Goal: Transaction & Acquisition: Purchase product/service

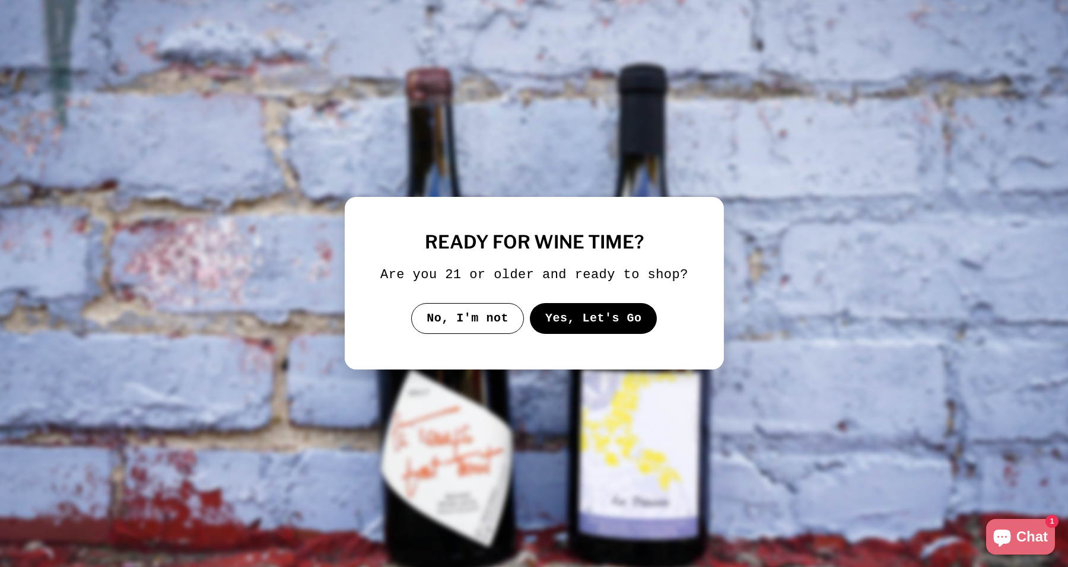
click at [614, 310] on div "ready for wine time? Are you 21 or older and ready to shop? No, I'm not Yes, Le…" at bounding box center [534, 284] width 308 height 102
click at [607, 334] on button "Yes, Let's Go" at bounding box center [593, 318] width 128 height 31
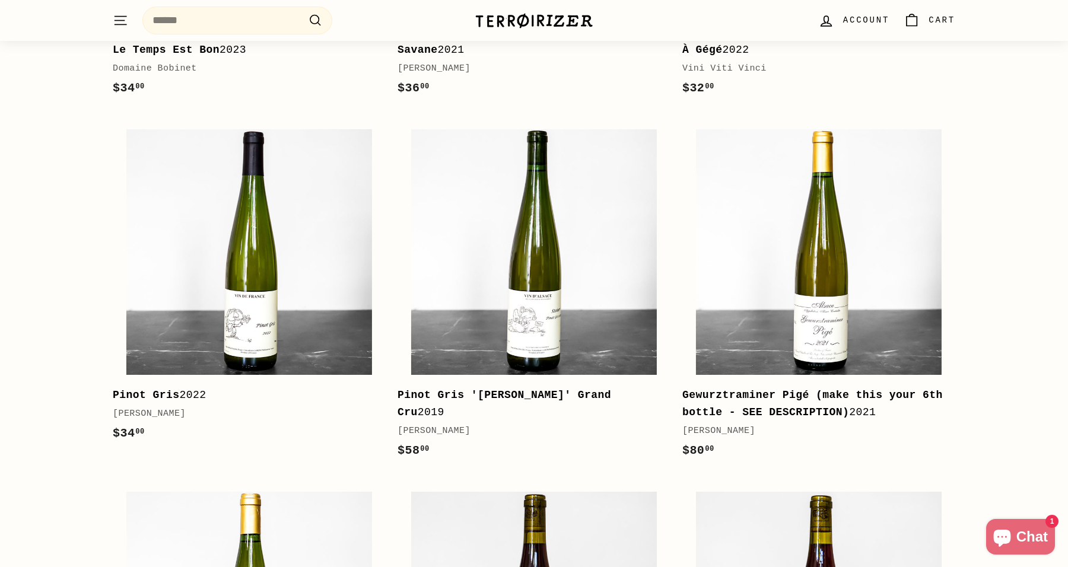
scroll to position [607, 0]
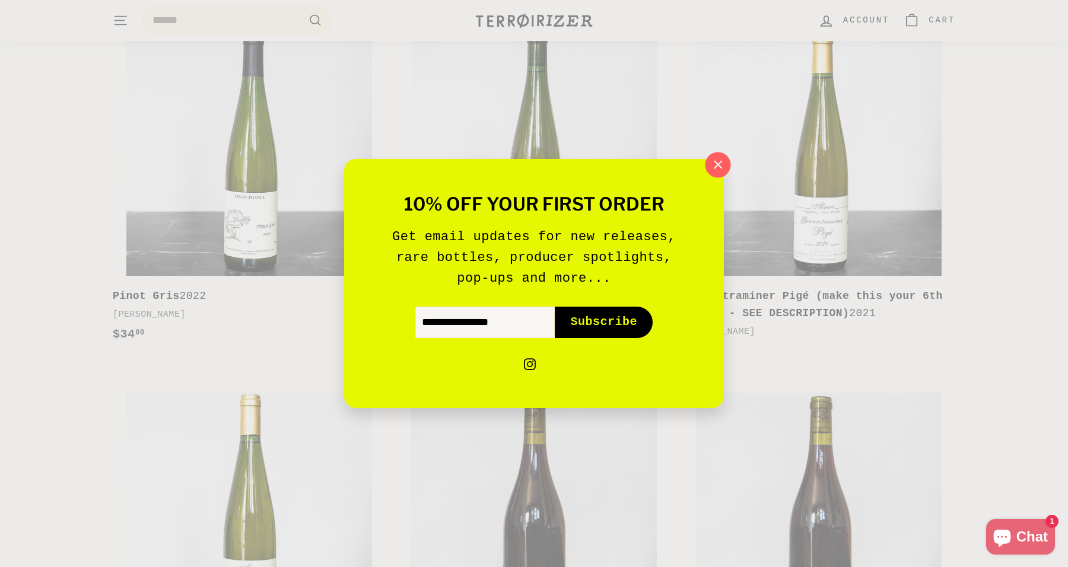
click at [718, 163] on icon "button" at bounding box center [718, 165] width 18 height 18
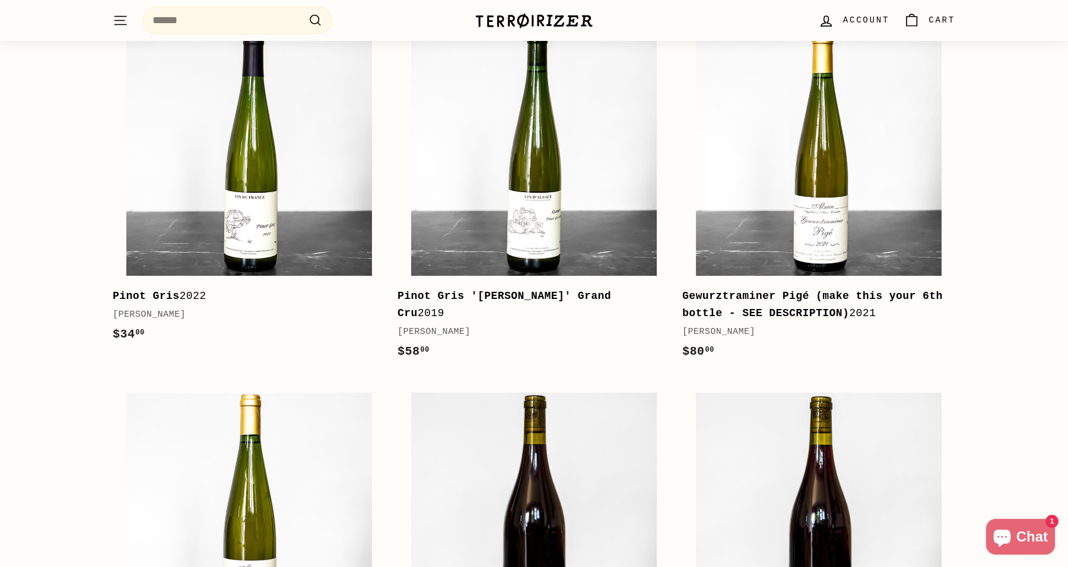
click at [797, 290] on b "Gewurztraminer Pigé (make this your 6th bottle - SEE DESCRIPTION)" at bounding box center [813, 304] width 261 height 29
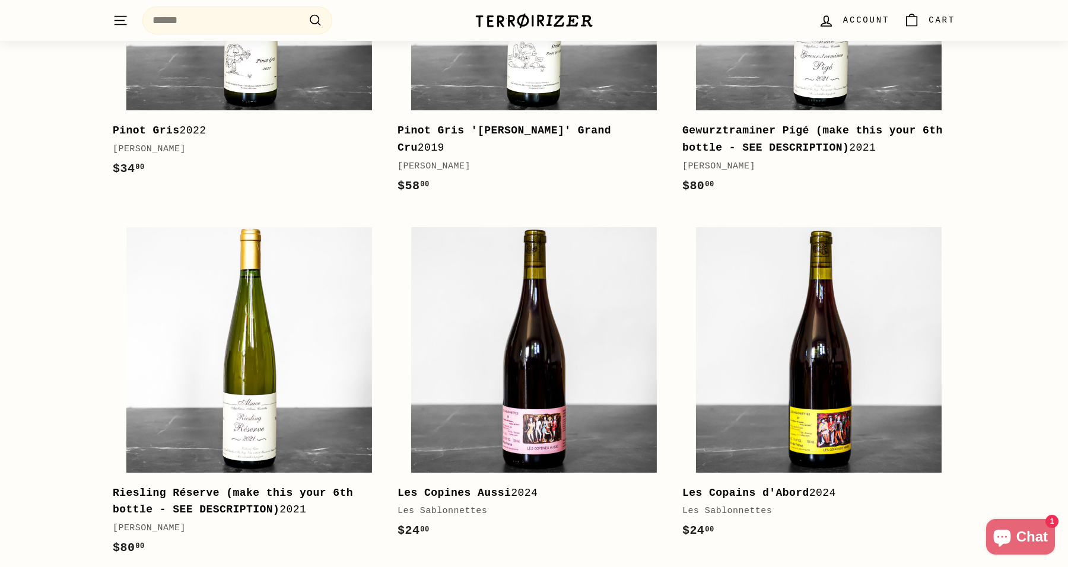
scroll to position [873, 0]
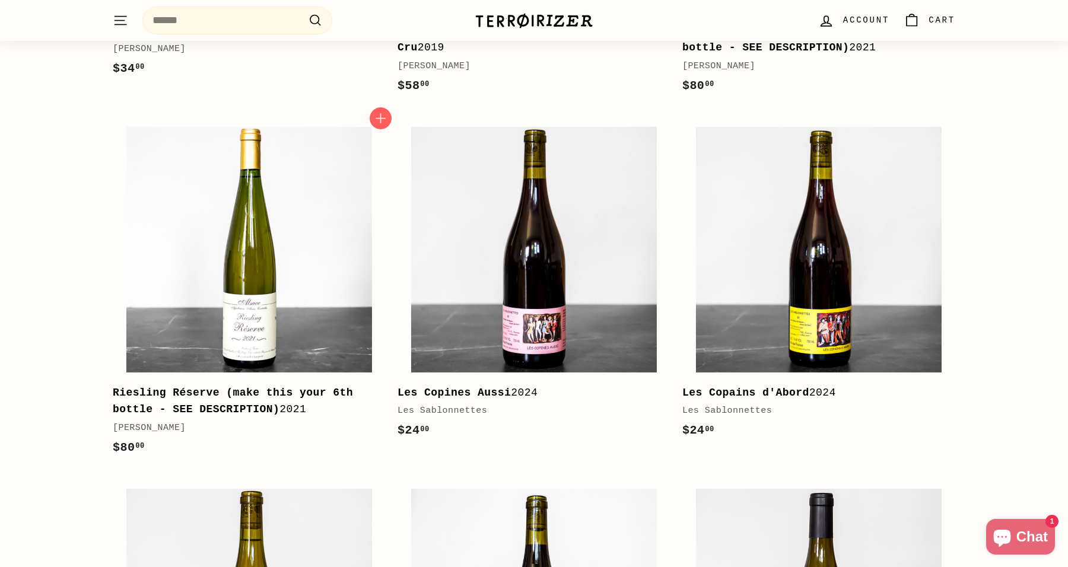
click at [258, 387] on b "Riesling Réserve (make this your 6th bottle - SEE DESCRIPTION)" at bounding box center [233, 401] width 240 height 29
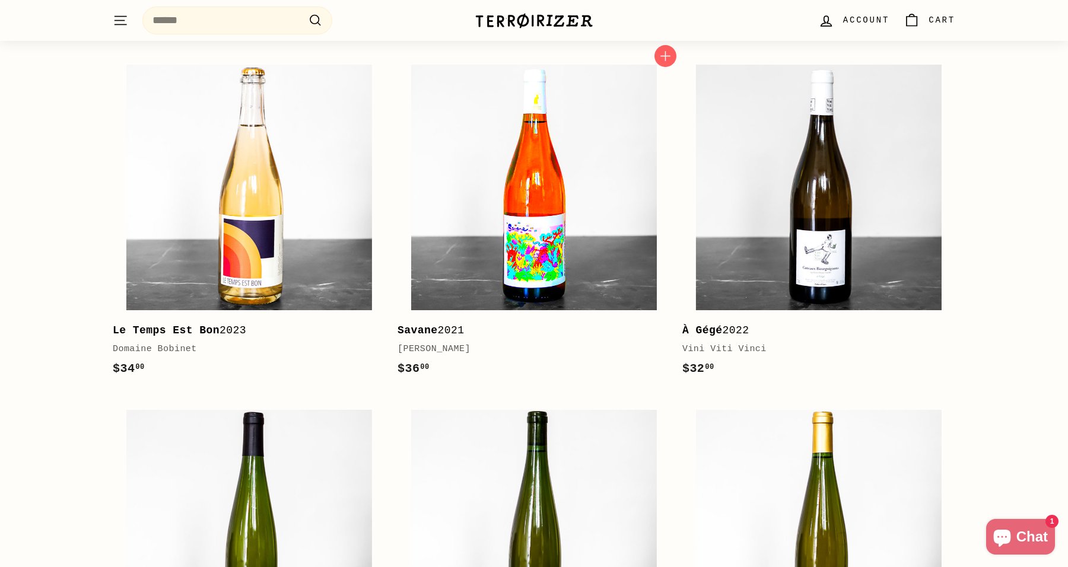
scroll to position [211, 0]
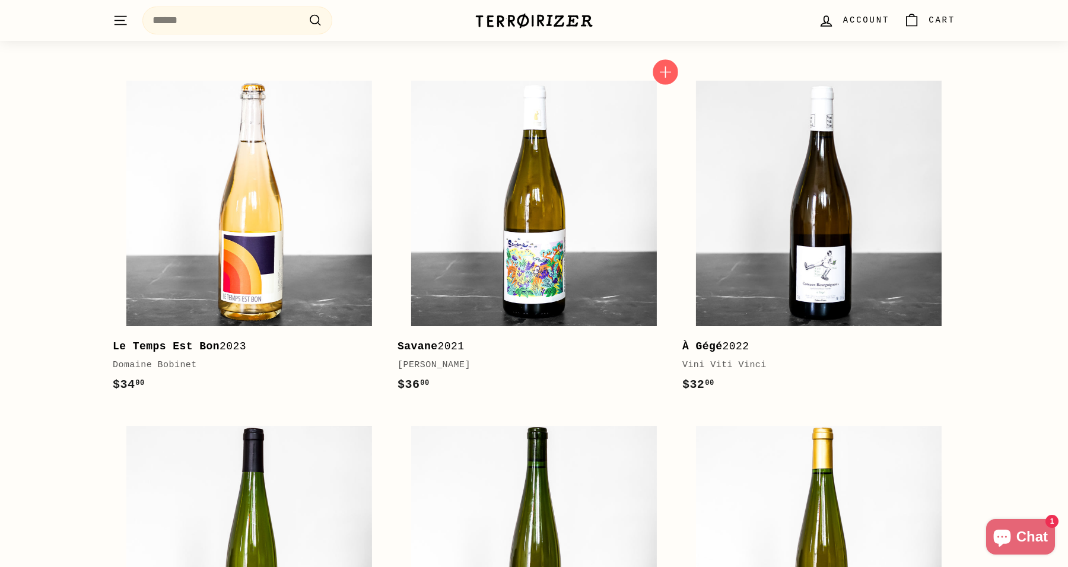
click at [662, 72] on icon "button" at bounding box center [665, 72] width 15 height 15
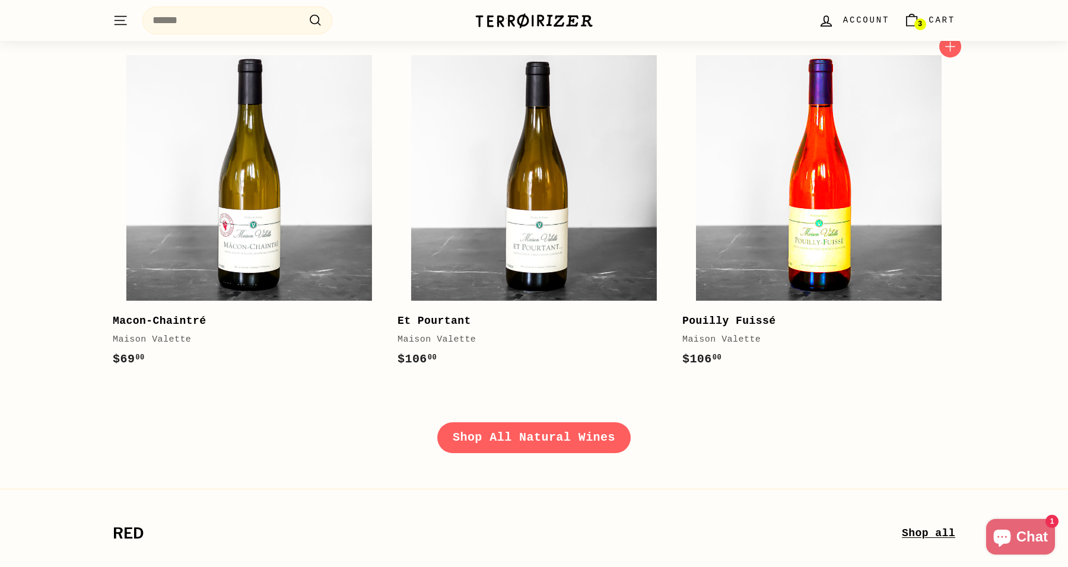
scroll to position [1830, 0]
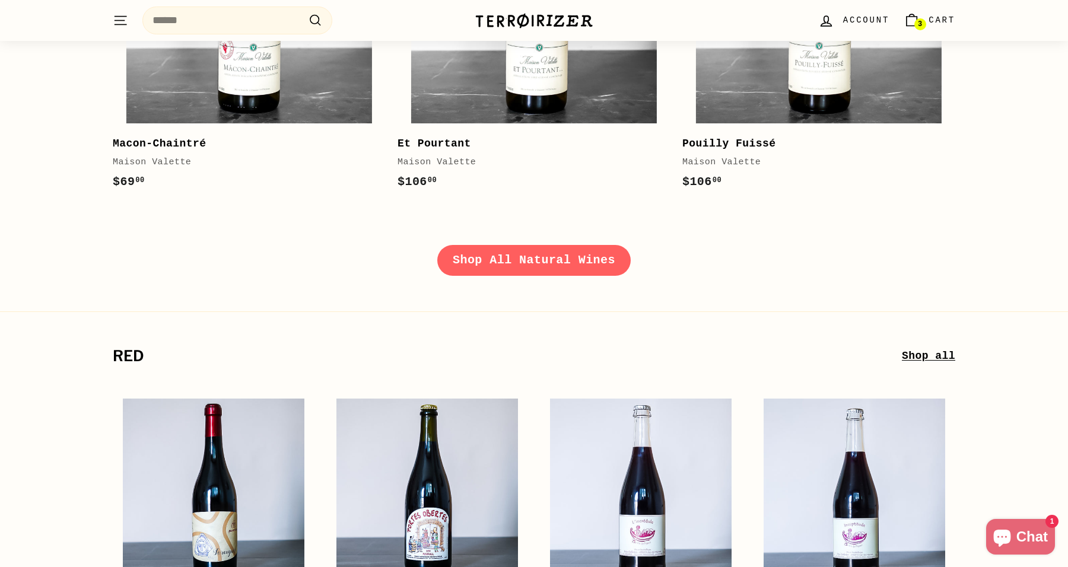
click at [610, 272] on div "Shop All Natural Wines" at bounding box center [528, 267] width 856 height 44
click at [568, 256] on link "Shop All Natural Wines" at bounding box center [534, 260] width 194 height 31
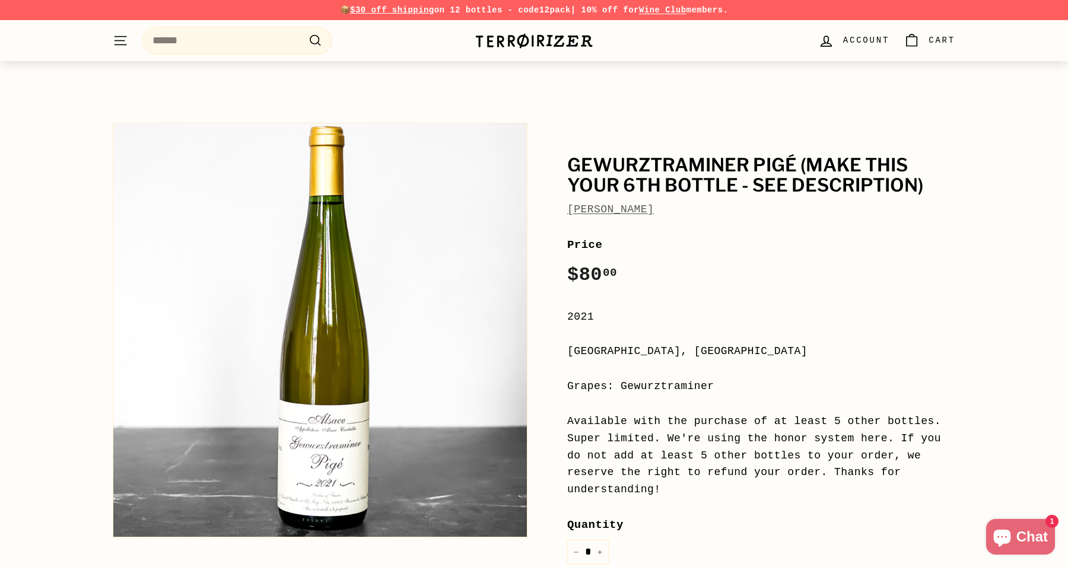
scroll to position [263, 0]
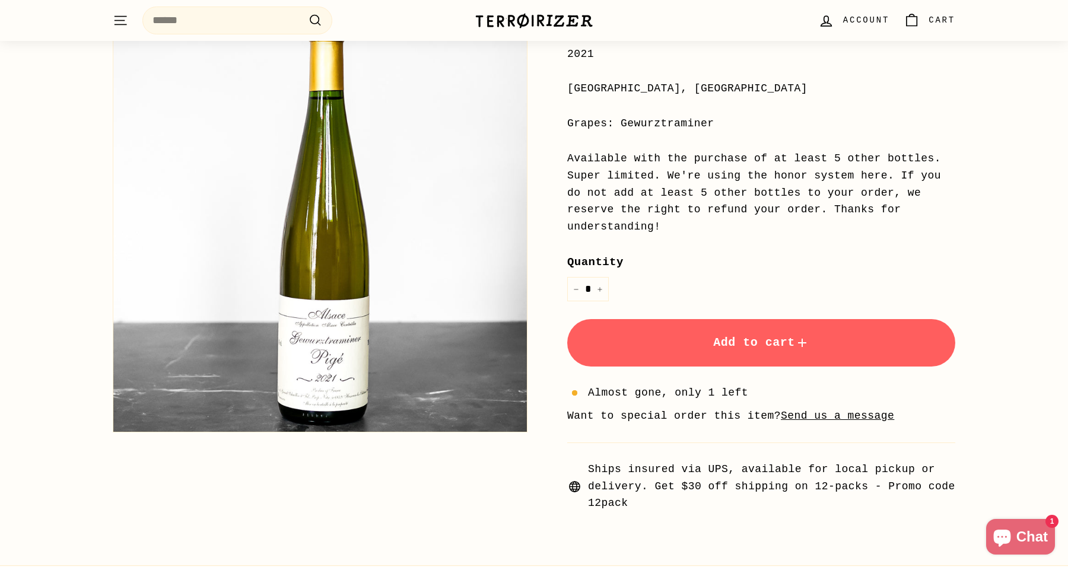
click at [803, 347] on button "Add to cart" at bounding box center [761, 342] width 388 height 47
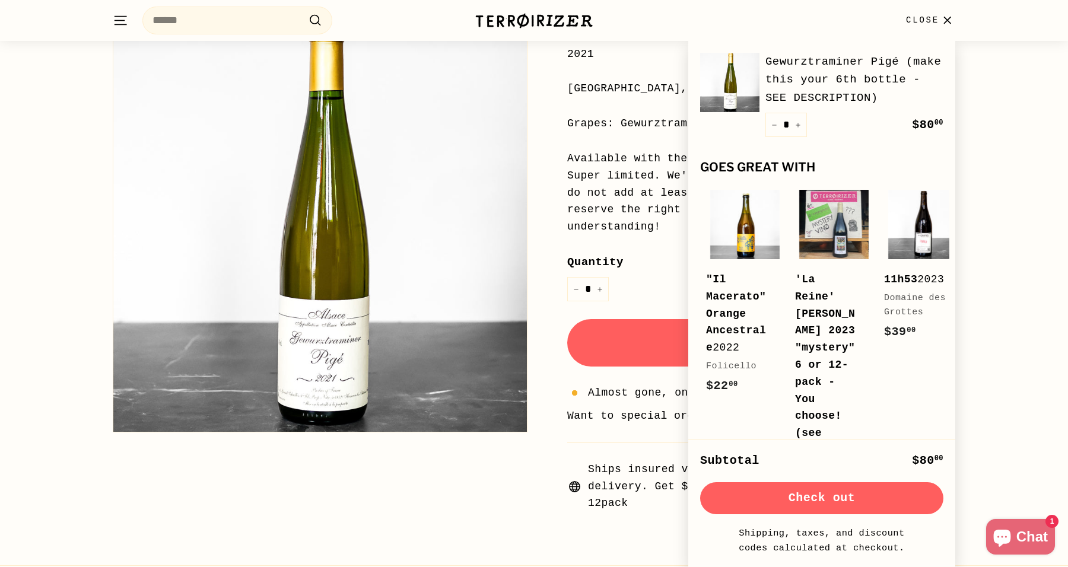
click at [1038, 217] on div "Gewurztraminer Pigé (make this your 6th bottle - SEE DESCRIPTION) Bruno Schuell…" at bounding box center [534, 180] width 1068 height 700
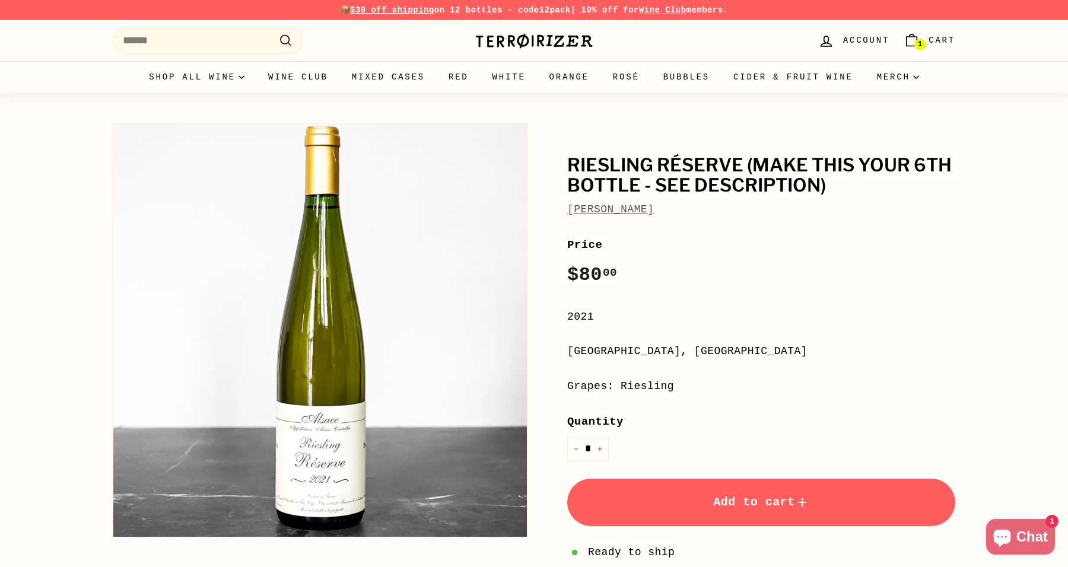
click at [733, 479] on button "Add to cart" at bounding box center [761, 502] width 388 height 47
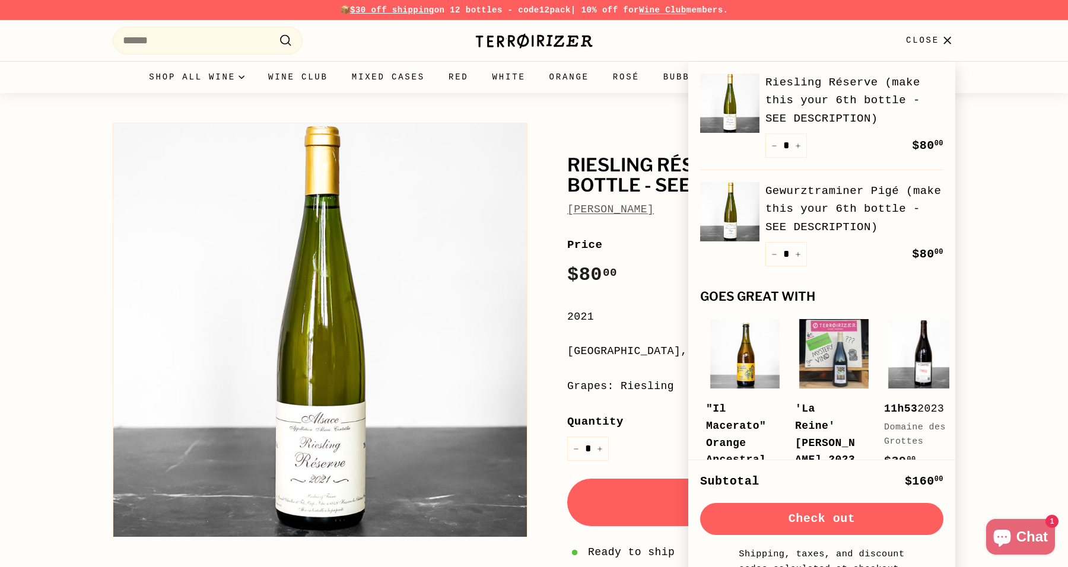
click at [550, 319] on div "Riesling Réserve (make this your 6th bottle - SEE DESCRIPTION) Bruno Schueller …" at bounding box center [748, 394] width 415 height 555
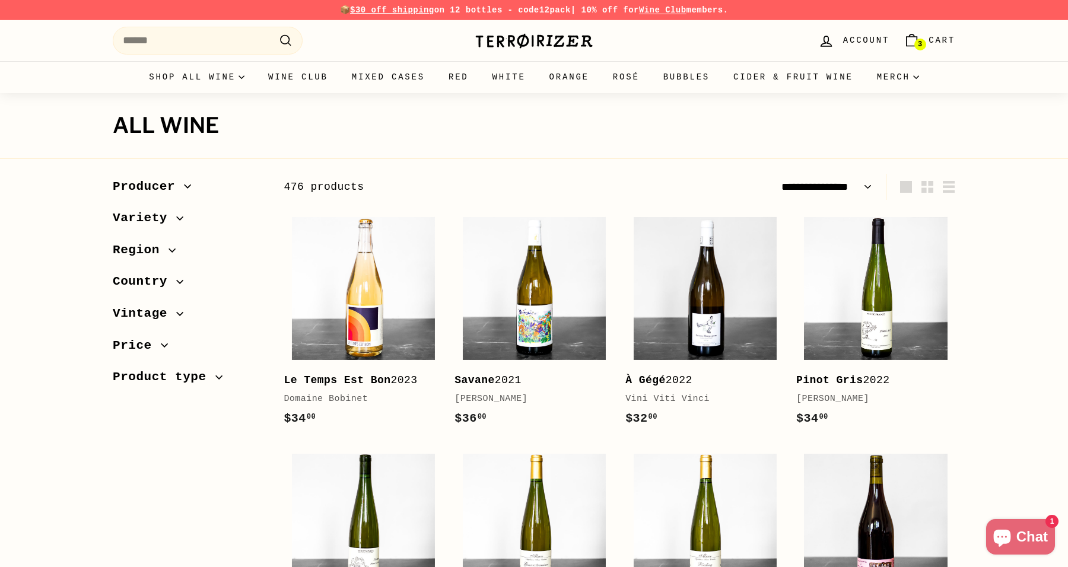
select select "**********"
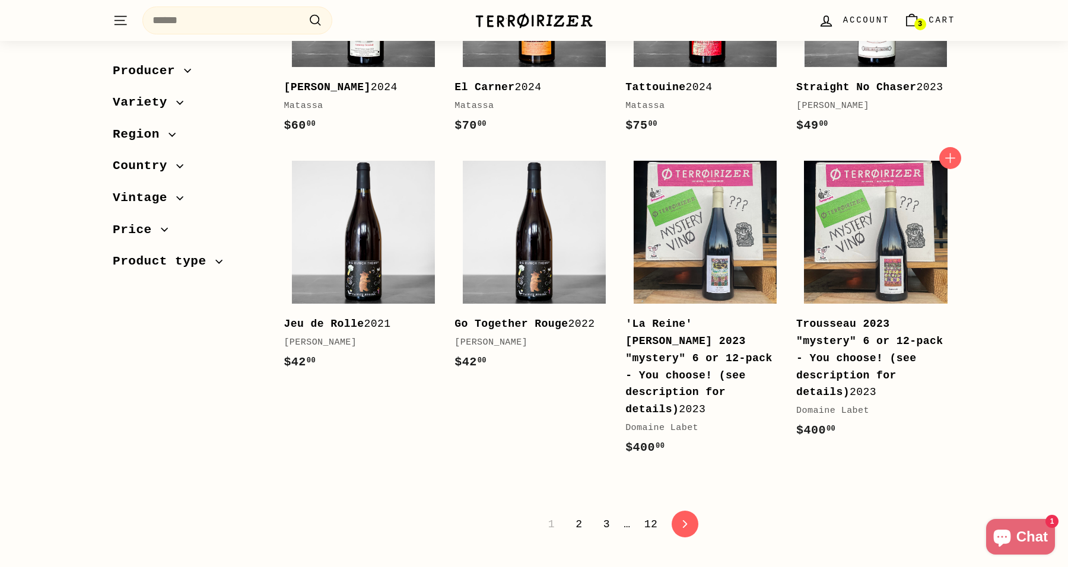
scroll to position [2359, 0]
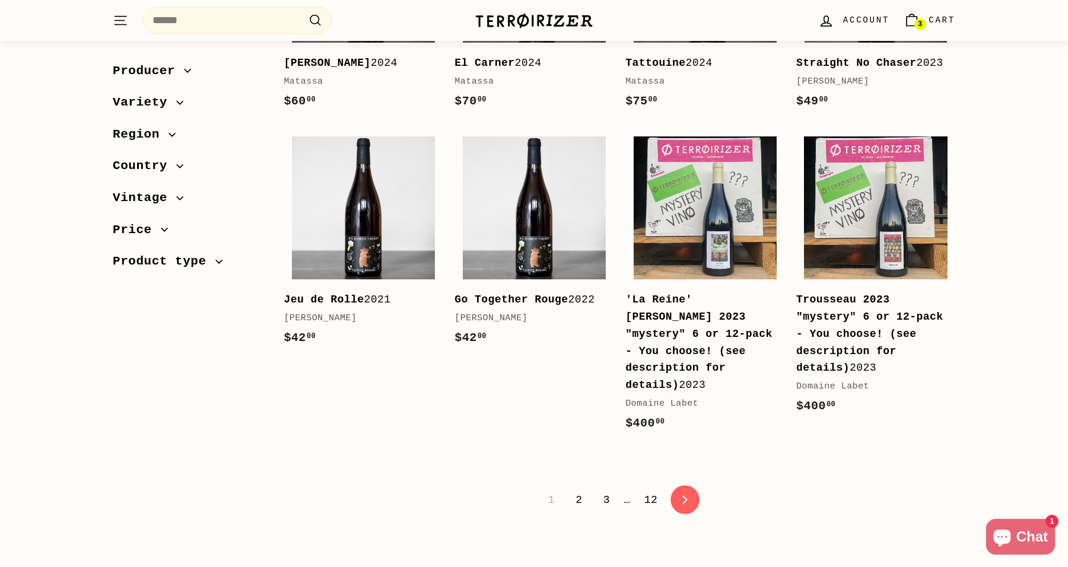
click at [680, 486] on link "icon-chevron Next" at bounding box center [685, 500] width 29 height 29
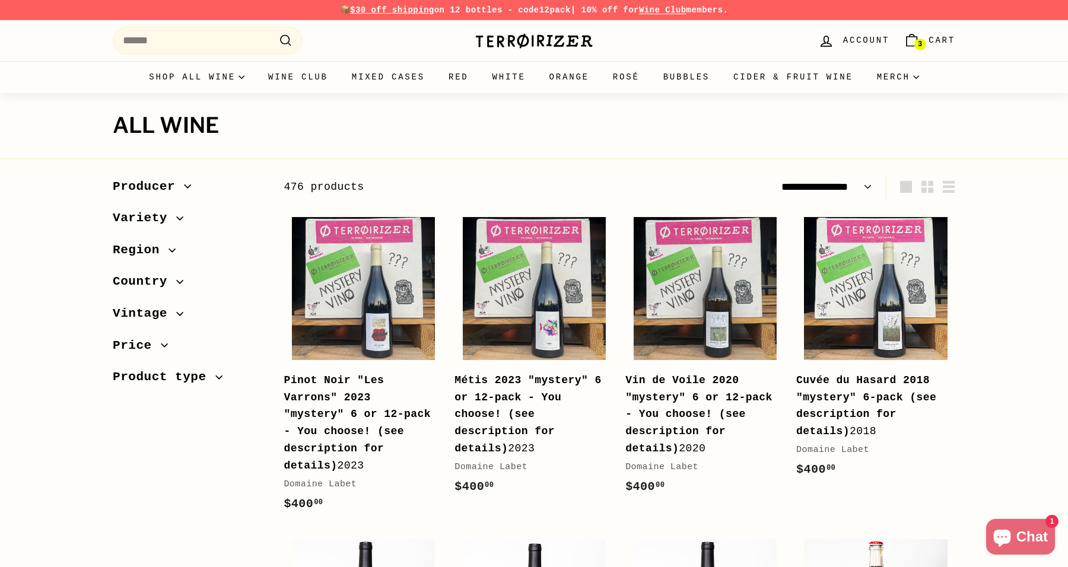
select select "**********"
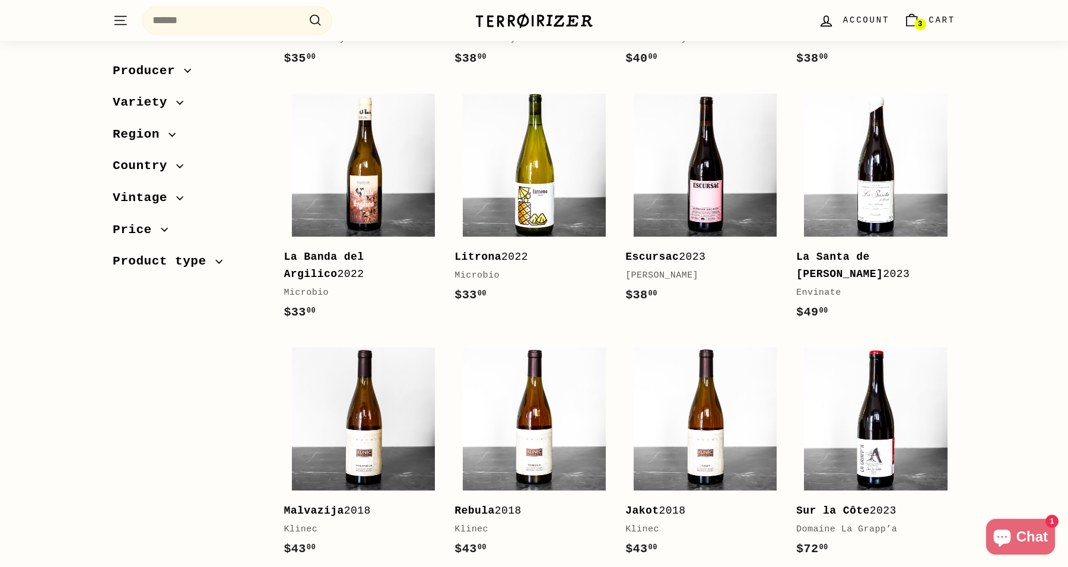
scroll to position [734, 0]
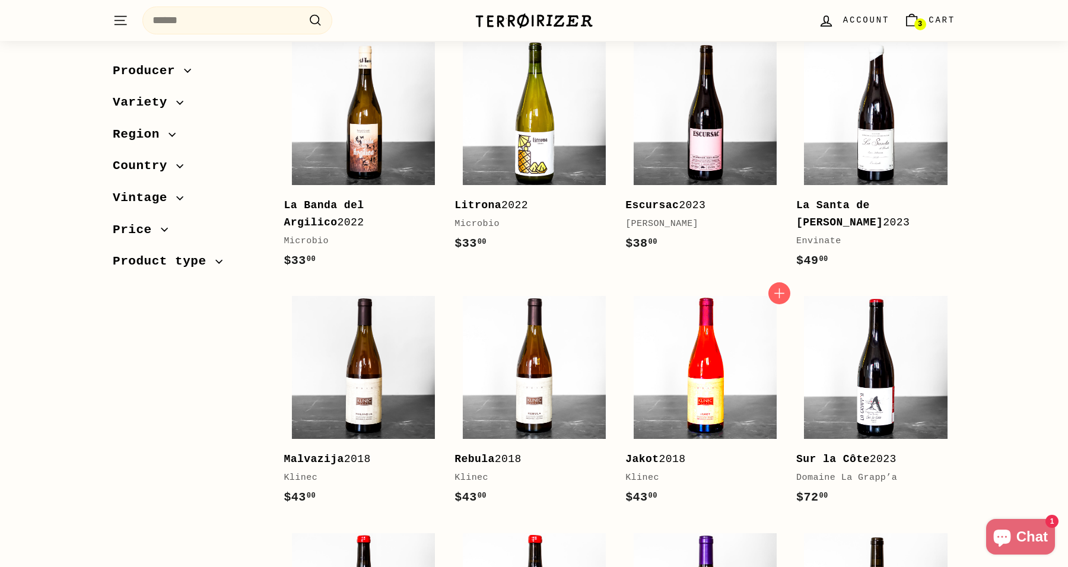
click at [716, 352] on img at bounding box center [705, 367] width 143 height 143
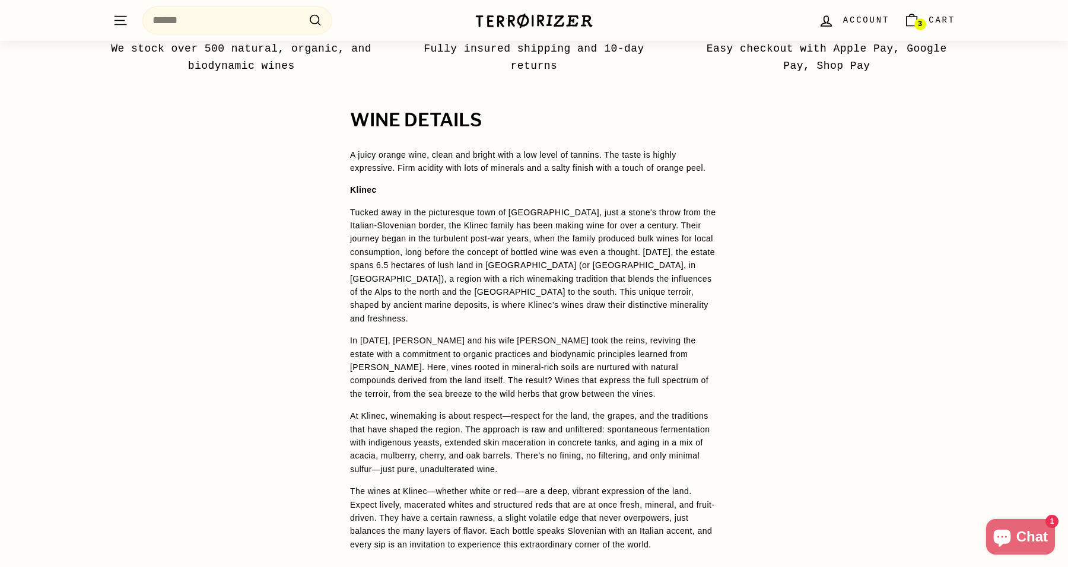
scroll to position [762, 0]
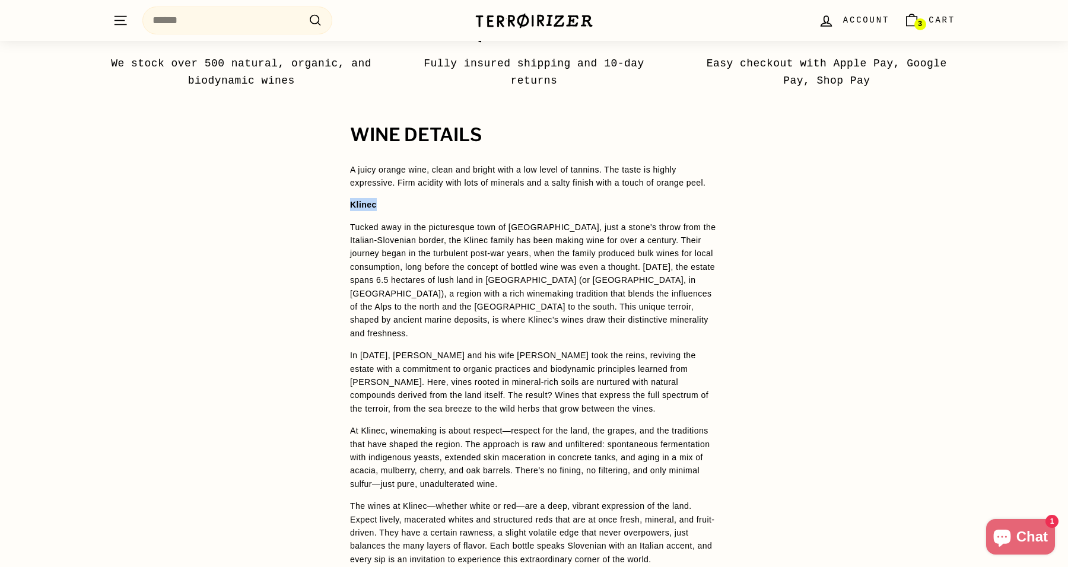
drag, startPoint x: 405, startPoint y: 216, endPoint x: 314, endPoint y: 206, distance: 92.0
click at [314, 206] on div "WINE DETAILS A juicy orange wine, clean and bright with a low level of tannins.…" at bounding box center [534, 402] width 1068 height 554
copy strong "Klinec"
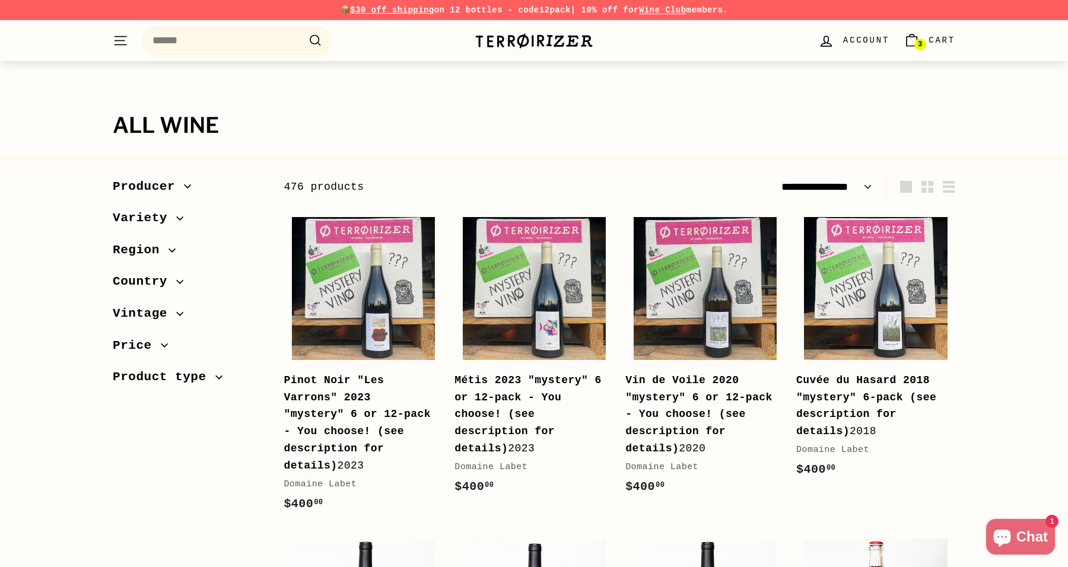
select select "**********"
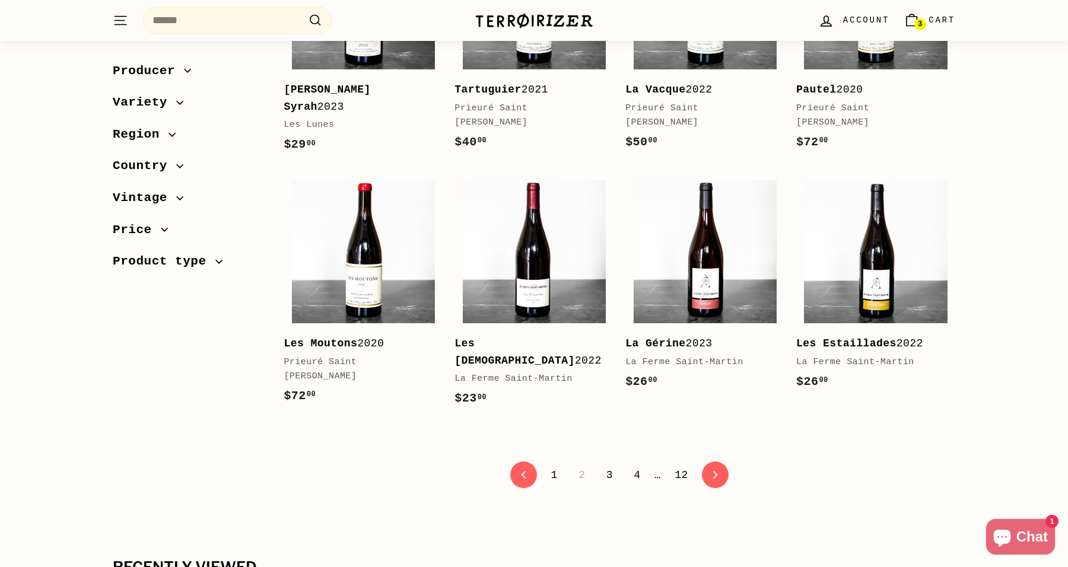
scroll to position [2330, 0]
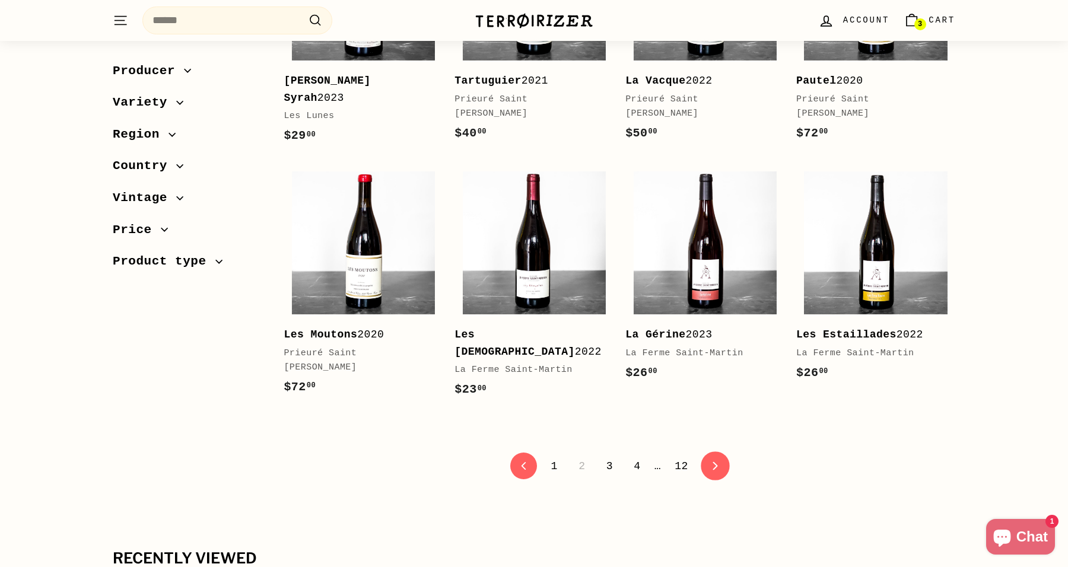
click at [723, 471] on link "icon-chevron Next" at bounding box center [715, 466] width 29 height 29
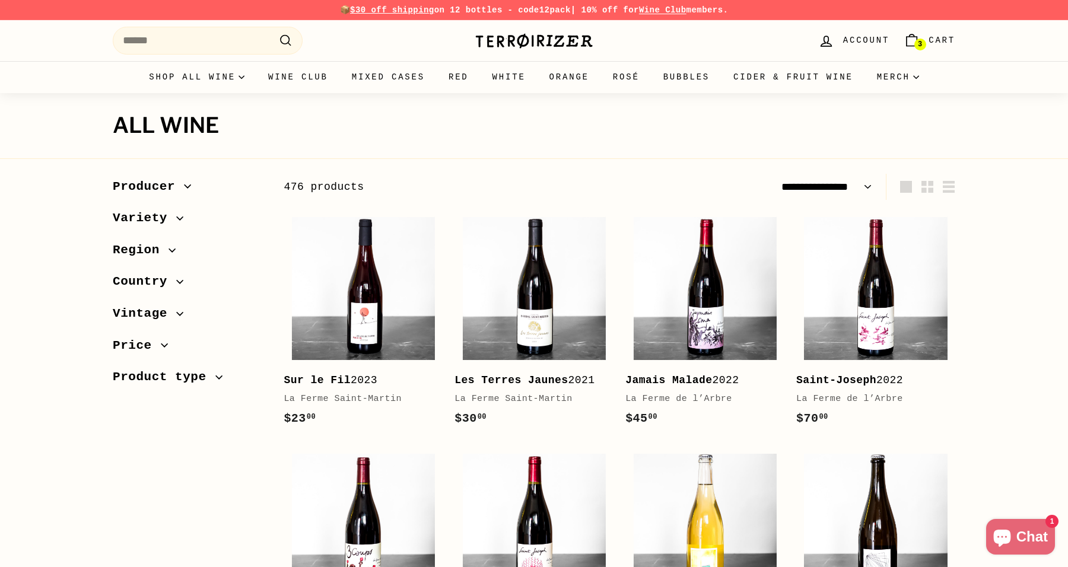
select select "**********"
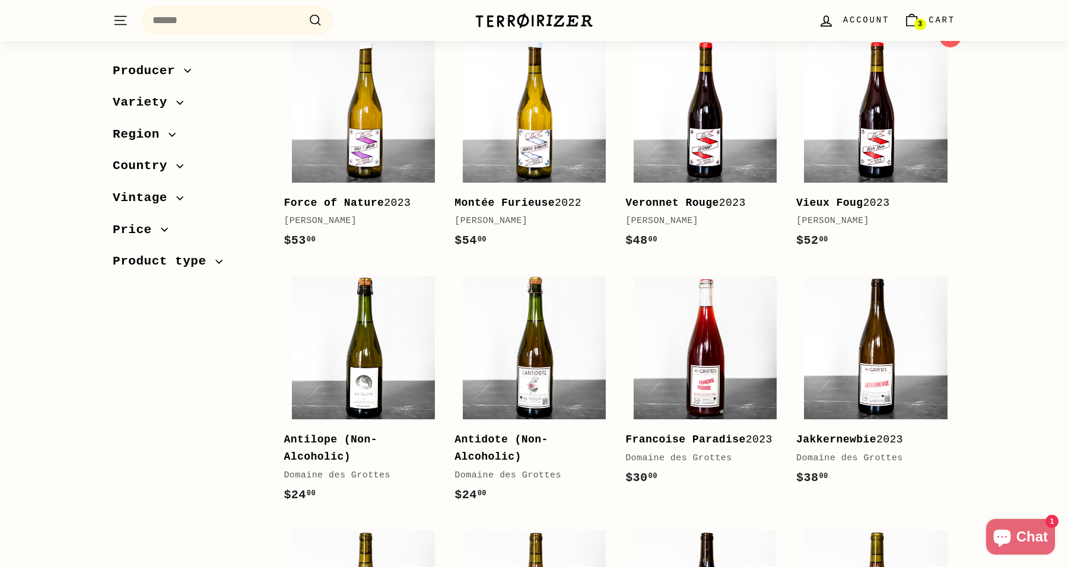
scroll to position [965, 0]
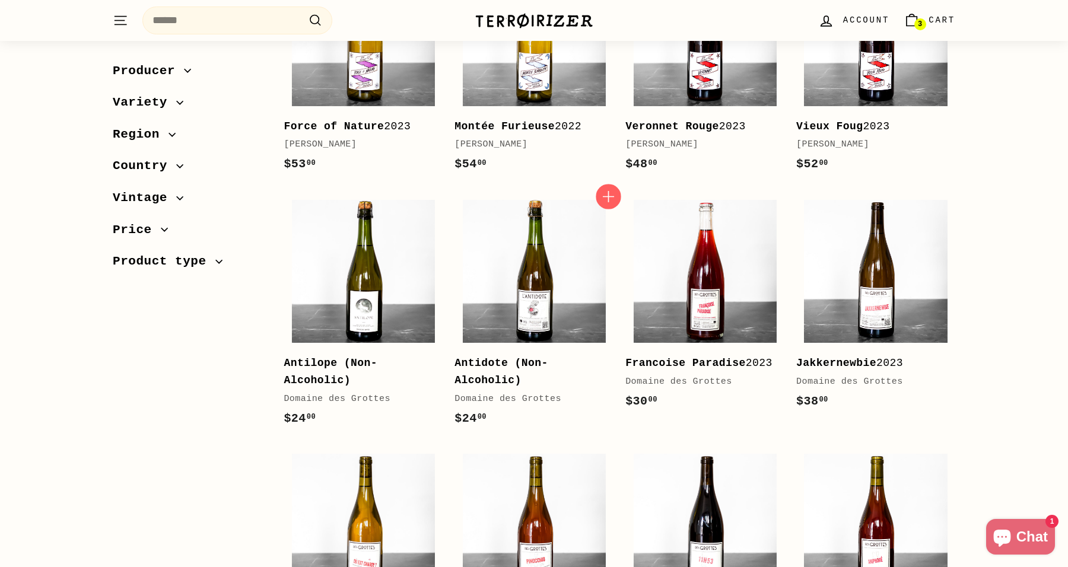
click at [607, 205] on icon "button" at bounding box center [608, 196] width 15 height 15
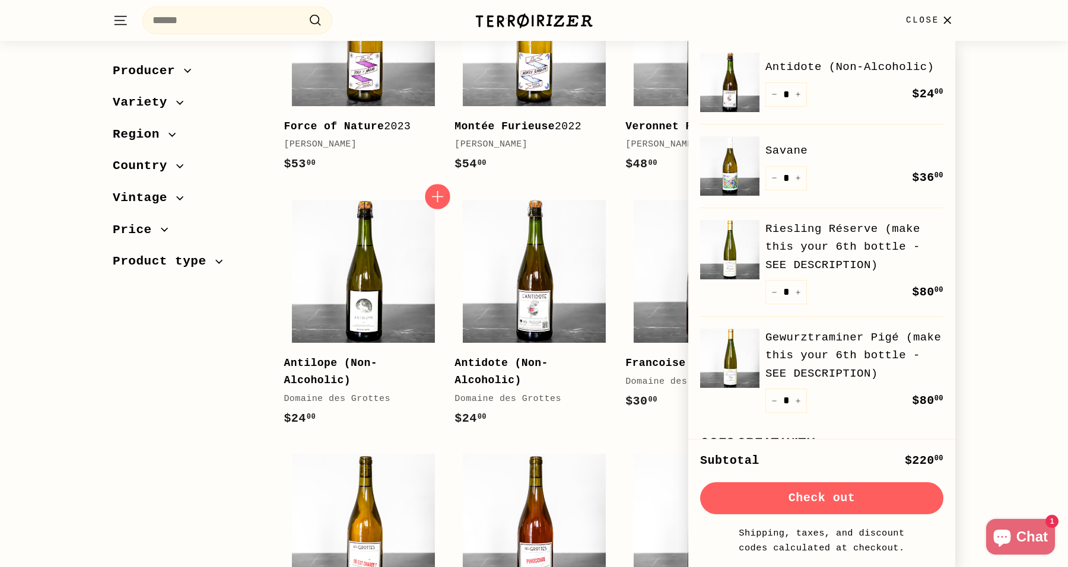
click at [437, 202] on icon "button" at bounding box center [437, 196] width 11 height 11
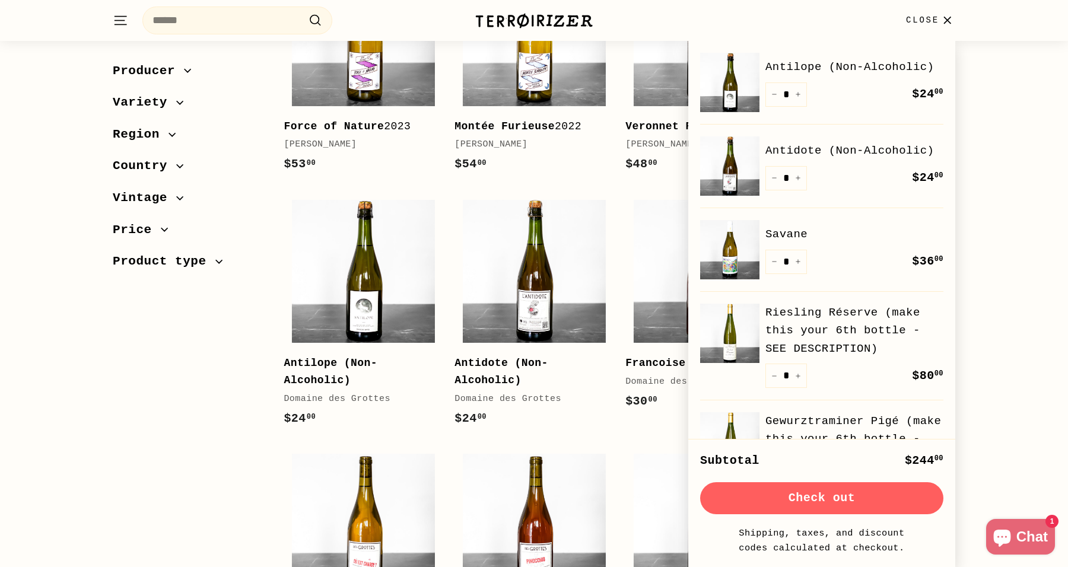
click at [1044, 281] on div "Sort Featured Best selling Alphabetically, A-Z Alphabetically, Z-A Price, low t…" at bounding box center [534, 492] width 1068 height 2566
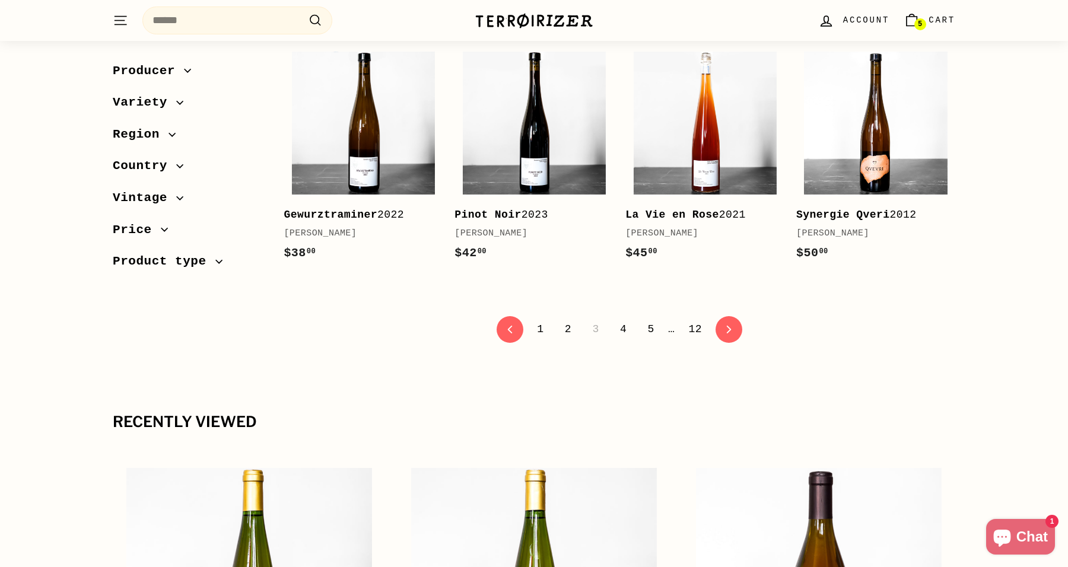
scroll to position [2342, 0]
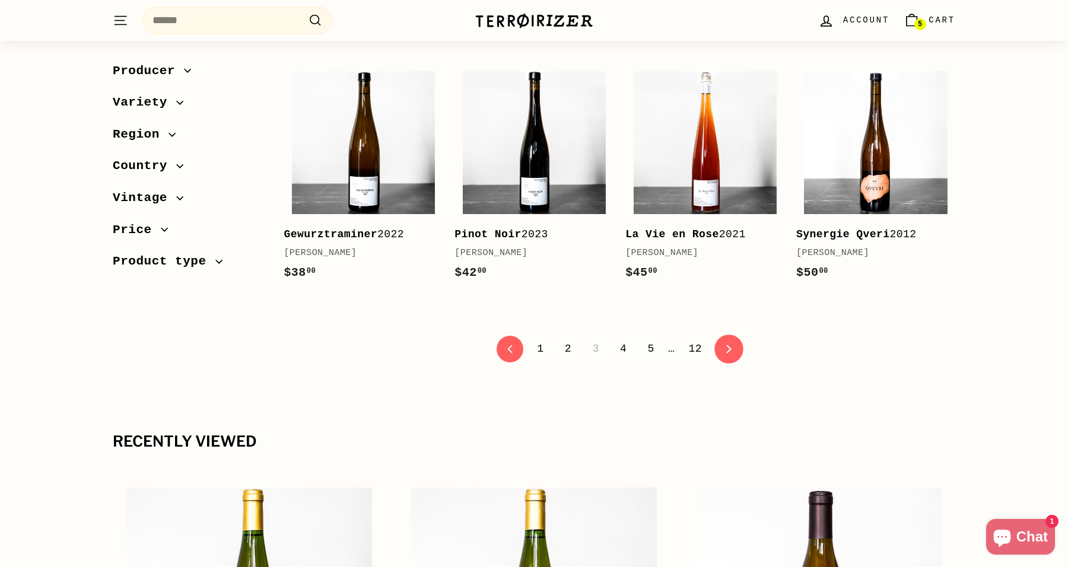
click at [734, 353] on icon "icon-chevron" at bounding box center [729, 349] width 8 height 8
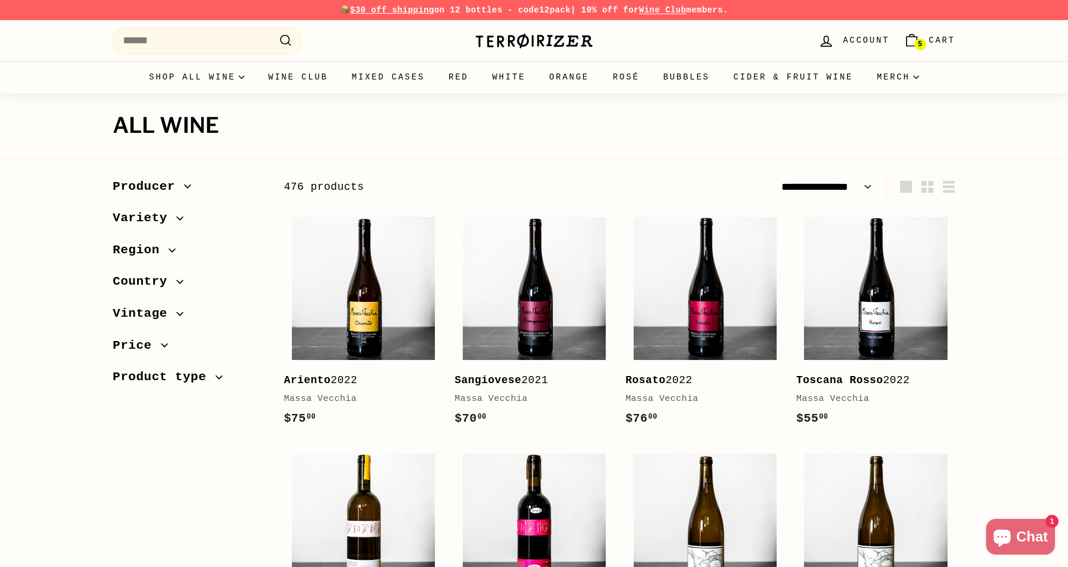
select select "**********"
click at [434, 217] on icon "button" at bounding box center [437, 214] width 15 height 15
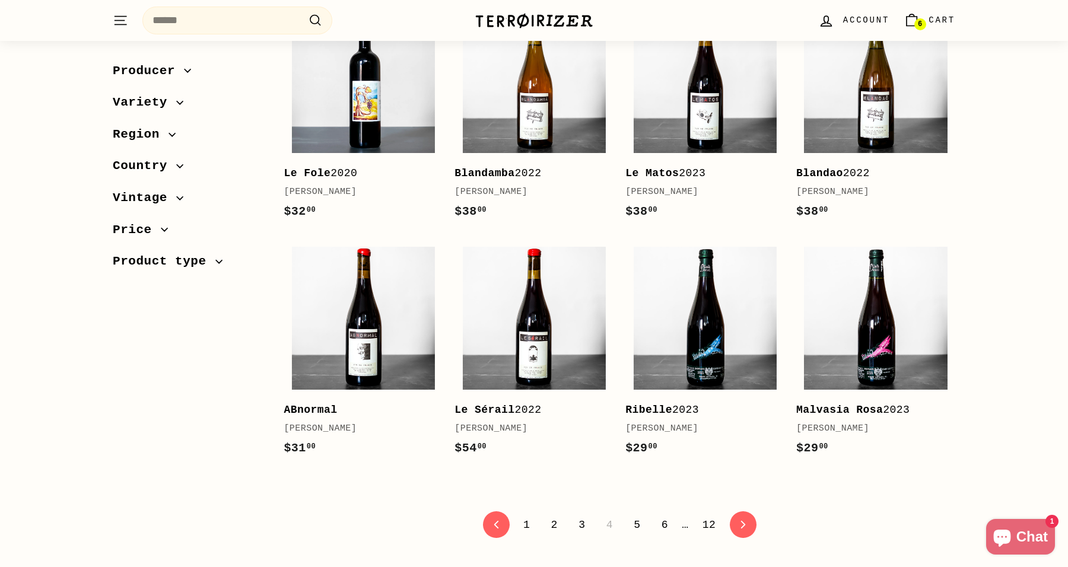
scroll to position [2203, 0]
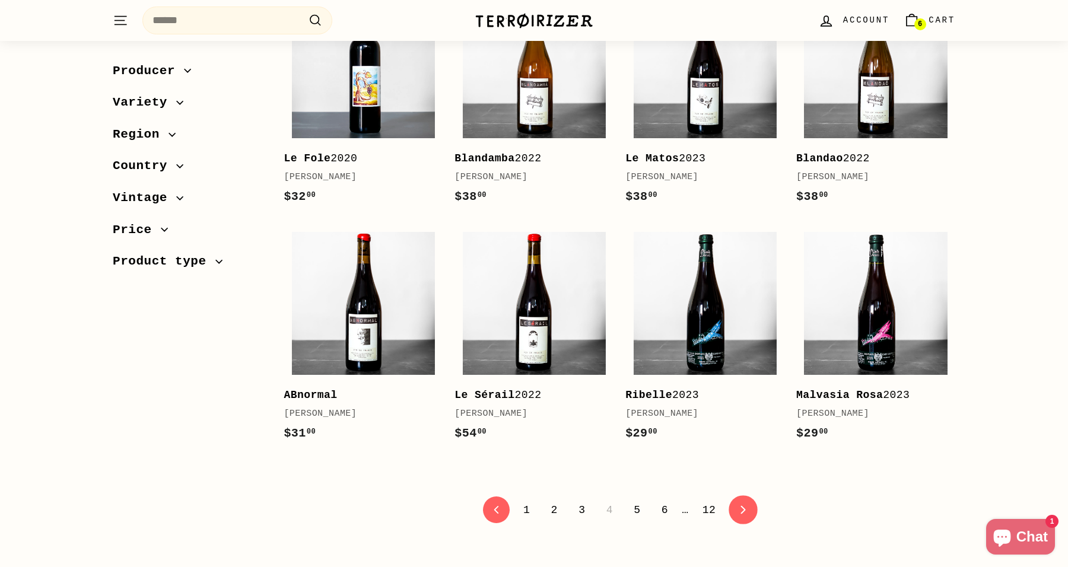
click at [742, 506] on icon "icon-chevron" at bounding box center [743, 510] width 8 height 8
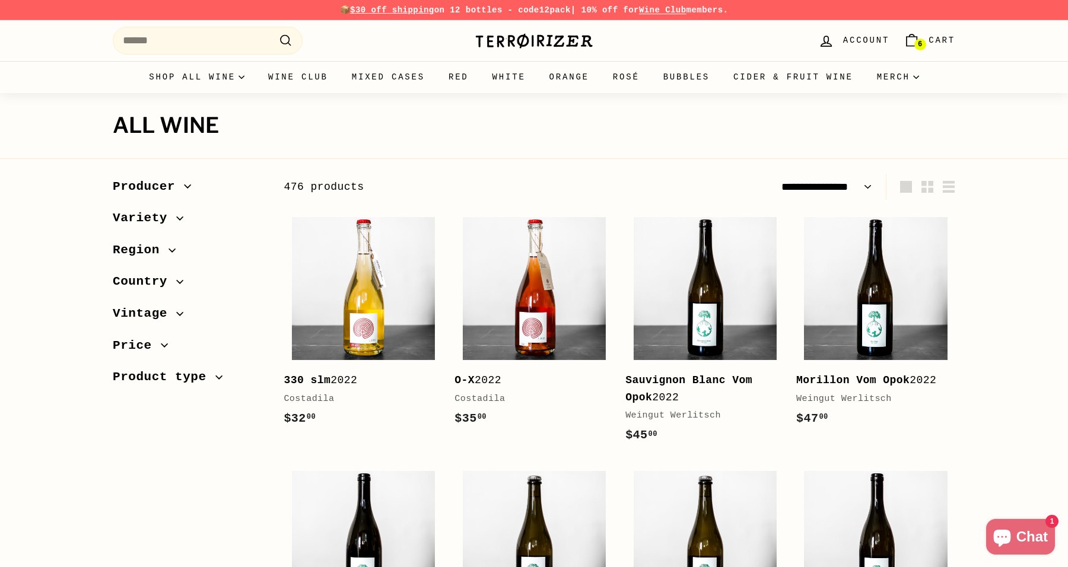
select select "**********"
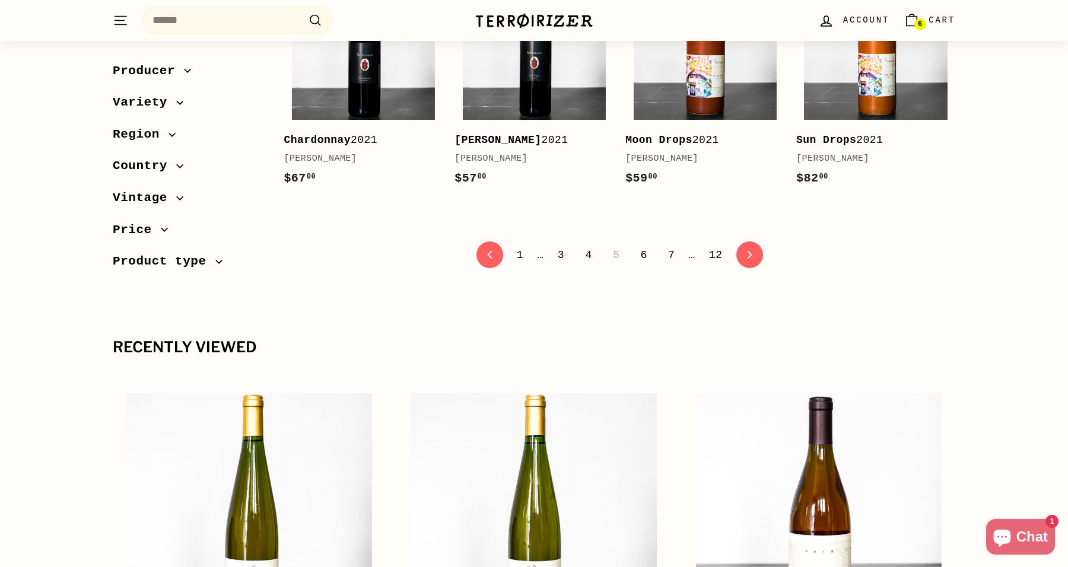
scroll to position [2474, 0]
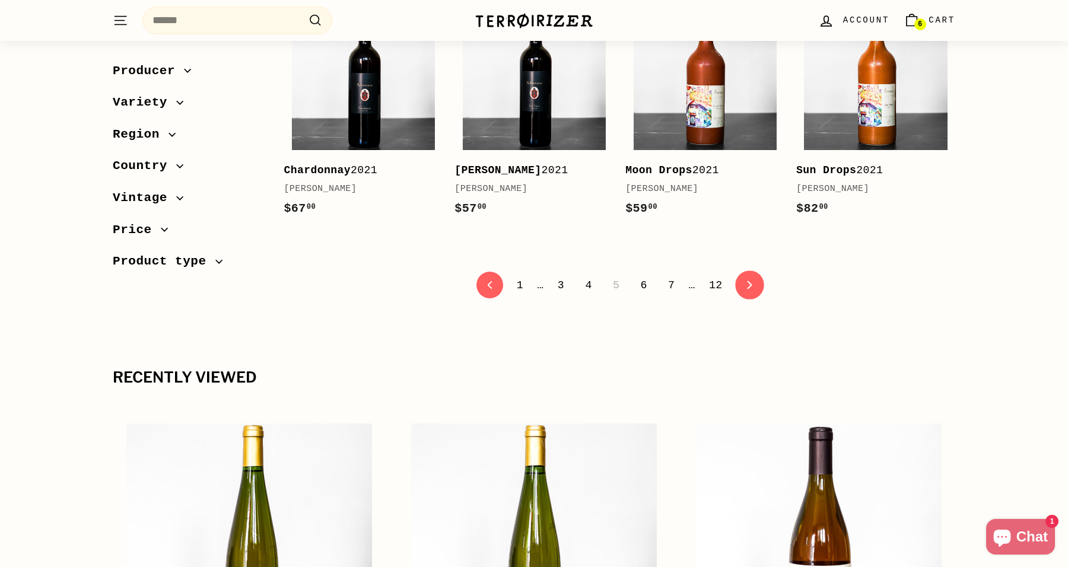
click at [757, 284] on link "icon-chevron Next" at bounding box center [749, 285] width 29 height 29
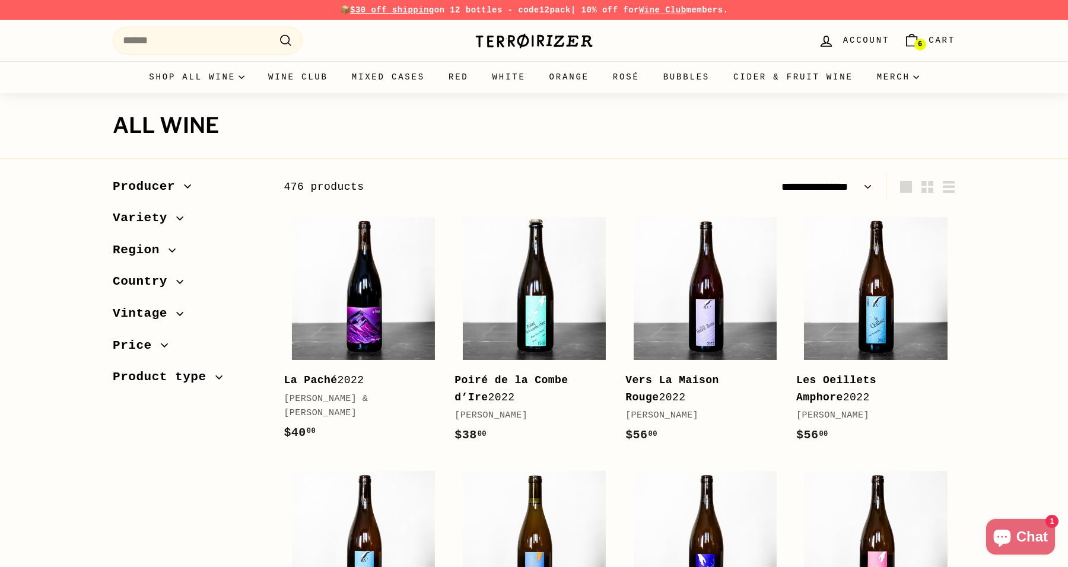
select select "**********"
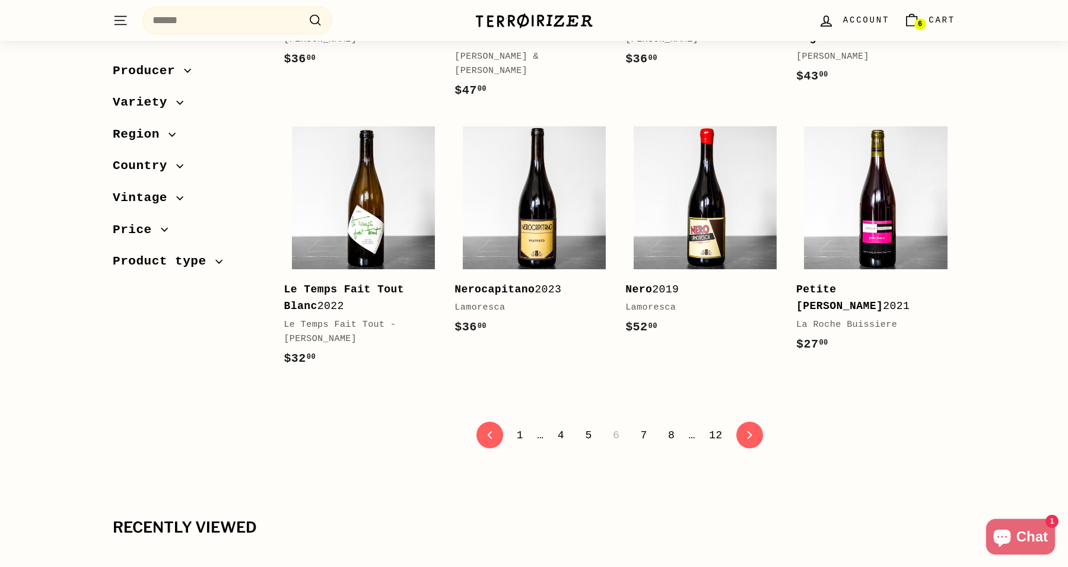
scroll to position [2380, 0]
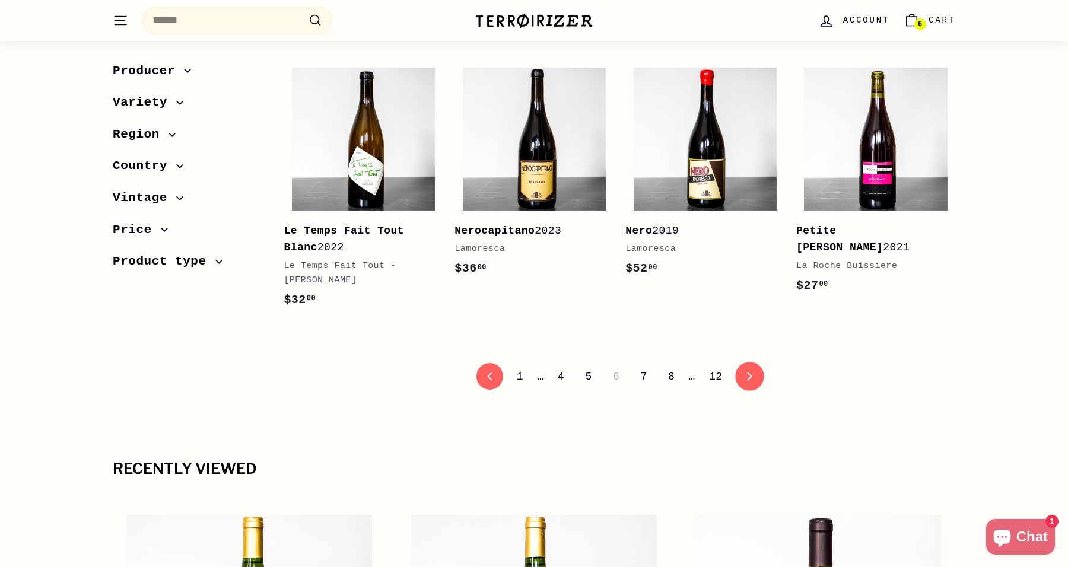
click at [759, 362] on link "icon-chevron Next" at bounding box center [749, 376] width 29 height 29
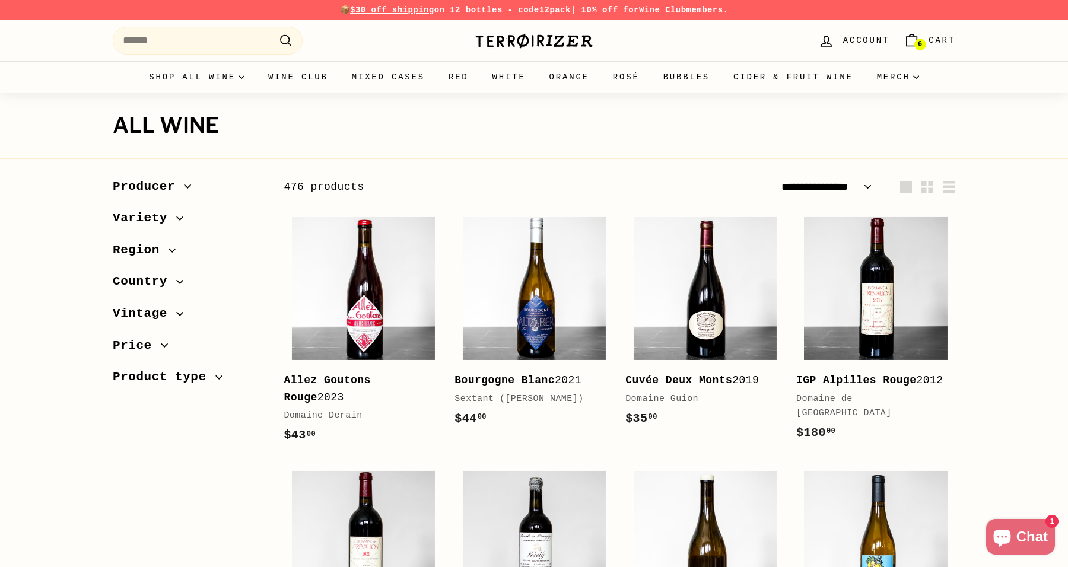
select select "**********"
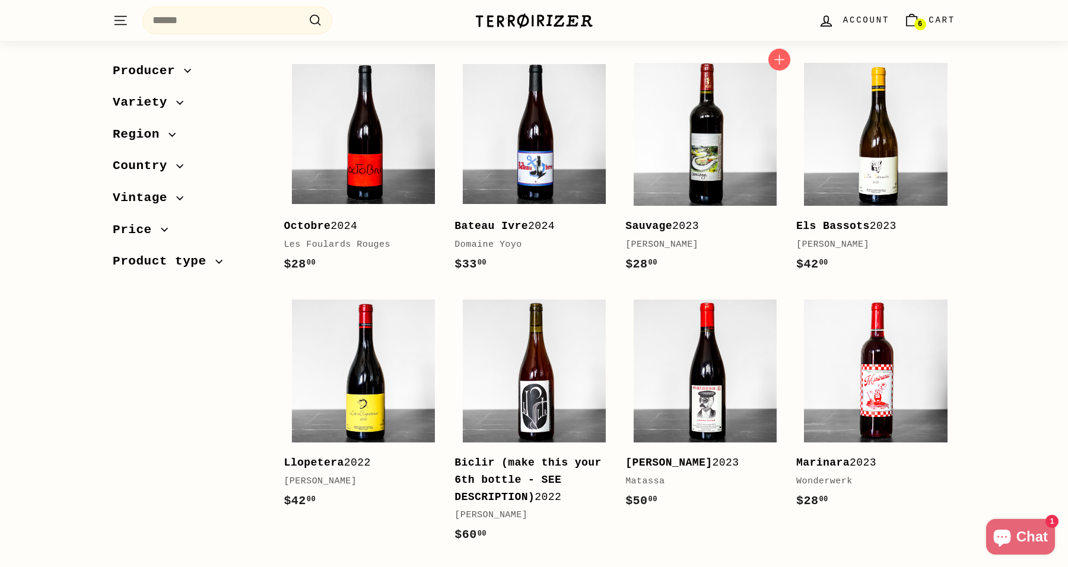
scroll to position [2200, 0]
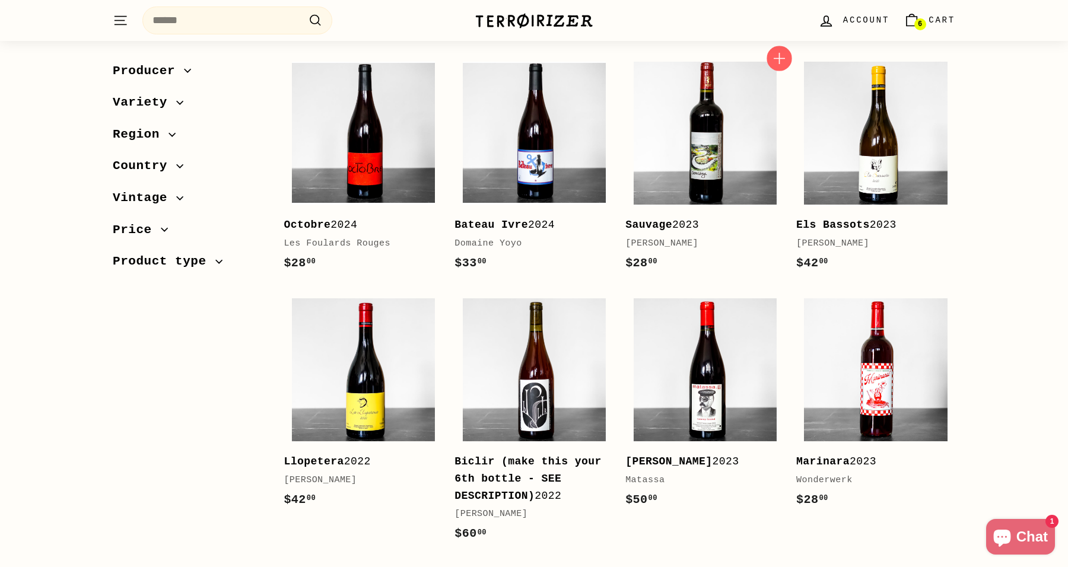
click at [780, 56] on icon "button" at bounding box center [779, 58] width 11 height 11
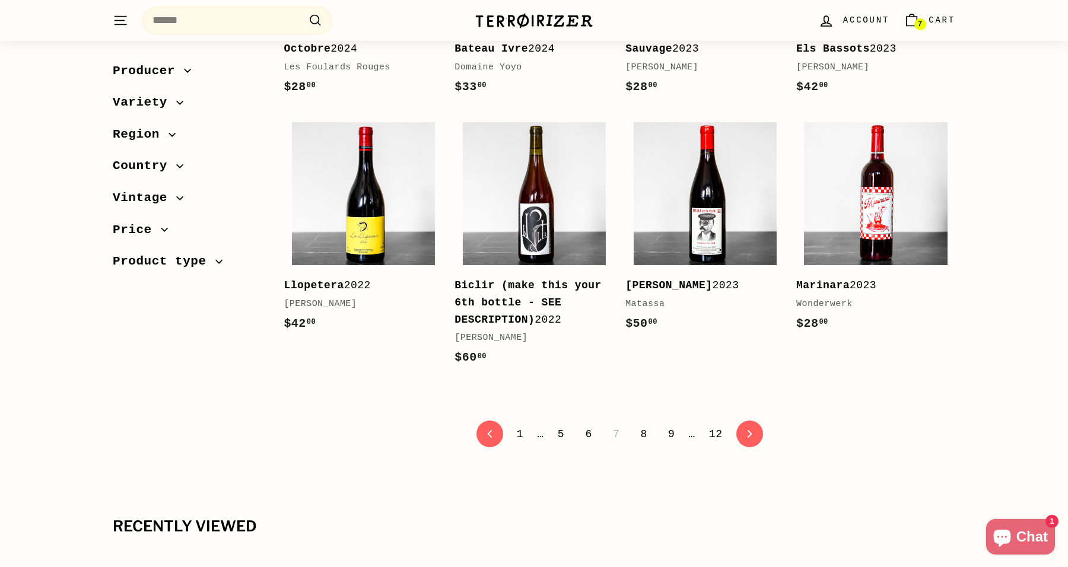
scroll to position [2431, 0]
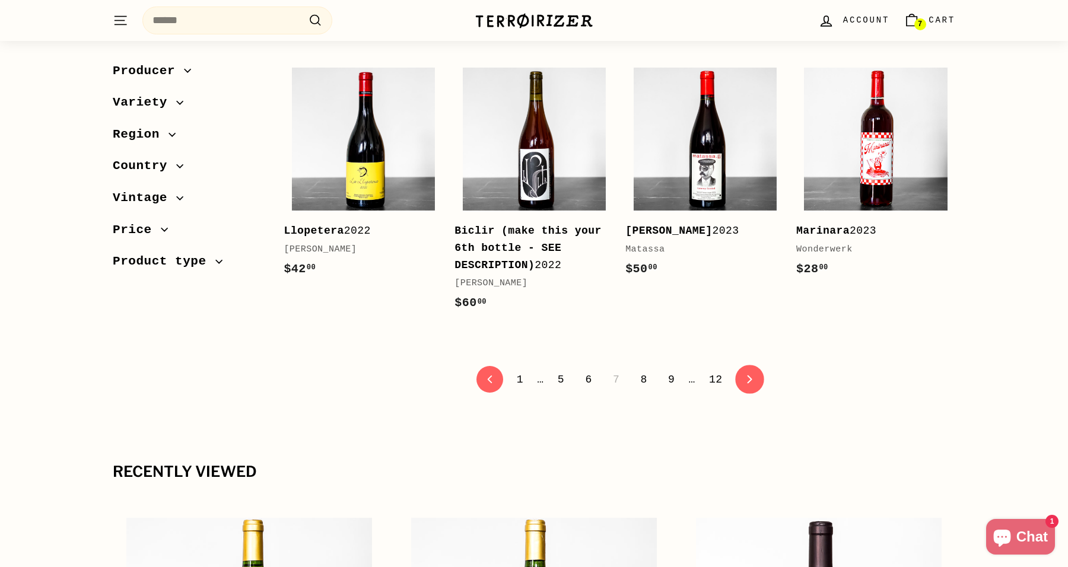
click at [741, 372] on link "icon-chevron Next" at bounding box center [749, 380] width 29 height 29
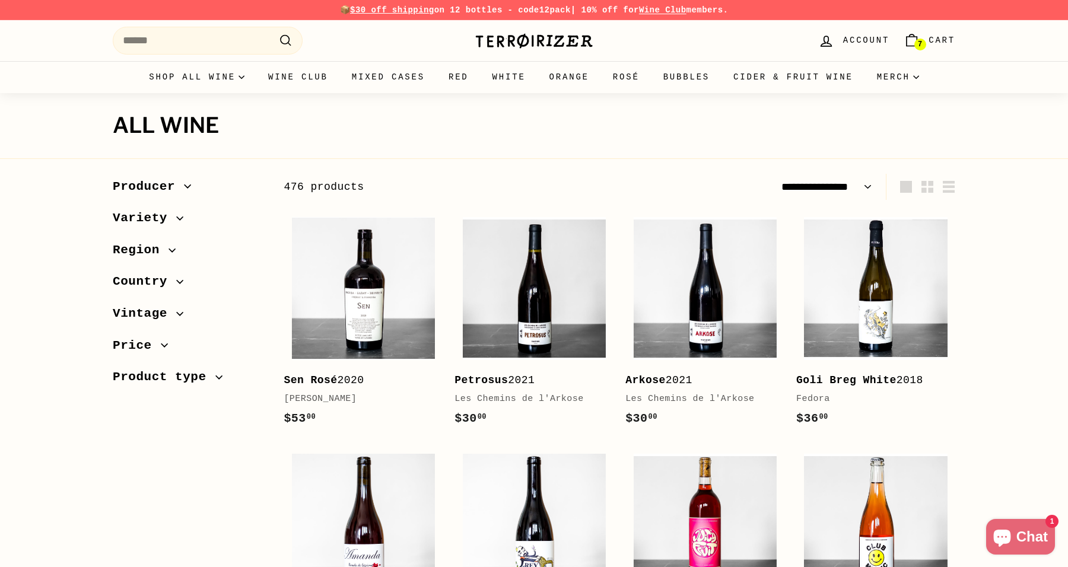
select select "**********"
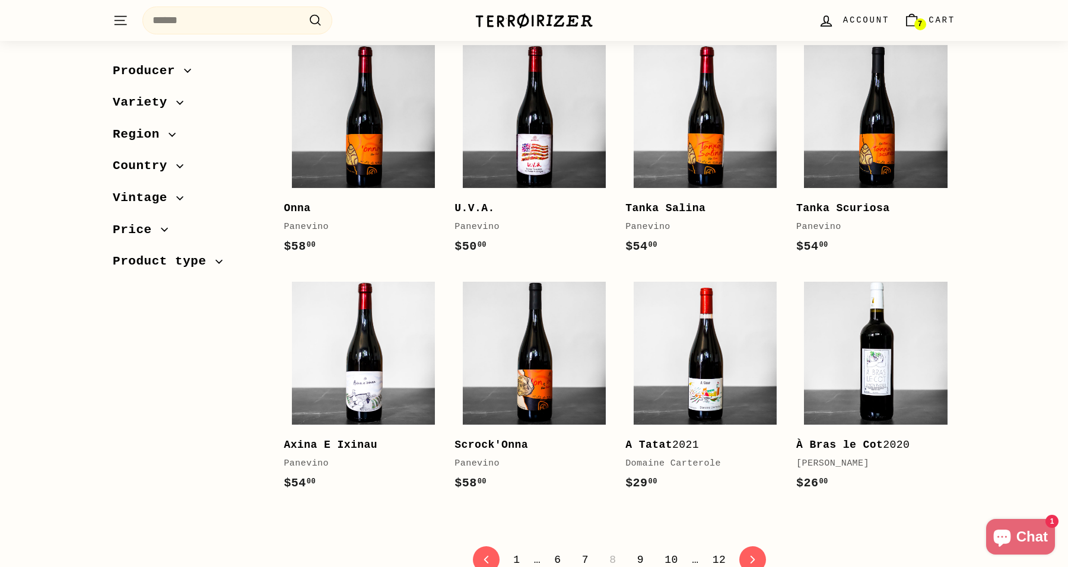
scroll to position [2188, 0]
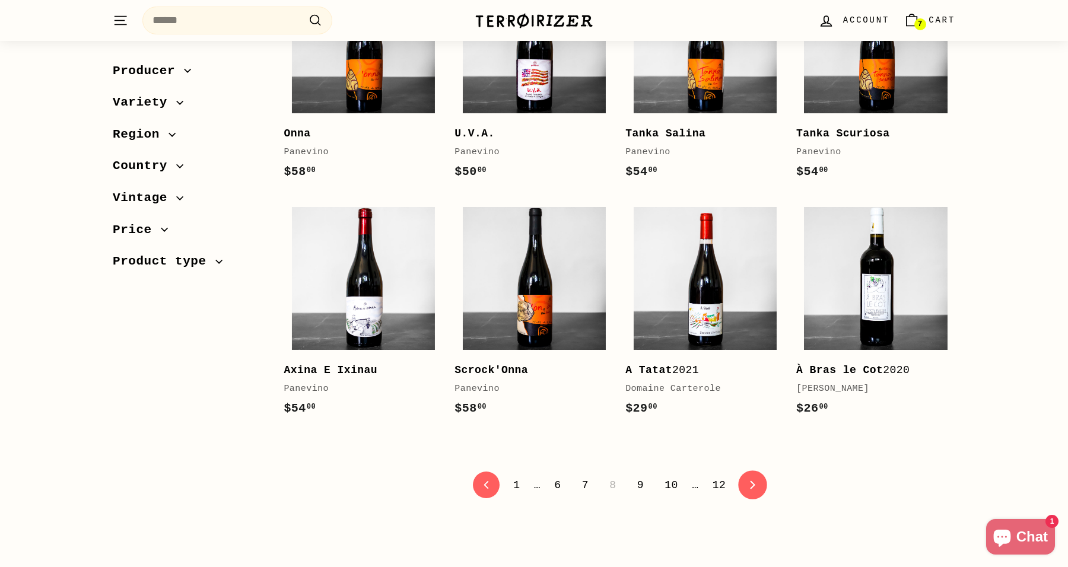
click at [748, 500] on link "icon-chevron Next" at bounding box center [753, 485] width 29 height 29
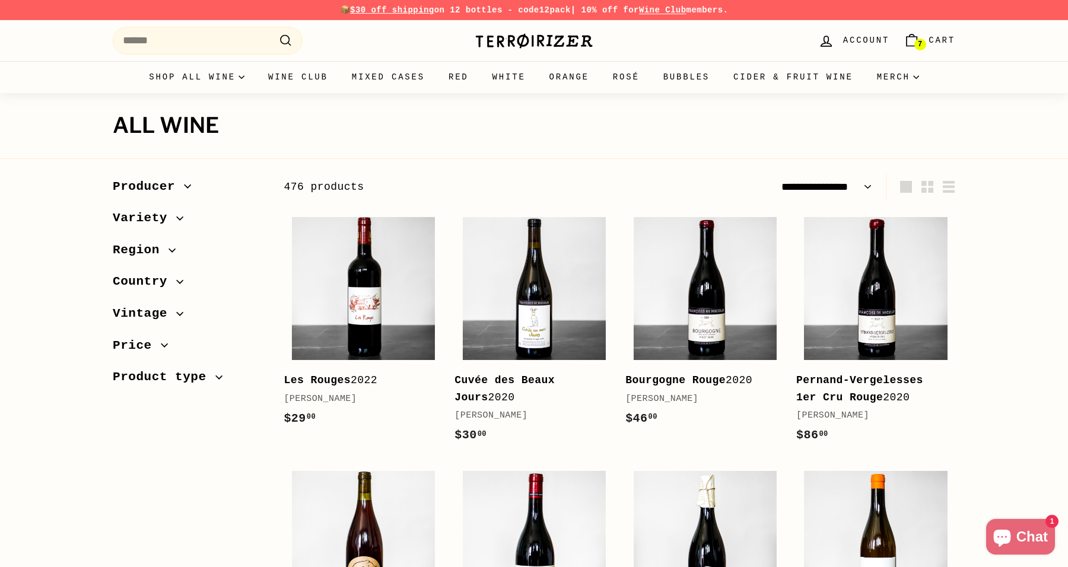
select select "**********"
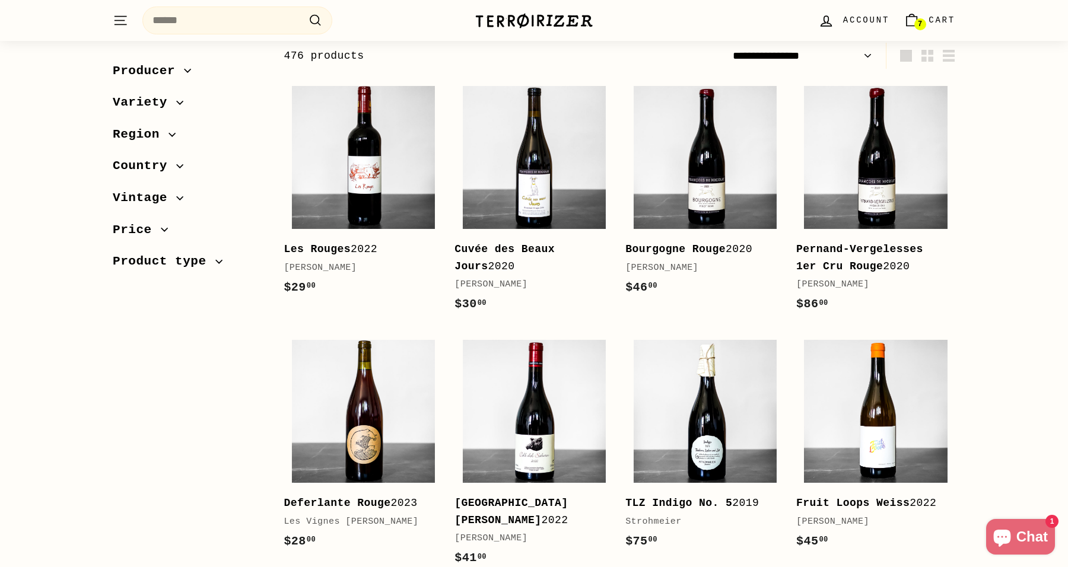
scroll to position [130, 0]
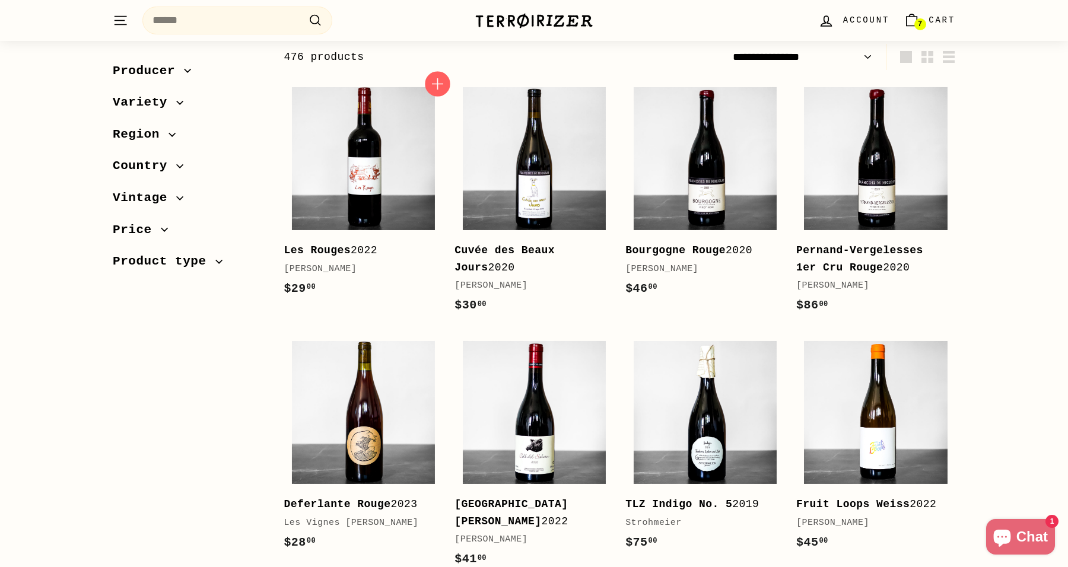
click at [434, 84] on icon "button" at bounding box center [437, 83] width 11 height 11
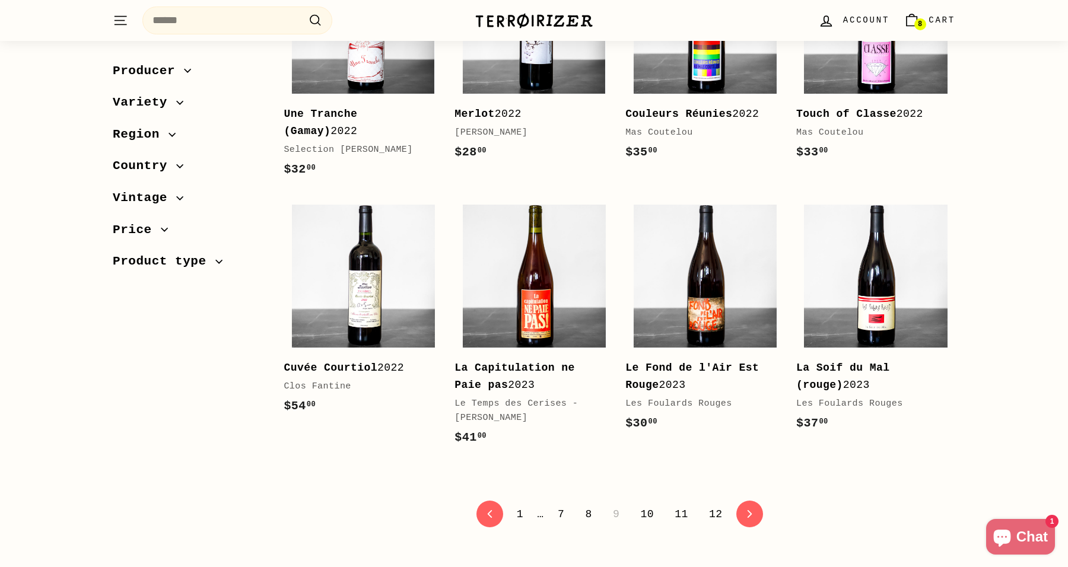
scroll to position [2260, 0]
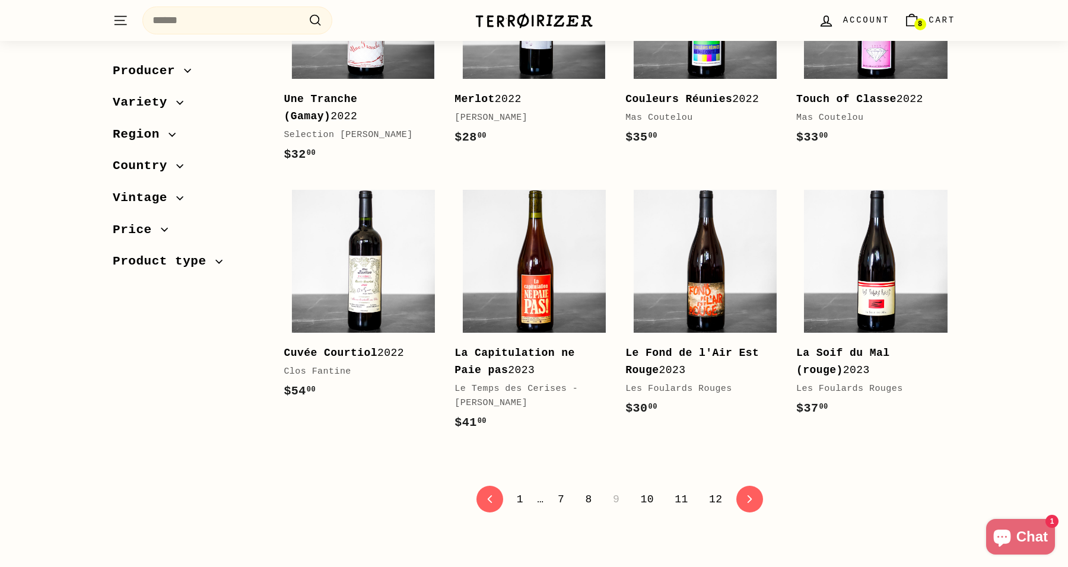
click at [761, 513] on span "icon-chevron Next" at bounding box center [750, 499] width 27 height 27
click at [751, 514] on link "icon-chevron Next" at bounding box center [749, 499] width 29 height 29
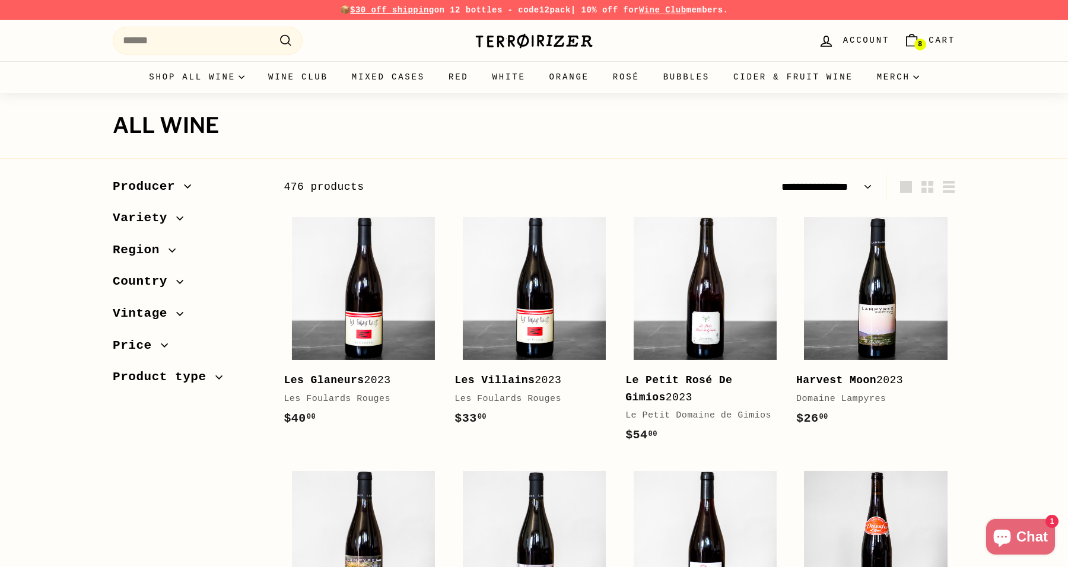
select select "**********"
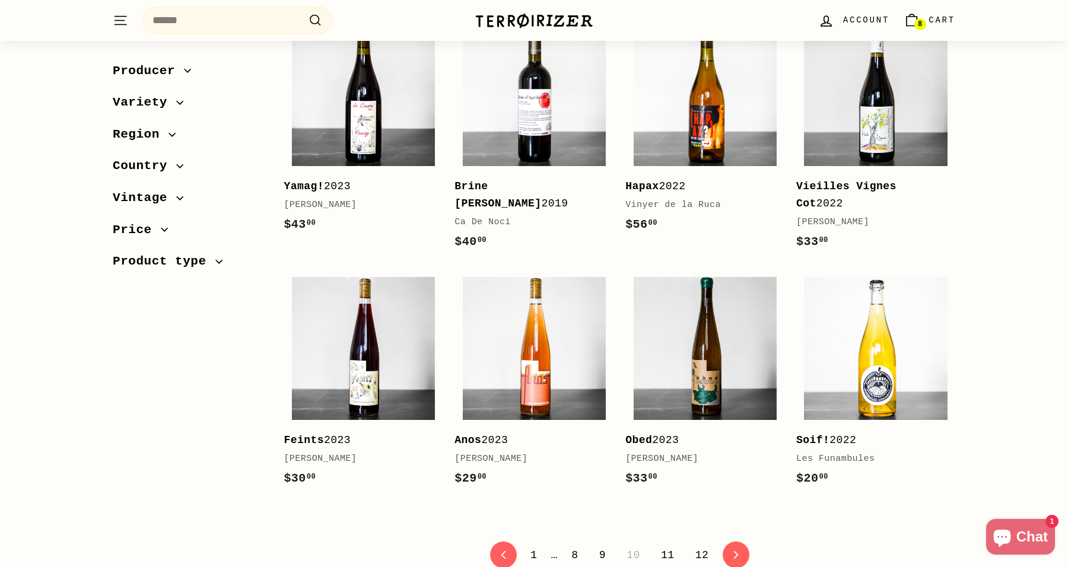
scroll to position [2232, 0]
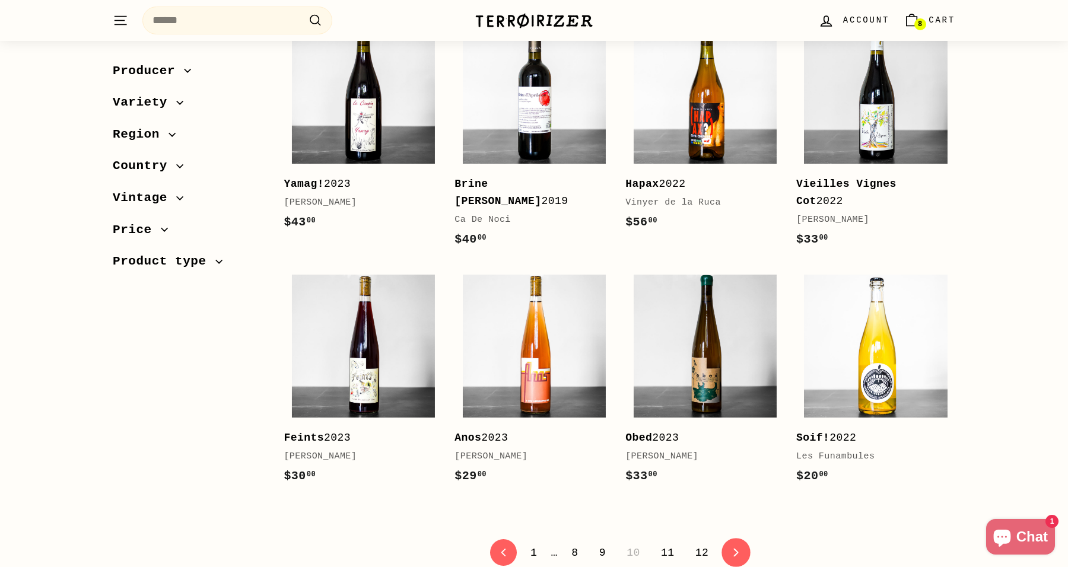
click at [744, 538] on link "icon-chevron Next" at bounding box center [736, 552] width 29 height 29
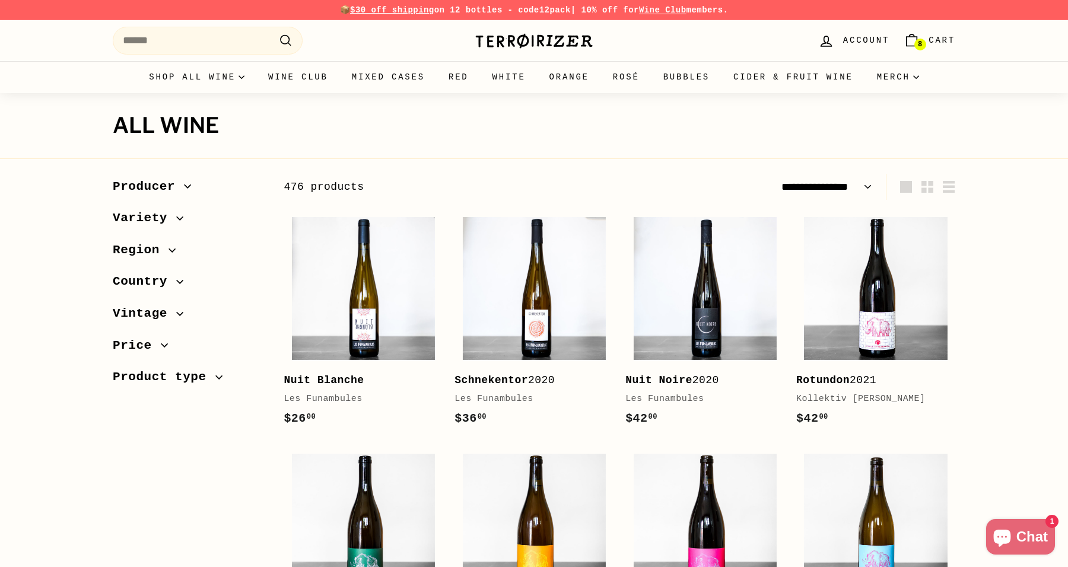
select select "**********"
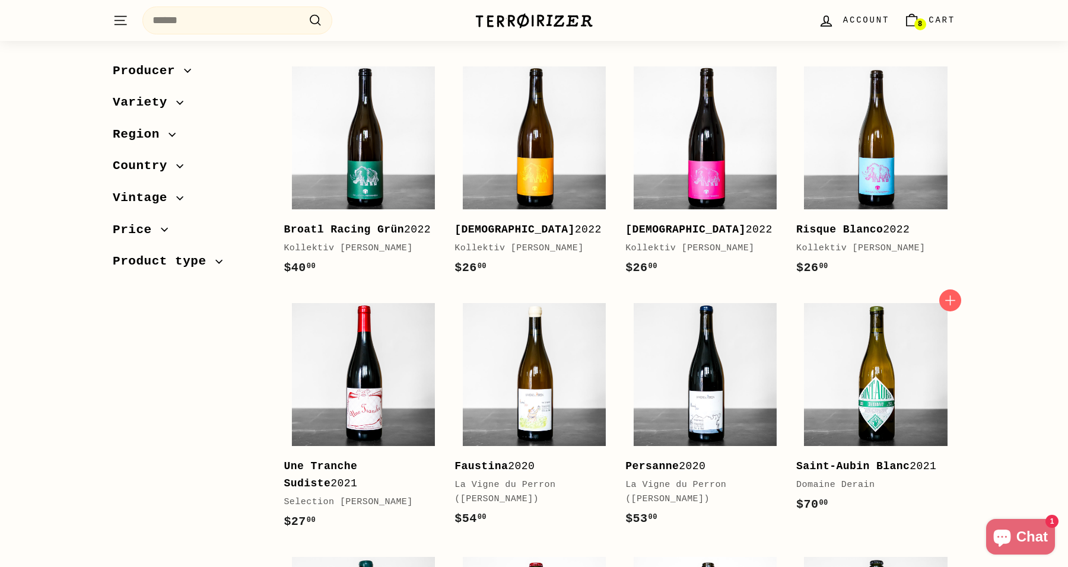
scroll to position [465, 0]
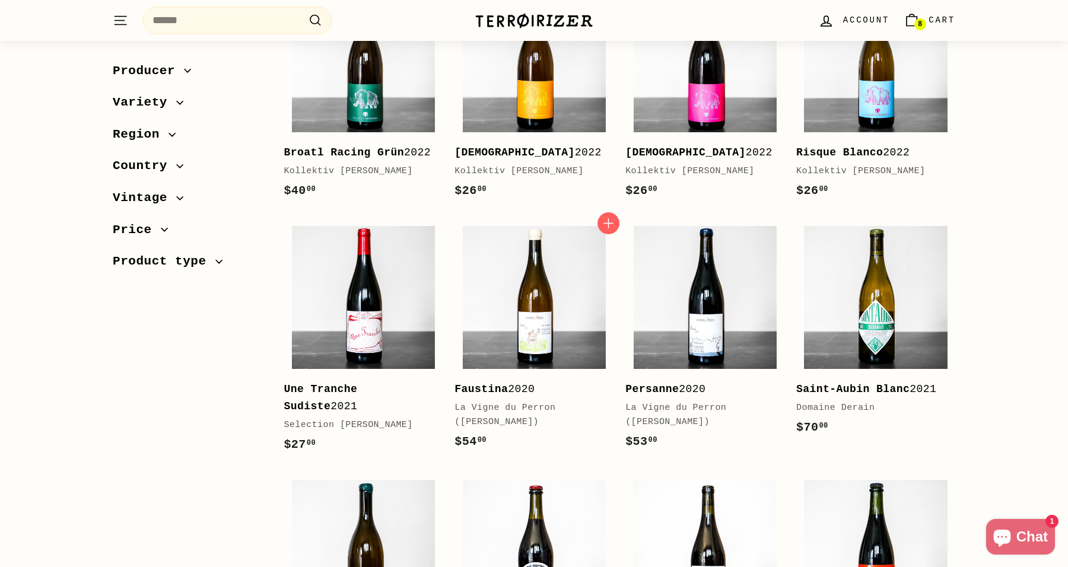
click at [530, 398] on div "Faustina 2020" at bounding box center [528, 389] width 147 height 17
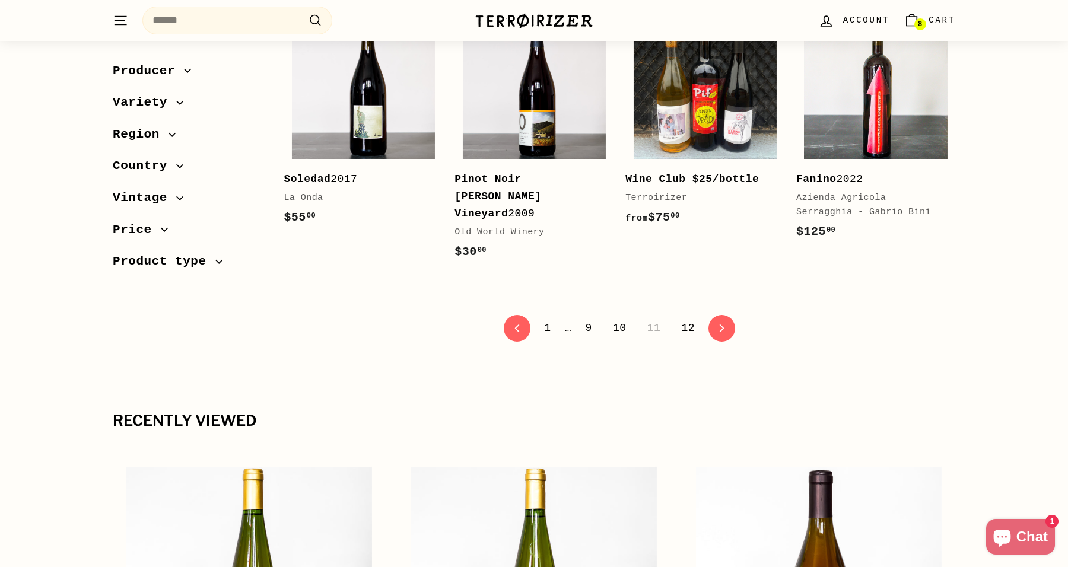
scroll to position [2456, 0]
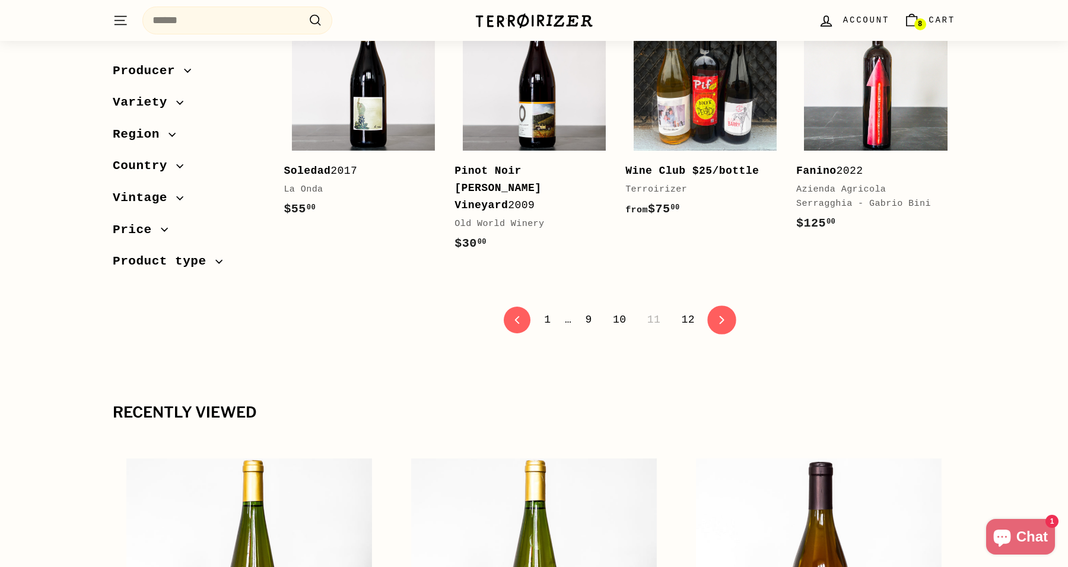
click at [726, 316] on icon "icon-chevron" at bounding box center [722, 320] width 8 height 8
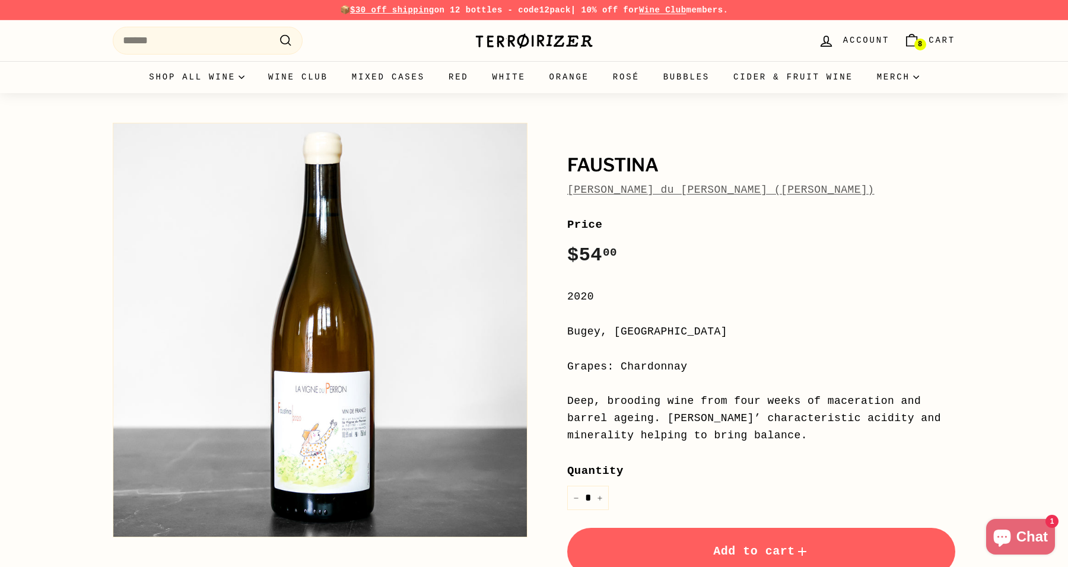
scroll to position [33, 0]
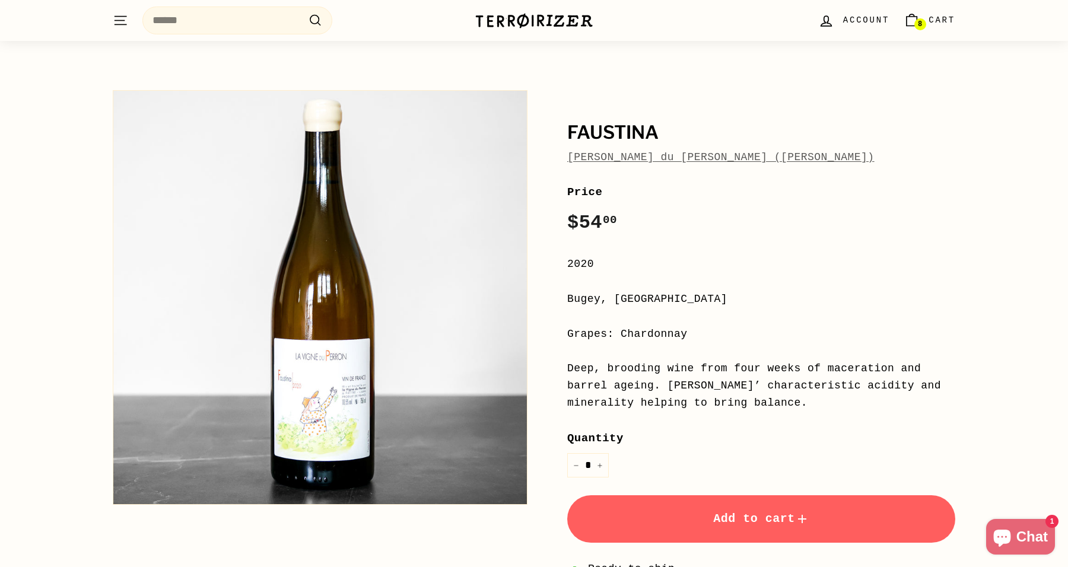
click at [700, 509] on button "Add to cart" at bounding box center [761, 519] width 388 height 47
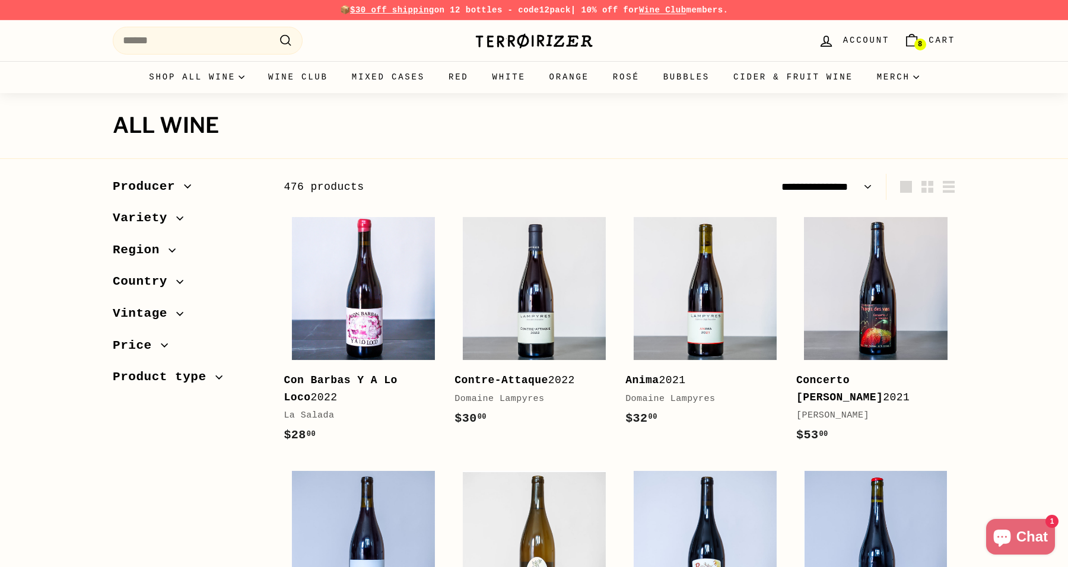
select select "**********"
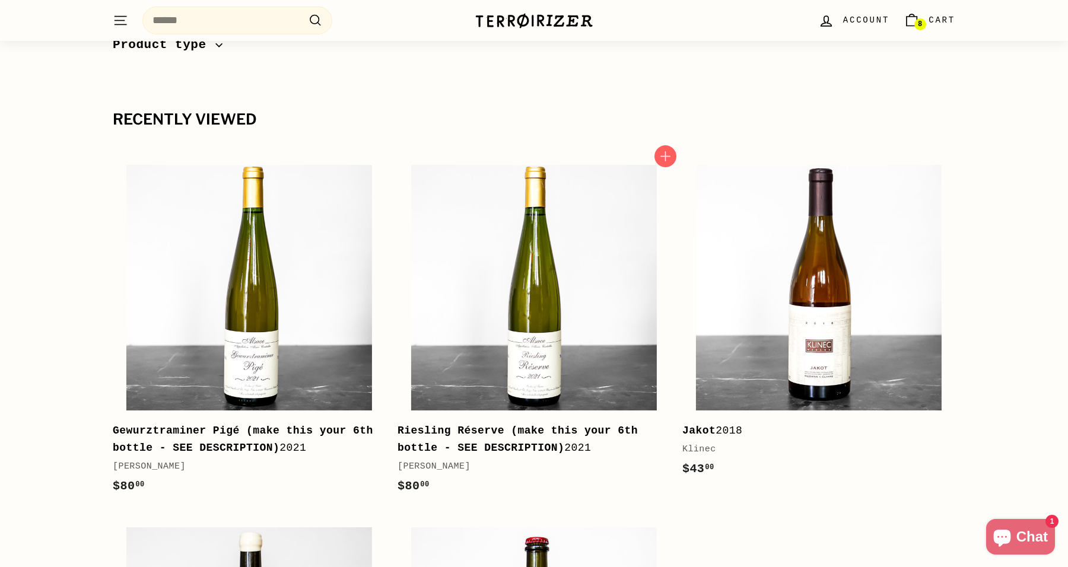
scroll to position [2259, 0]
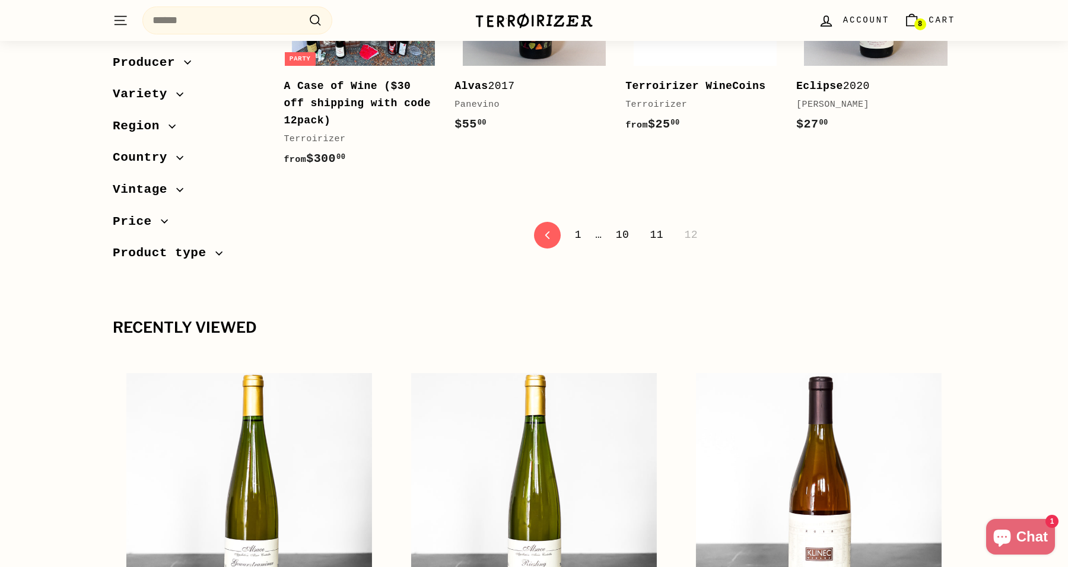
click at [581, 227] on link "1" at bounding box center [578, 235] width 21 height 20
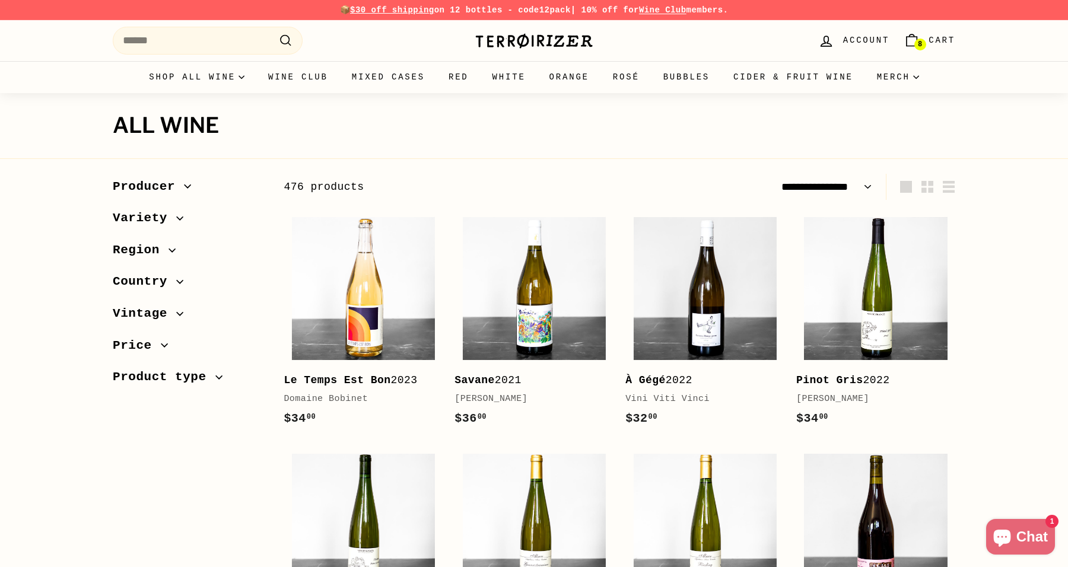
select select "**********"
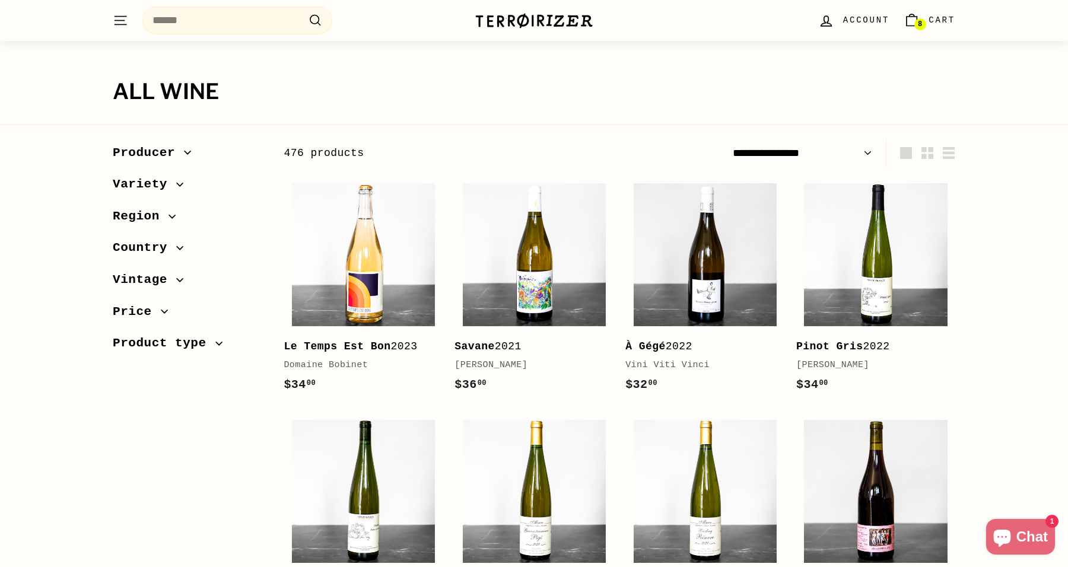
scroll to position [34, 0]
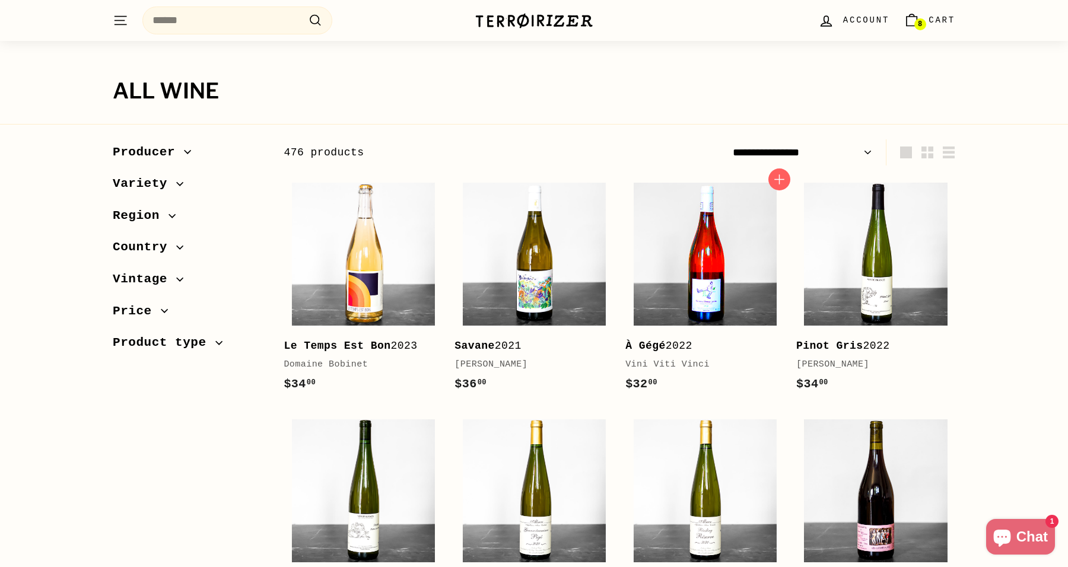
click at [722, 271] on img at bounding box center [705, 254] width 143 height 143
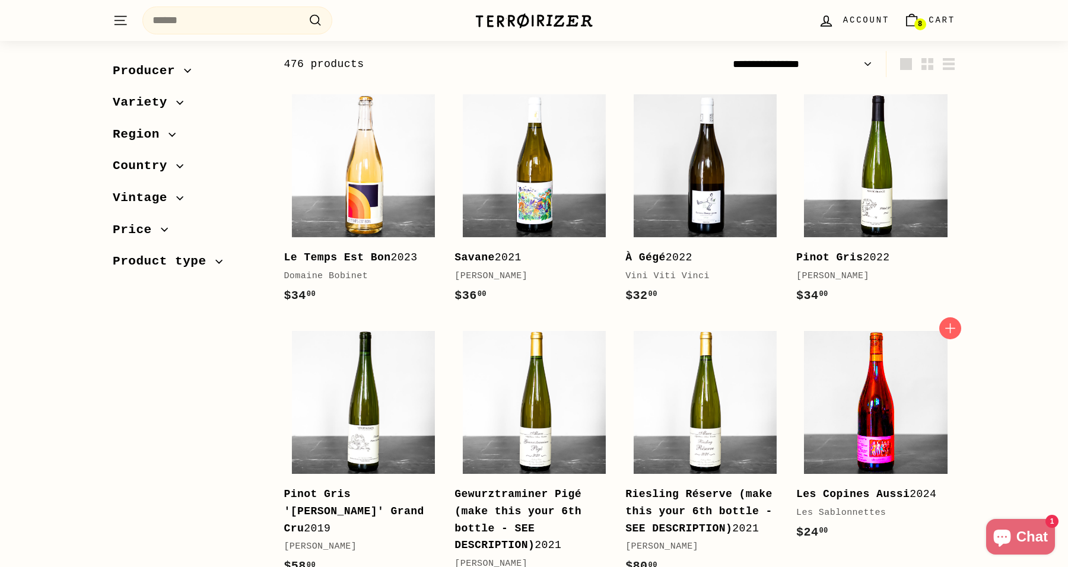
scroll to position [125, 0]
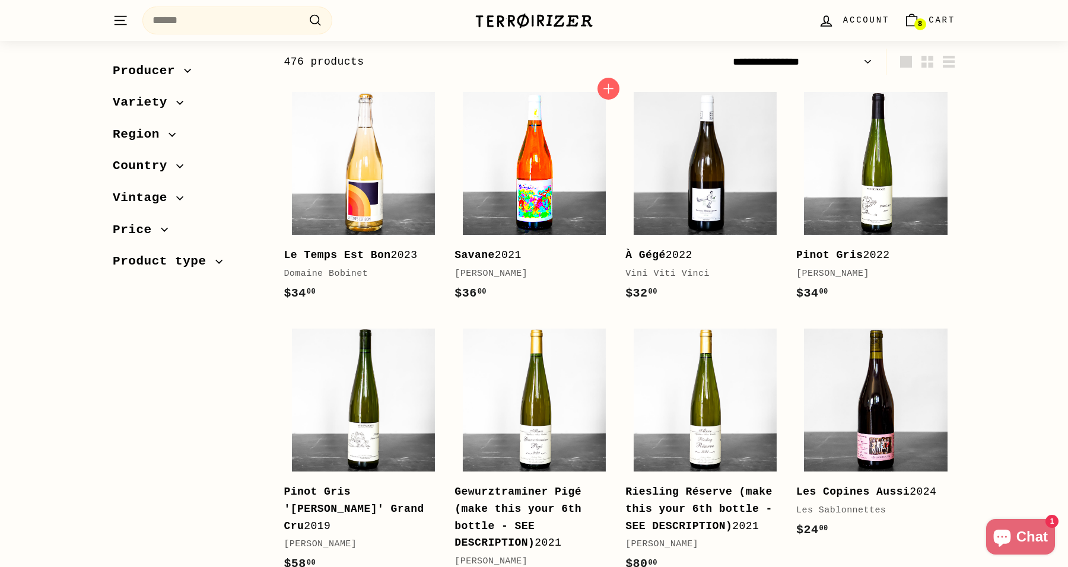
click at [493, 231] on img at bounding box center [534, 163] width 143 height 143
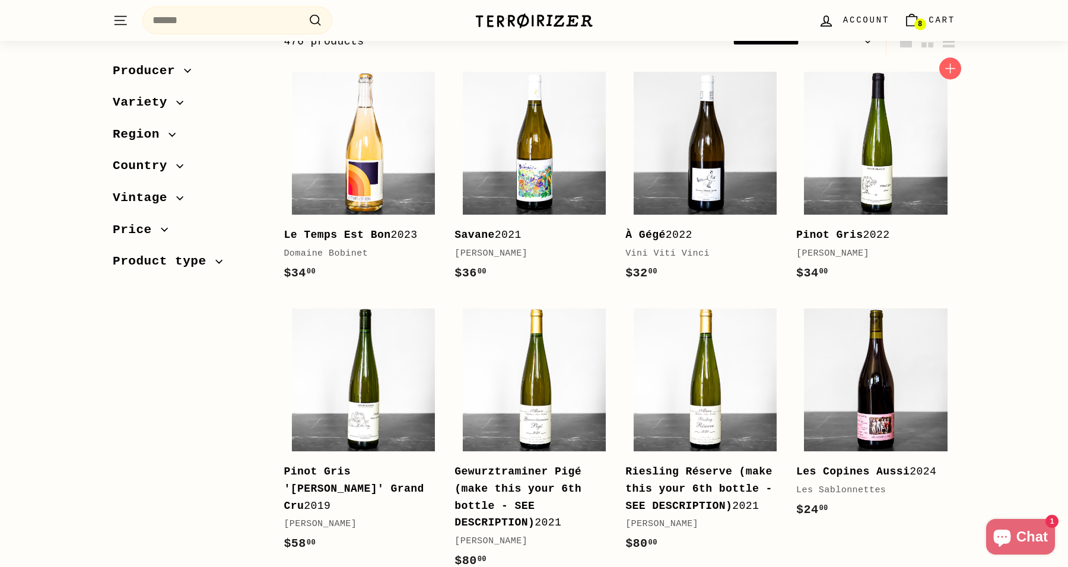
scroll to position [144, 0]
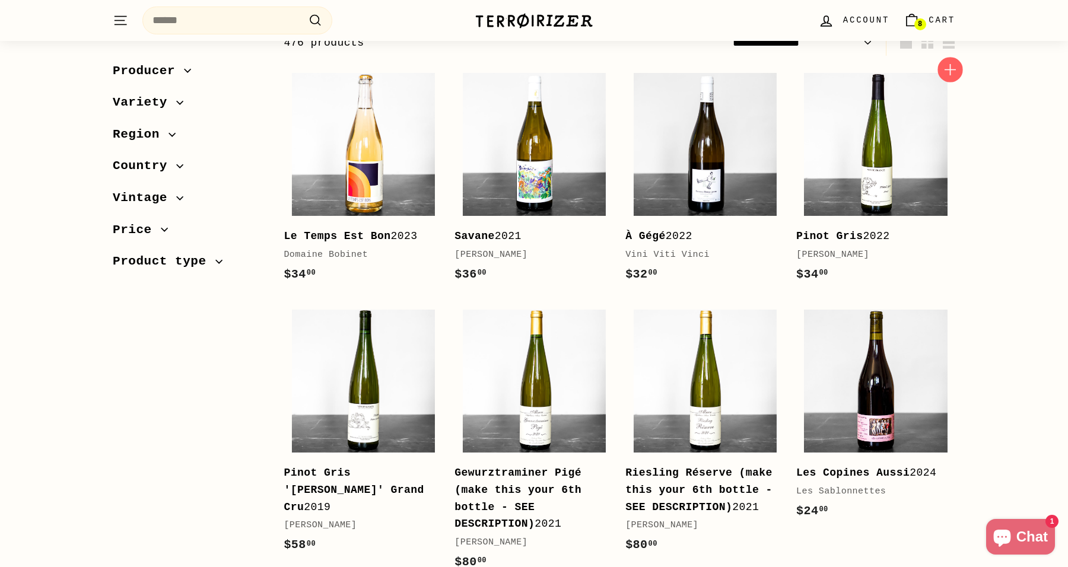
click at [957, 75] on icon "button" at bounding box center [950, 69] width 15 height 15
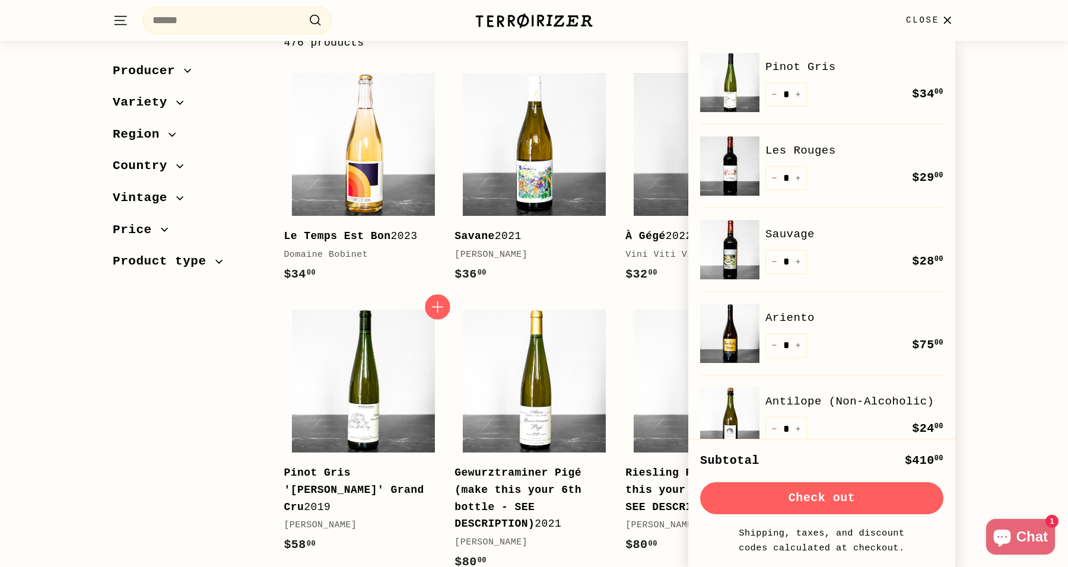
click at [436, 308] on icon "button" at bounding box center [437, 306] width 15 height 15
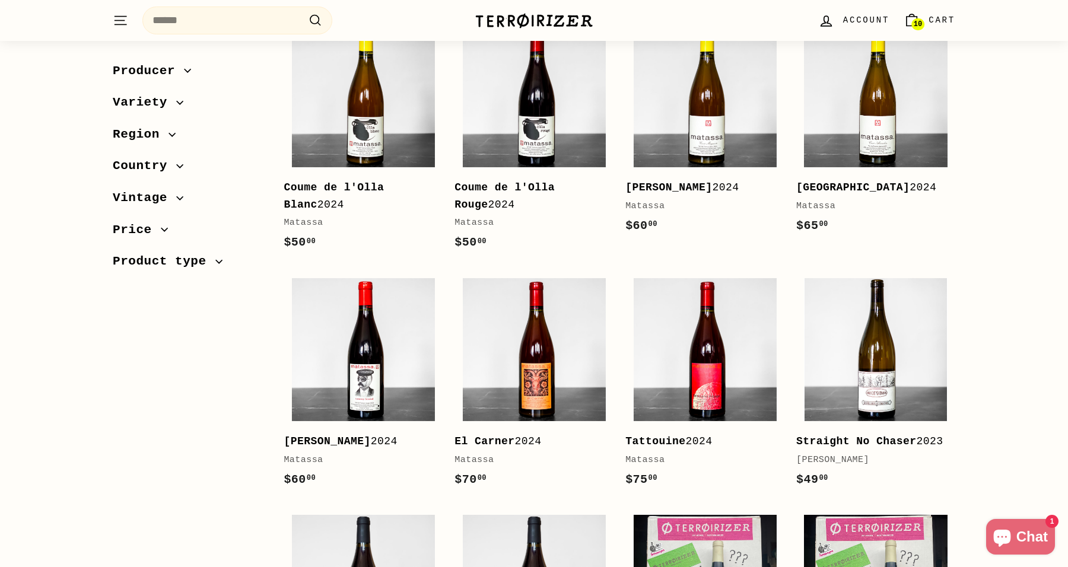
scroll to position [2298, 0]
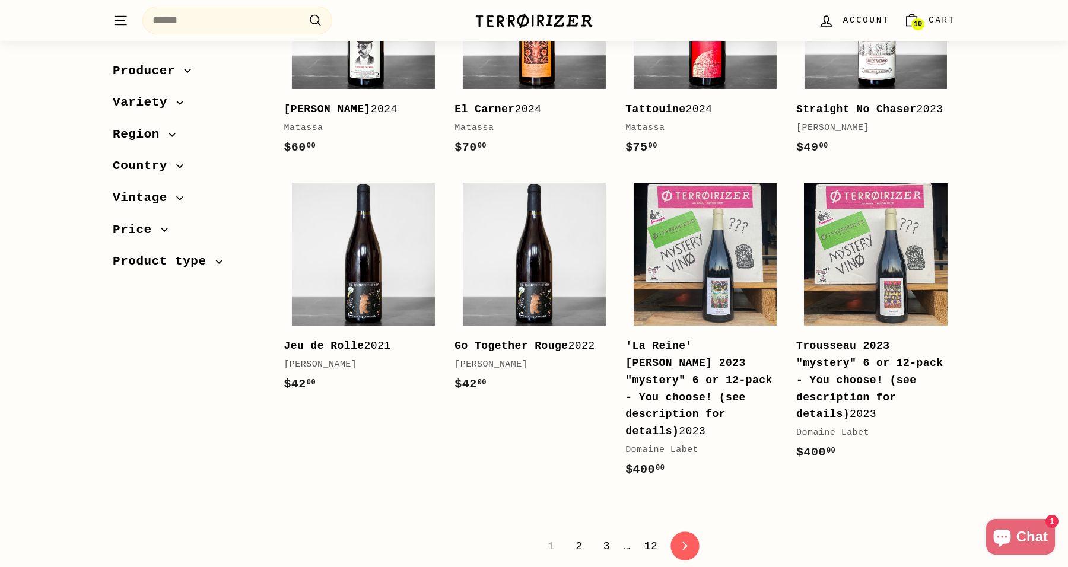
click at [686, 542] on icon "icon-chevron" at bounding box center [685, 546] width 8 height 8
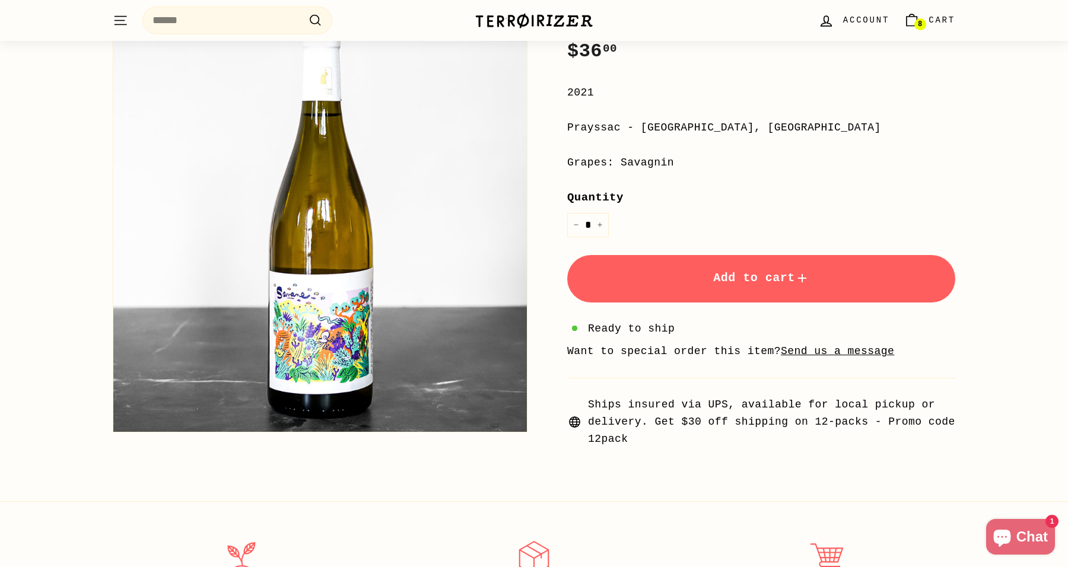
scroll to position [148, 0]
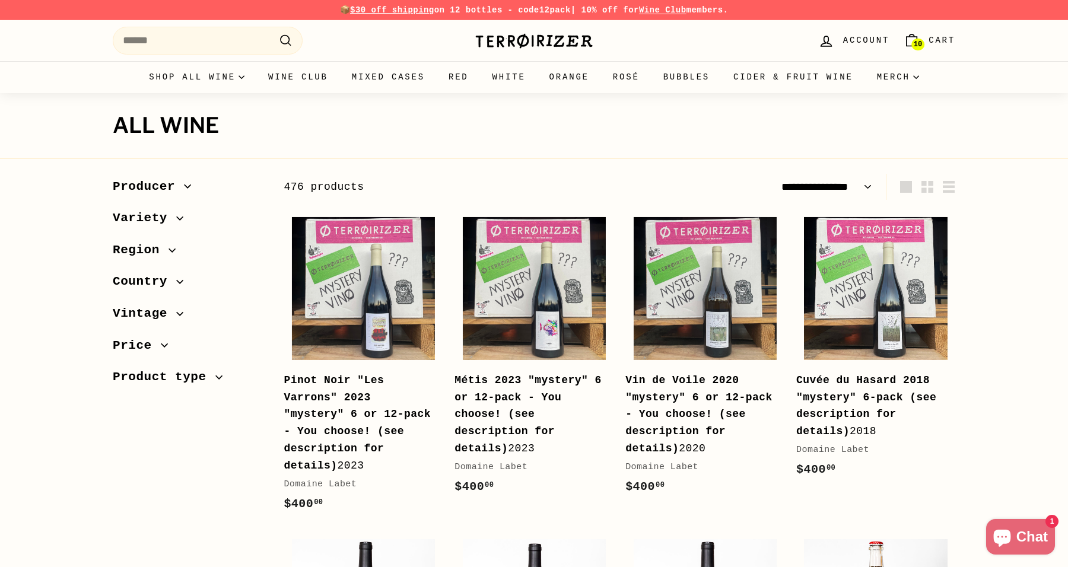
select select "**********"
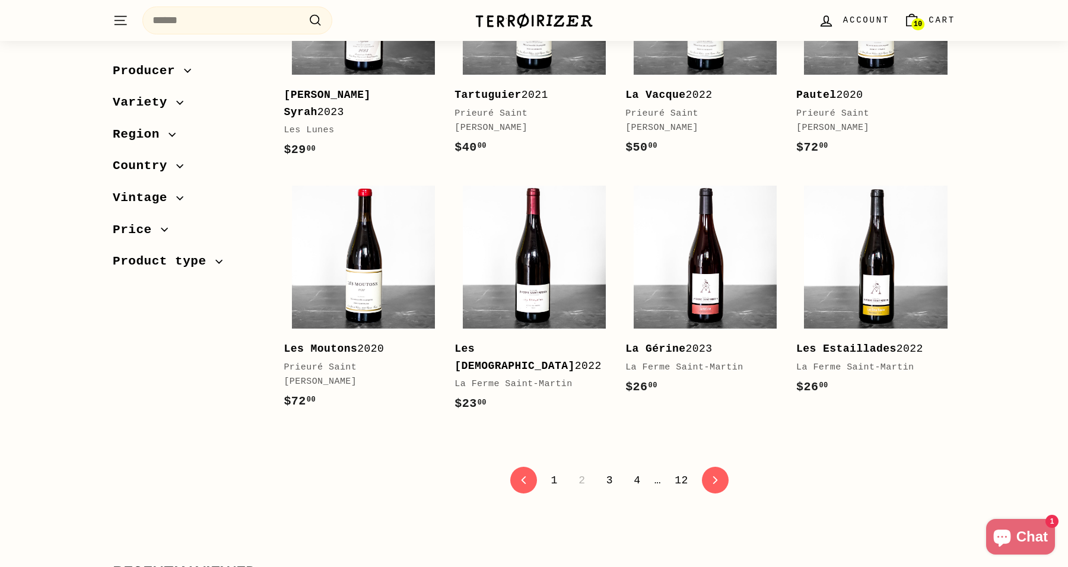
scroll to position [2333, 0]
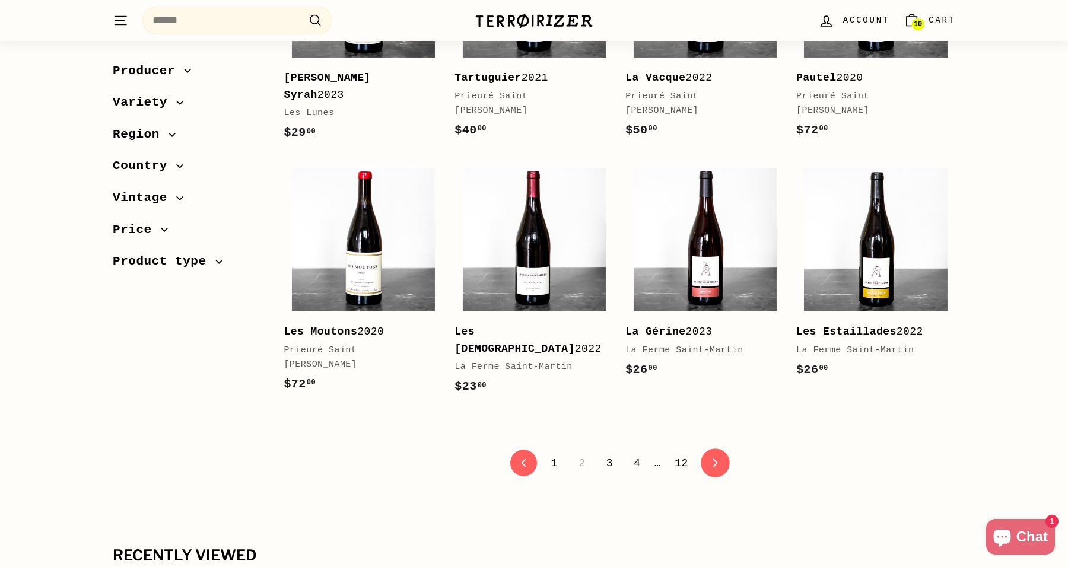
click at [719, 468] on icon "icon-chevron" at bounding box center [716, 463] width 8 height 8
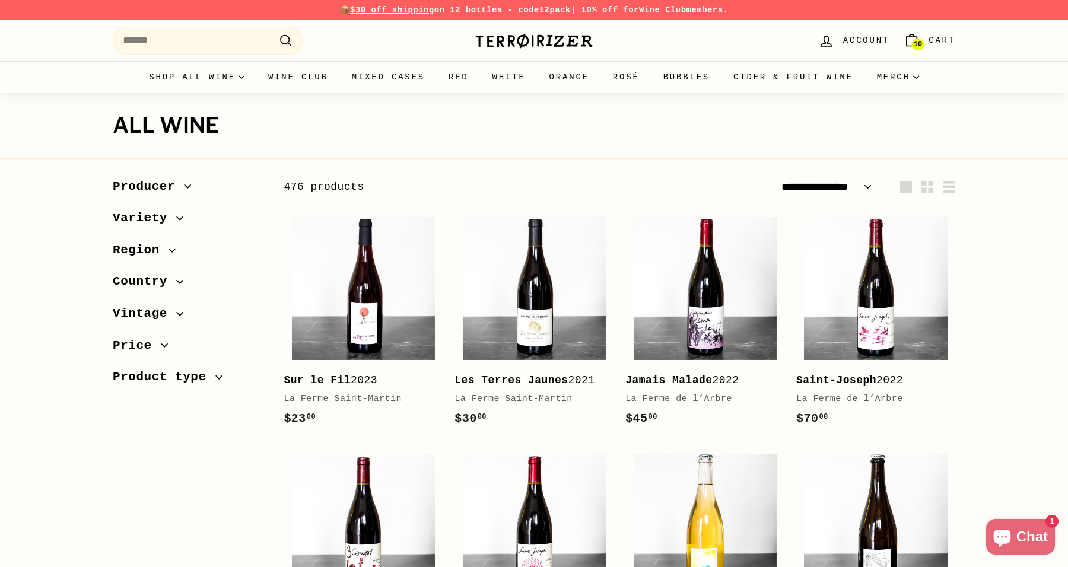
select select "**********"
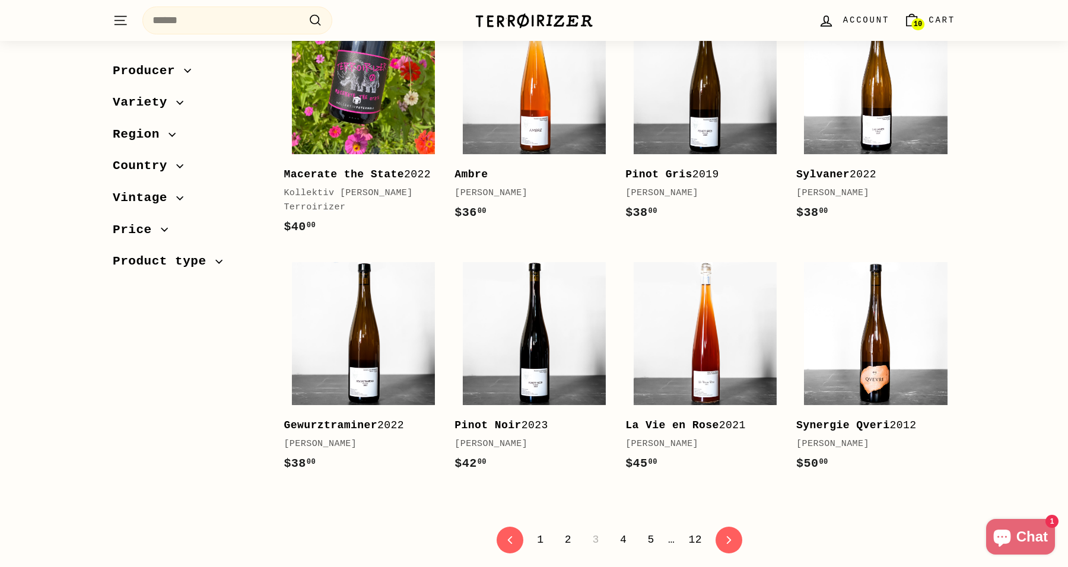
scroll to position [2251, 0]
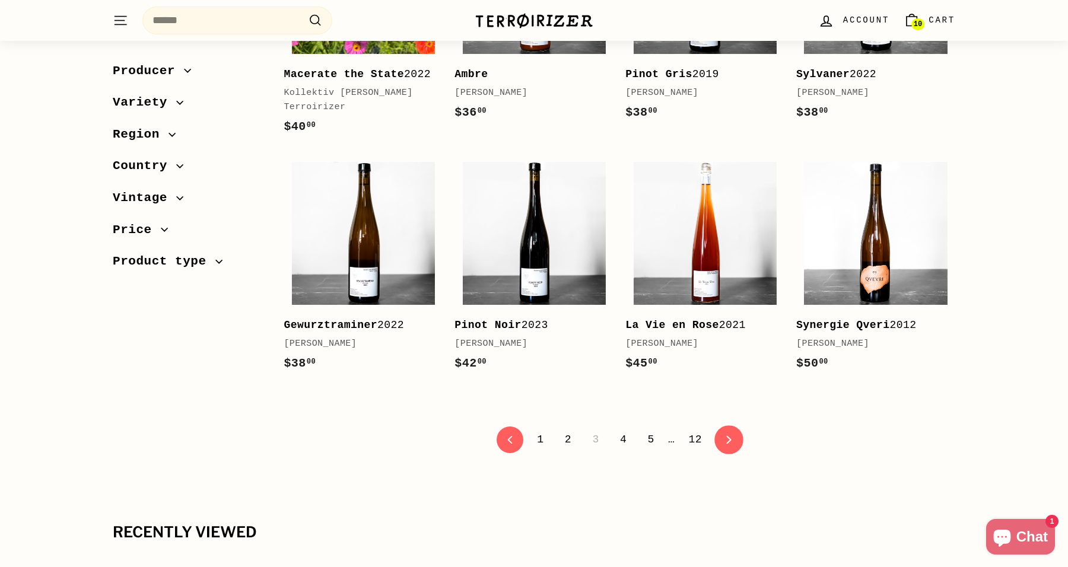
click at [727, 444] on icon "icon-chevron" at bounding box center [729, 440] width 8 height 8
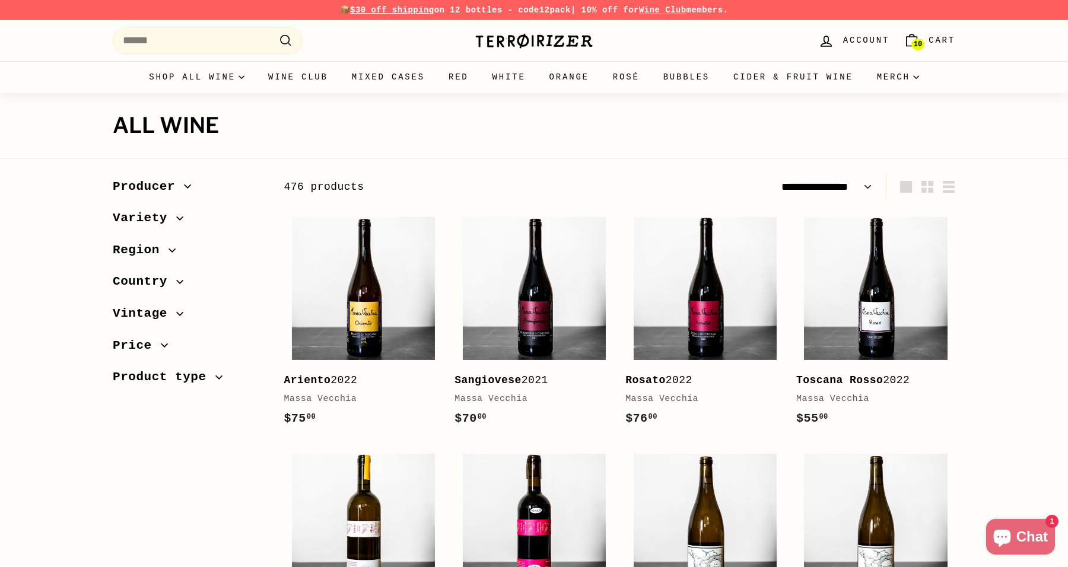
select select "**********"
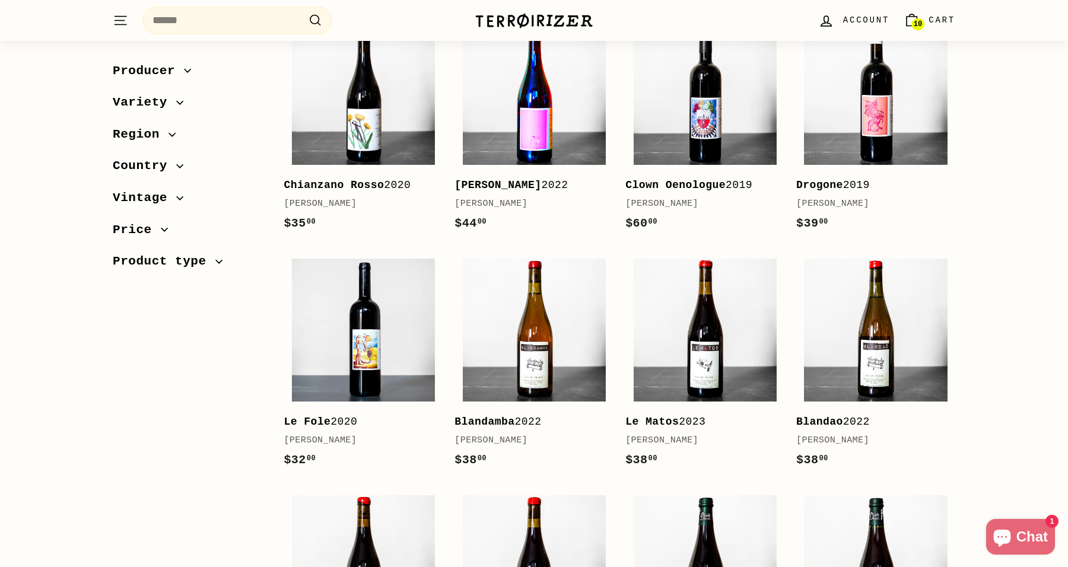
scroll to position [2241, 0]
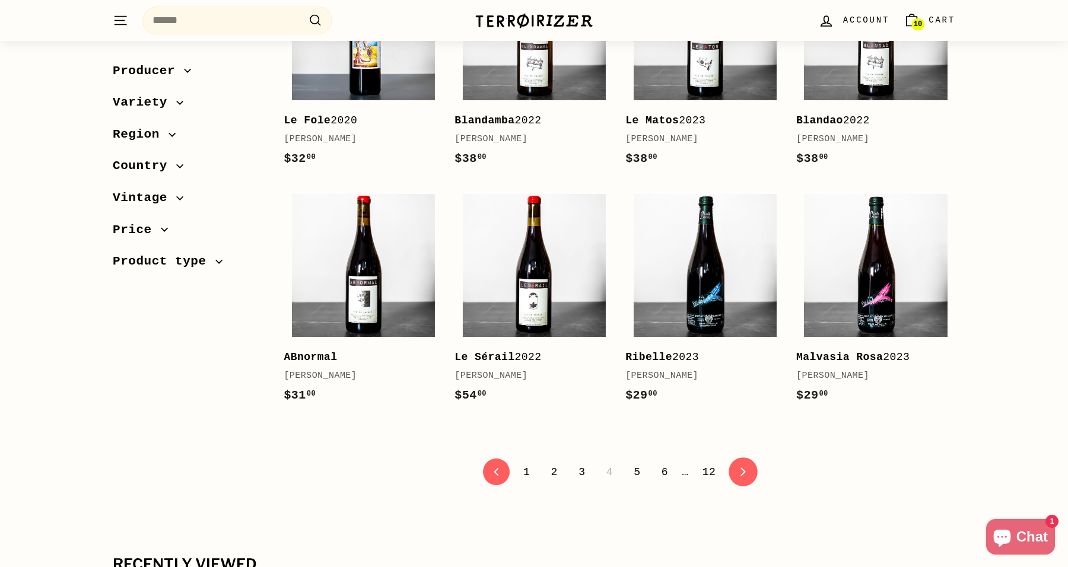
click at [736, 458] on link "icon-chevron Next" at bounding box center [743, 472] width 29 height 29
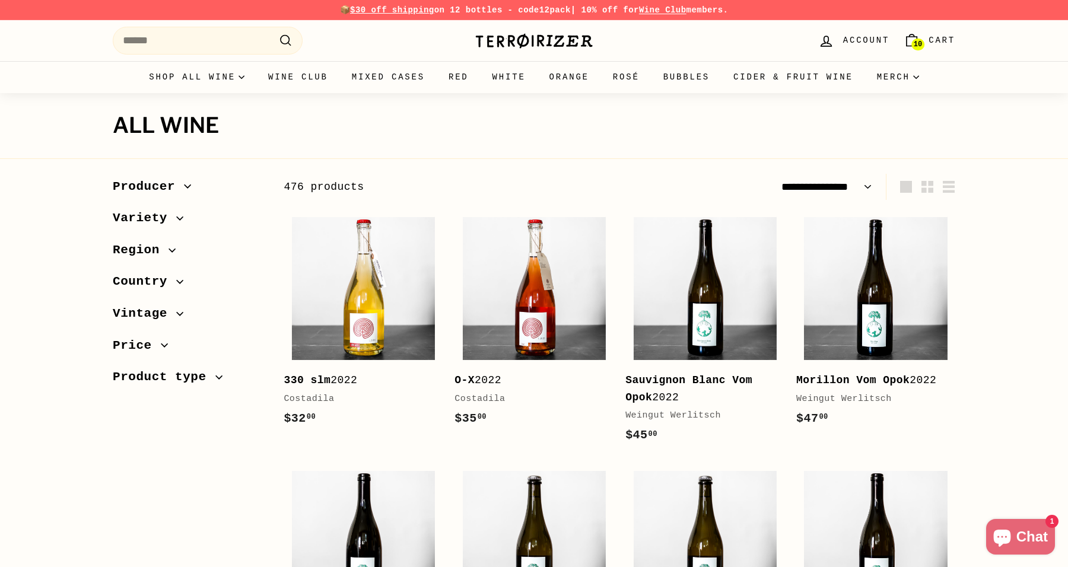
select select "**********"
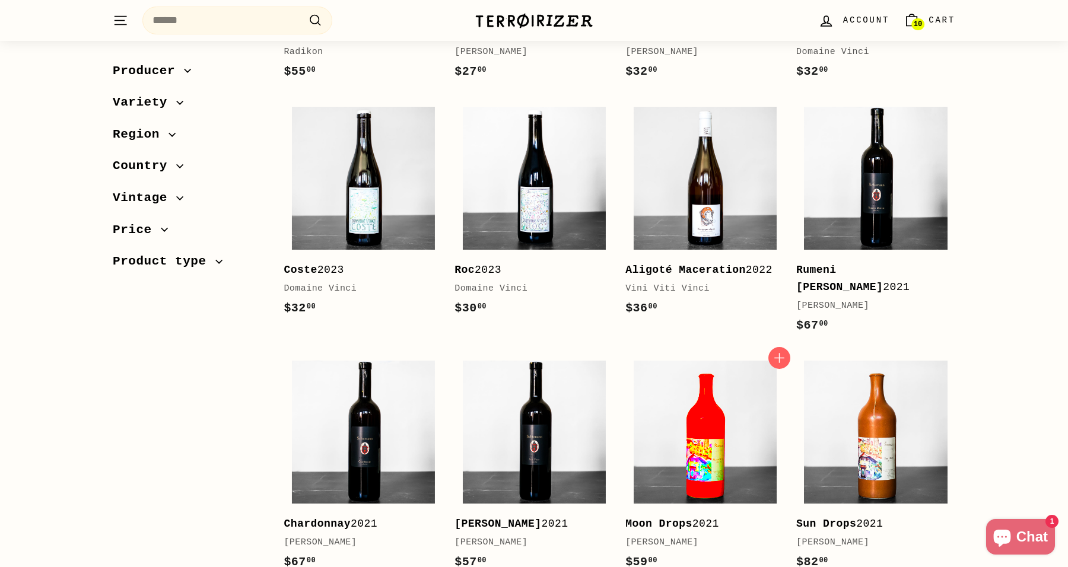
scroll to position [2353, 0]
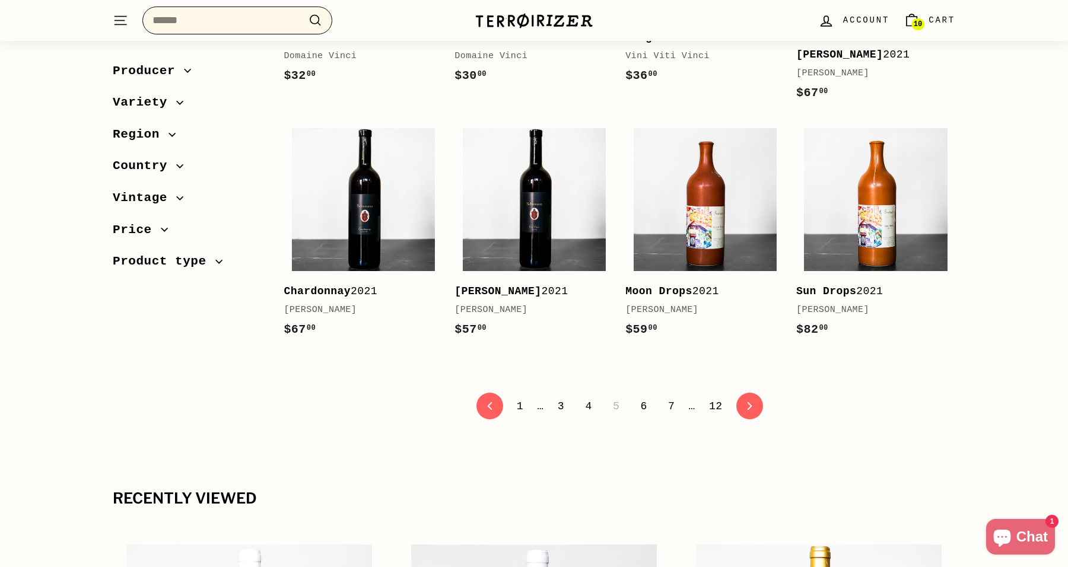
click at [274, 21] on input "Search" at bounding box center [237, 21] width 190 height 28
type input "*"
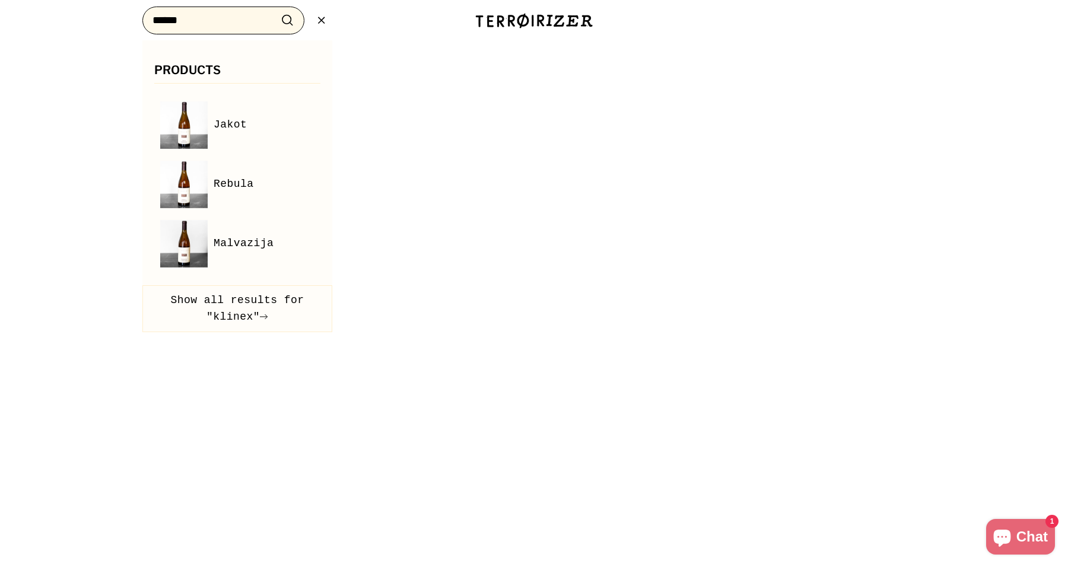
type input "******"
click at [287, 20] on button ".cls-1{fill:none;stroke:#000;stroke-miterlimit:10;stroke-width:2px} Search" at bounding box center [288, 20] width 22 height 18
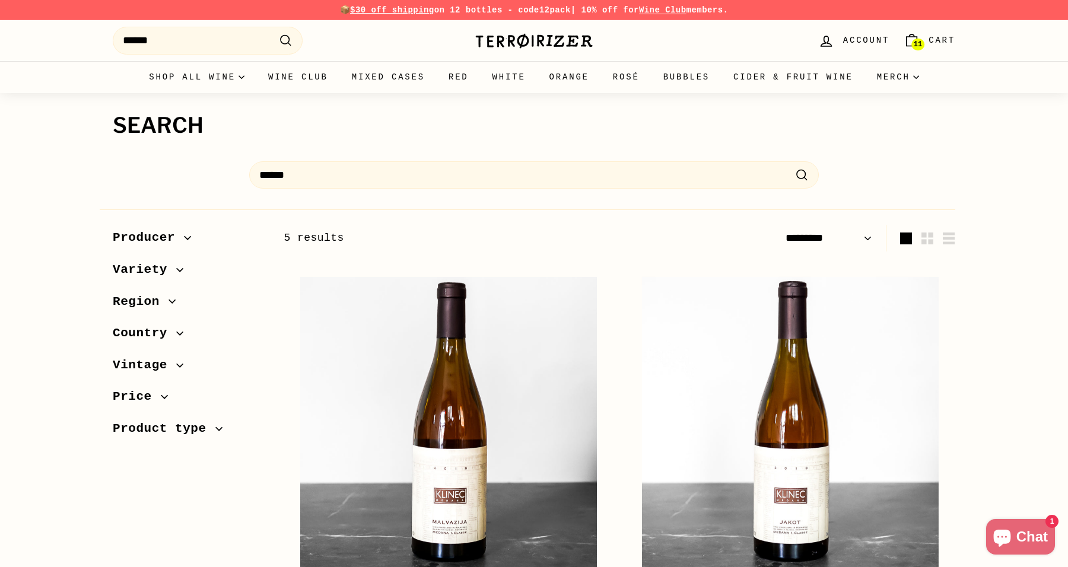
select select "*********"
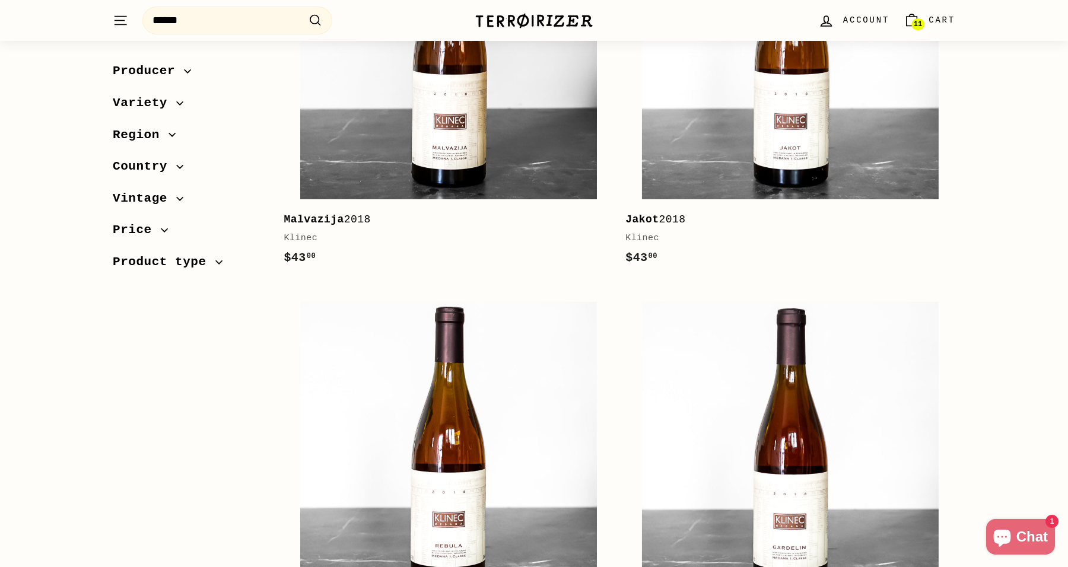
scroll to position [220, 0]
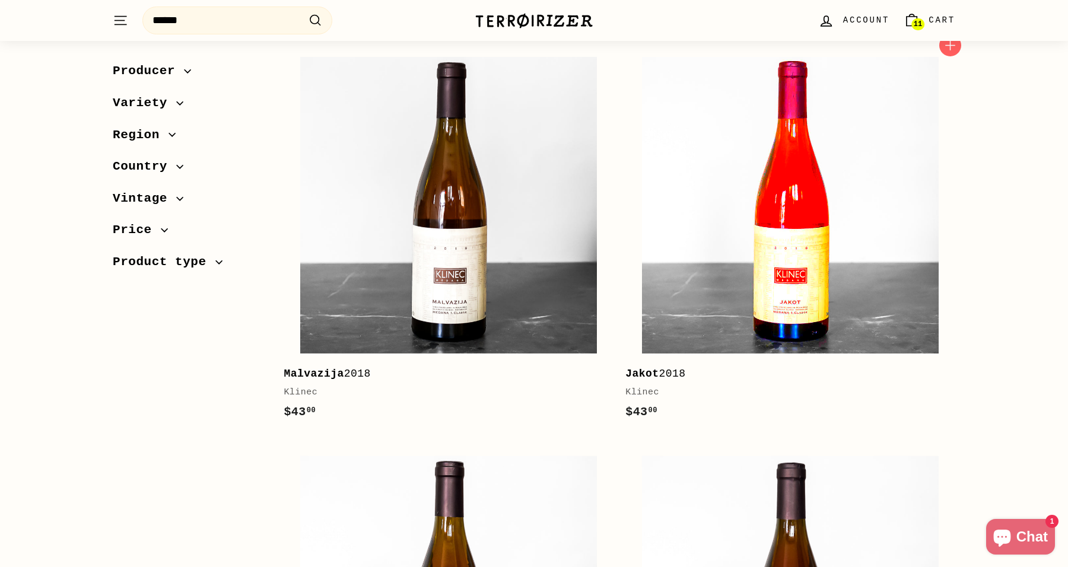
click at [804, 259] on img at bounding box center [790, 205] width 297 height 297
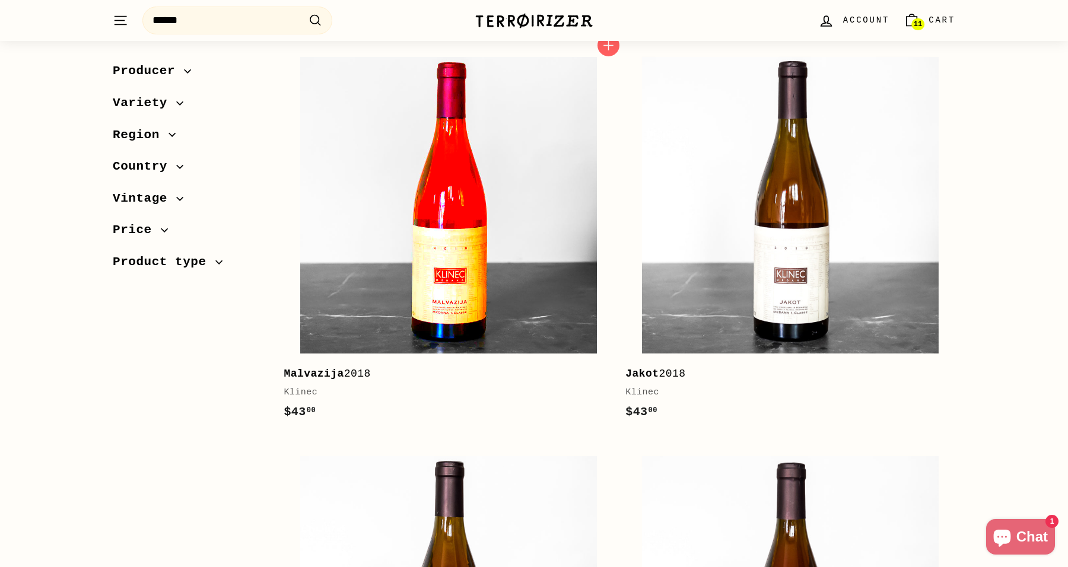
click at [424, 270] on img at bounding box center [448, 205] width 297 height 297
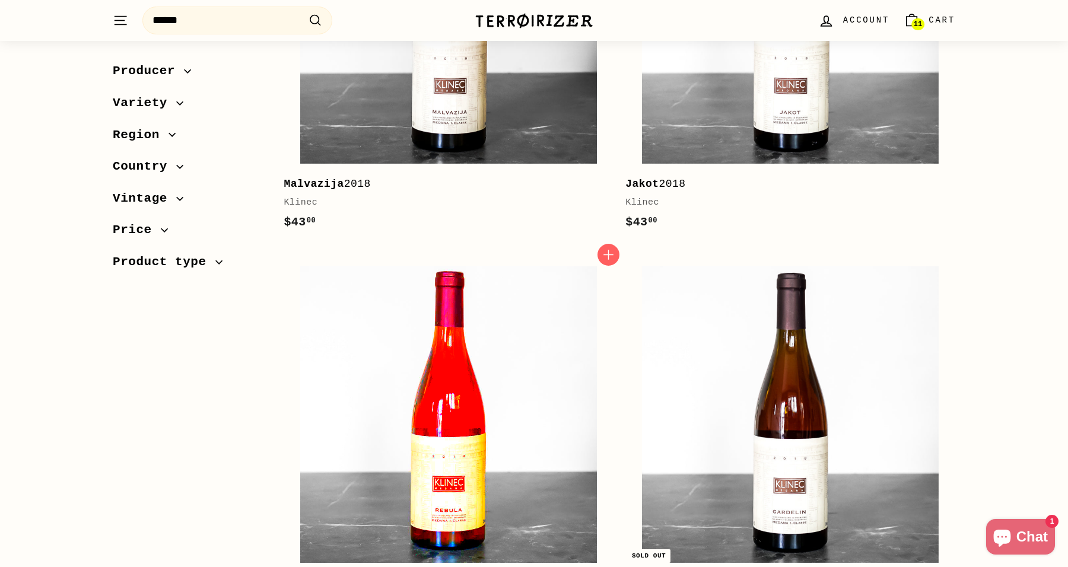
scroll to position [642, 0]
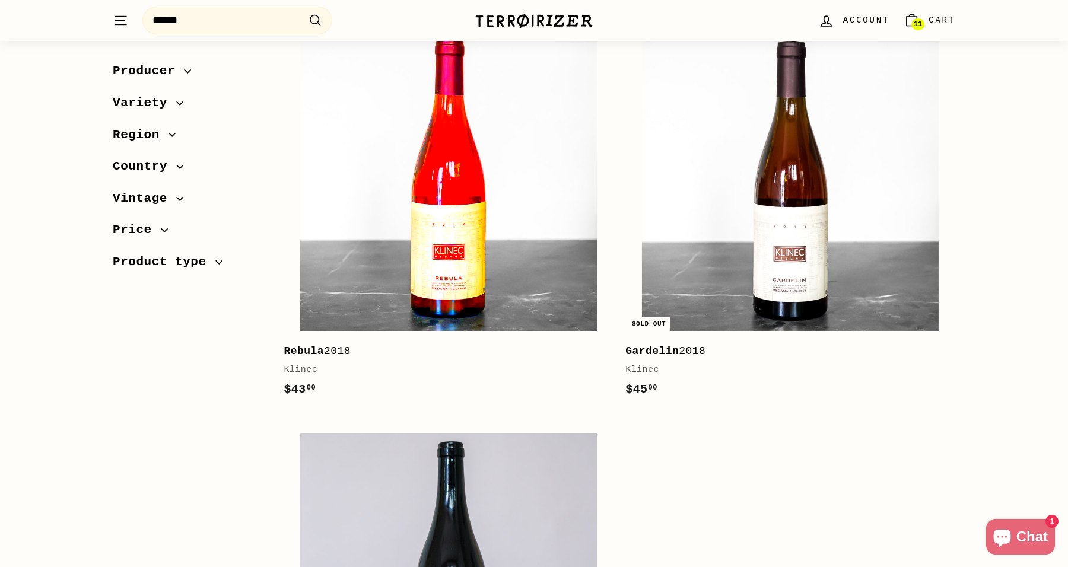
click at [451, 259] on img at bounding box center [448, 182] width 297 height 297
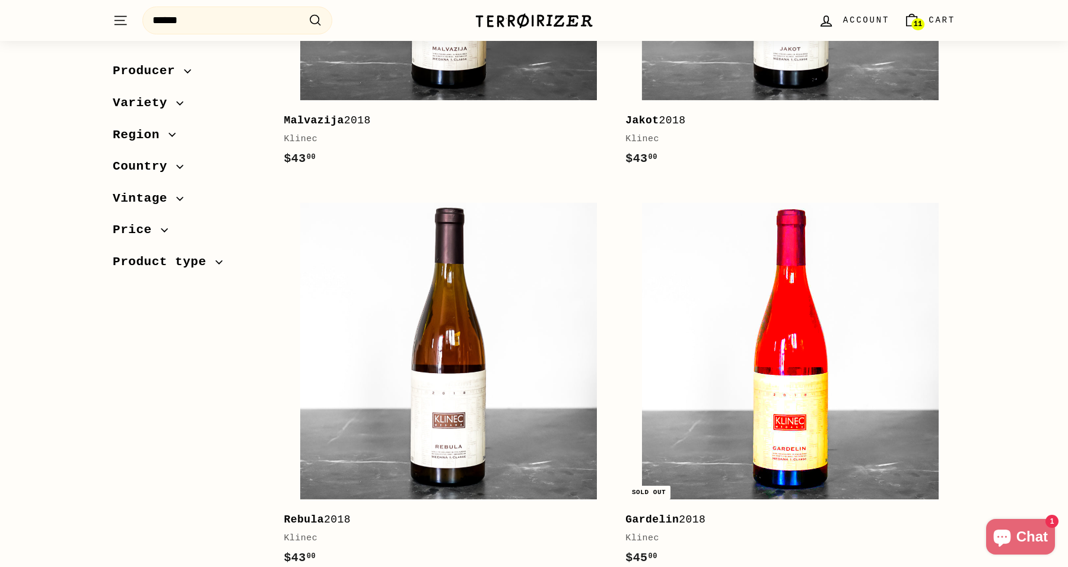
scroll to position [319, 0]
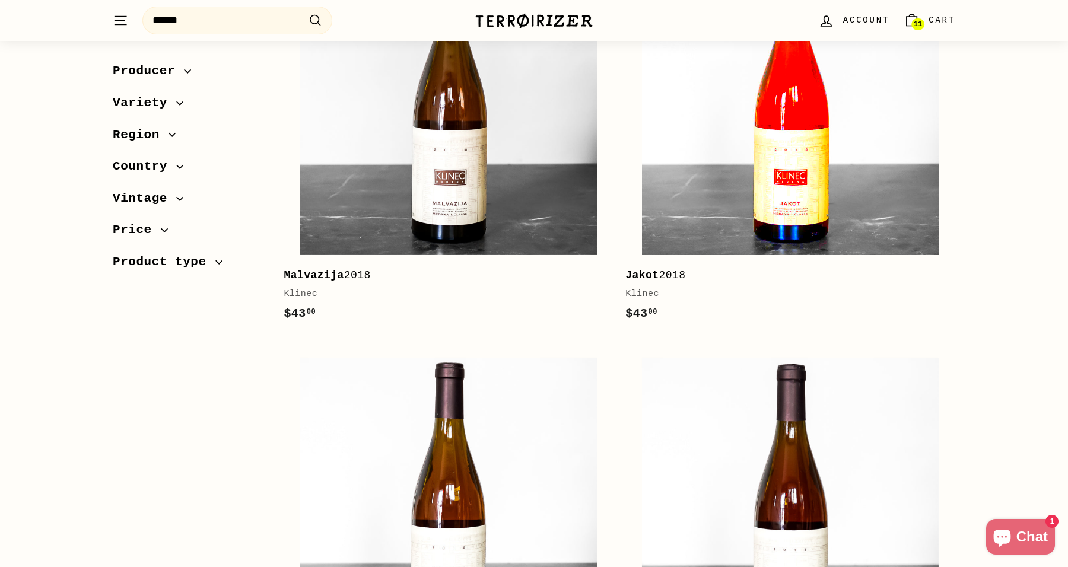
click at [758, 160] on img at bounding box center [790, 106] width 297 height 297
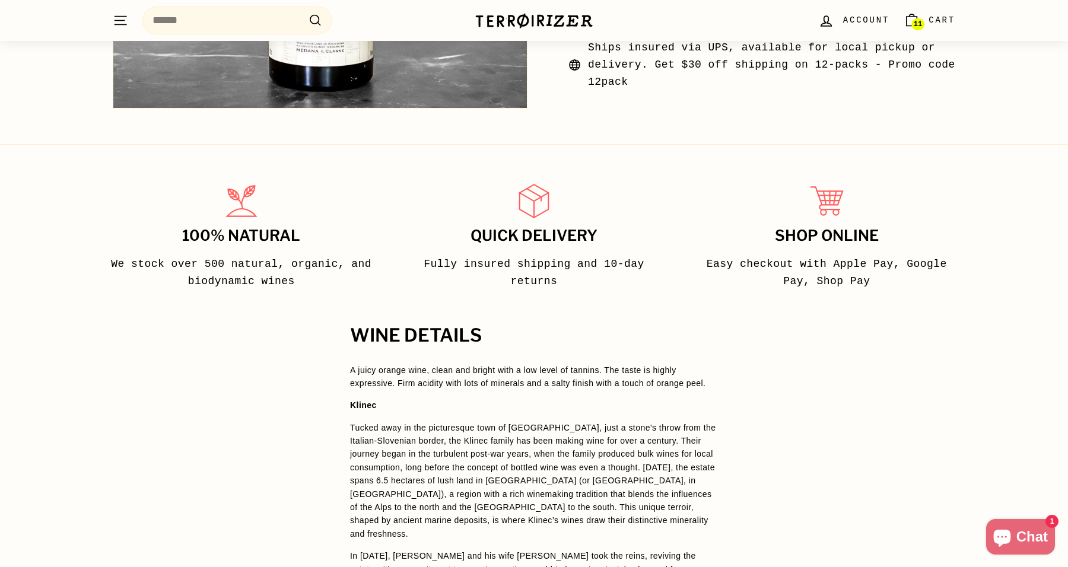
scroll to position [696, 0]
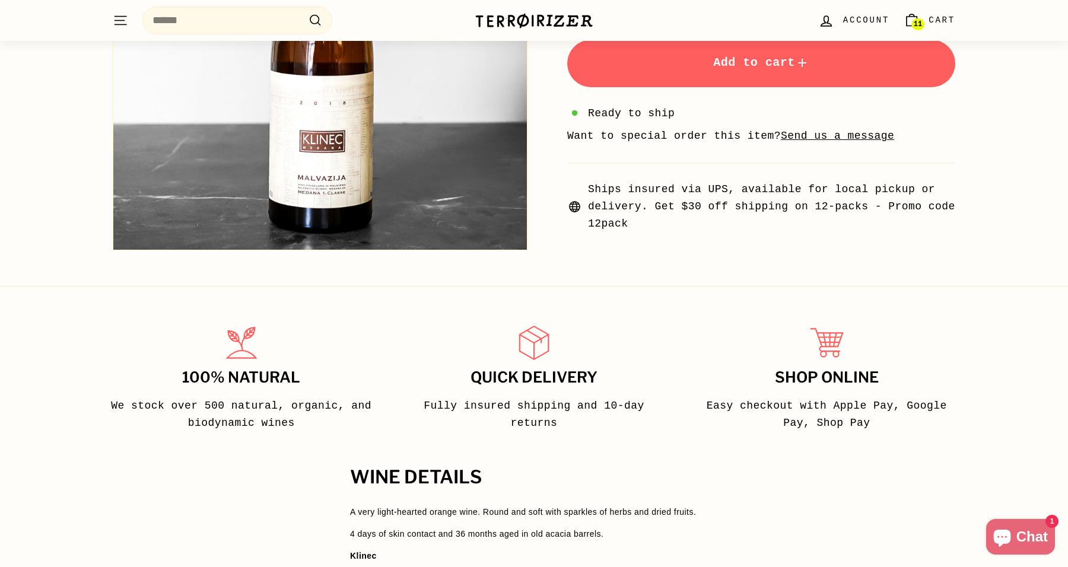
scroll to position [611, 0]
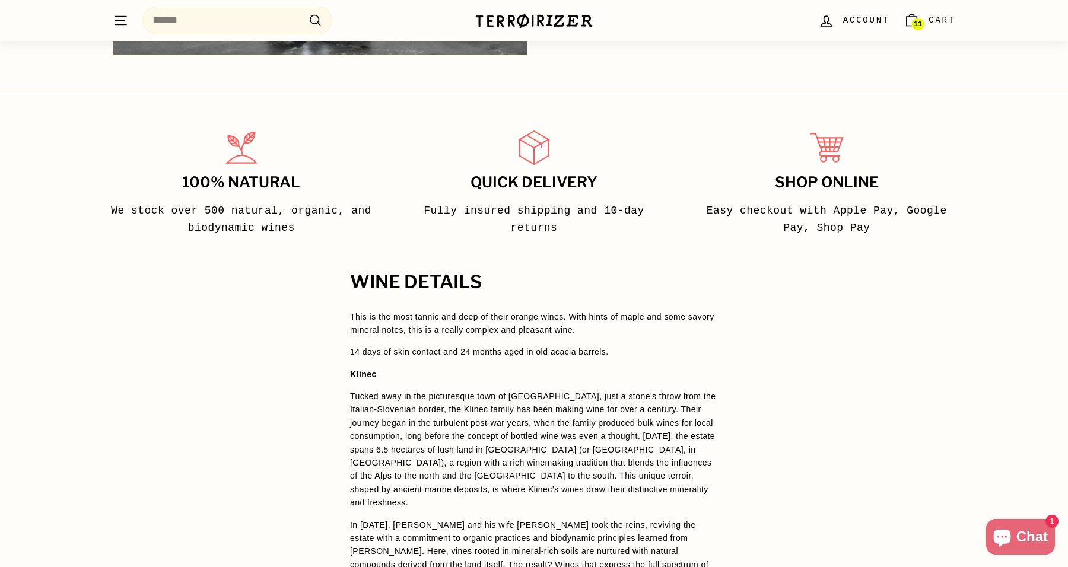
scroll to position [677, 0]
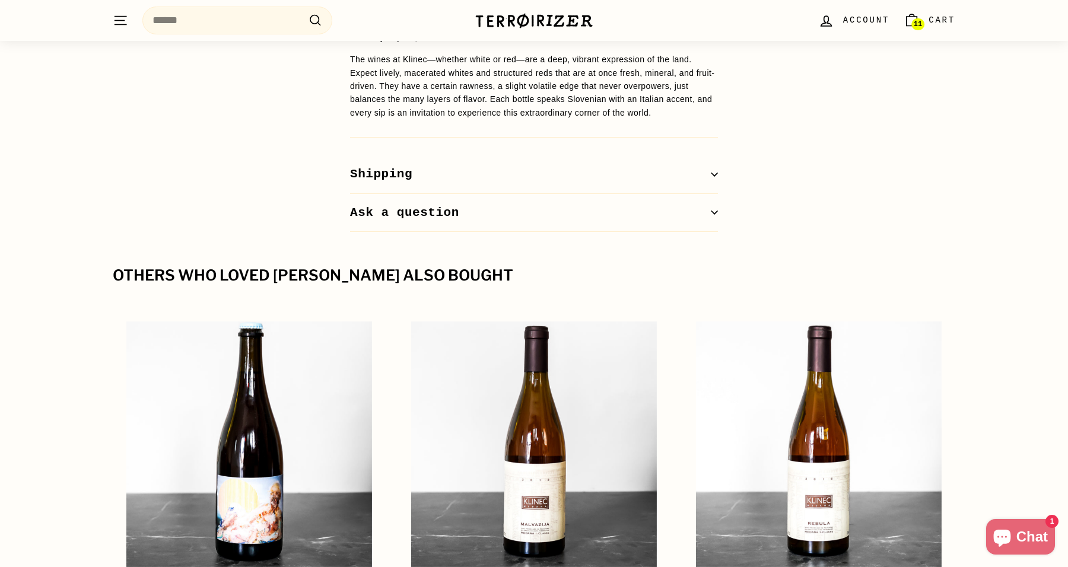
scroll to position [1415, 0]
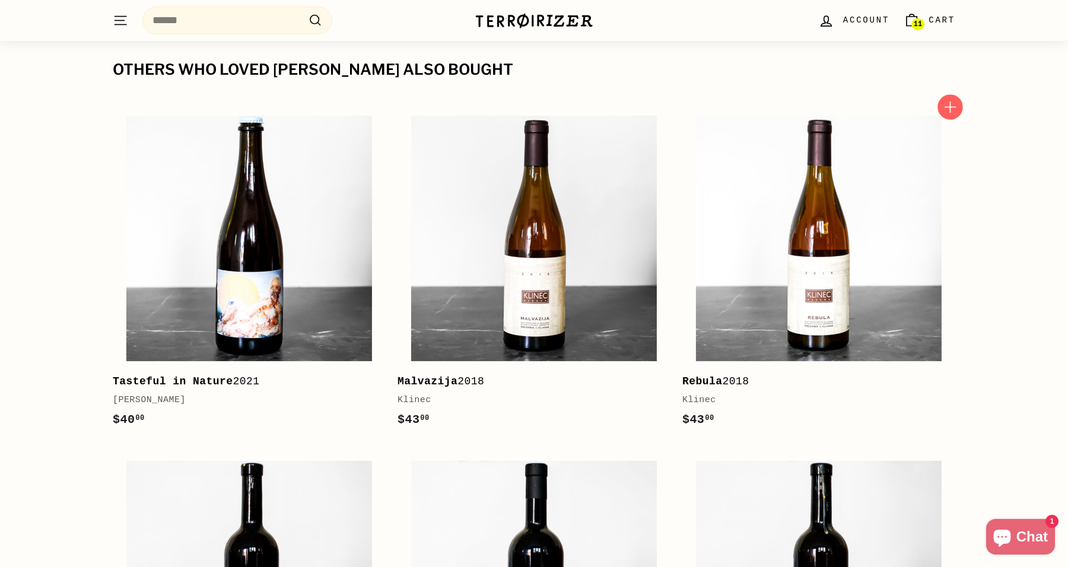
click at [946, 100] on icon "button" at bounding box center [950, 106] width 15 height 15
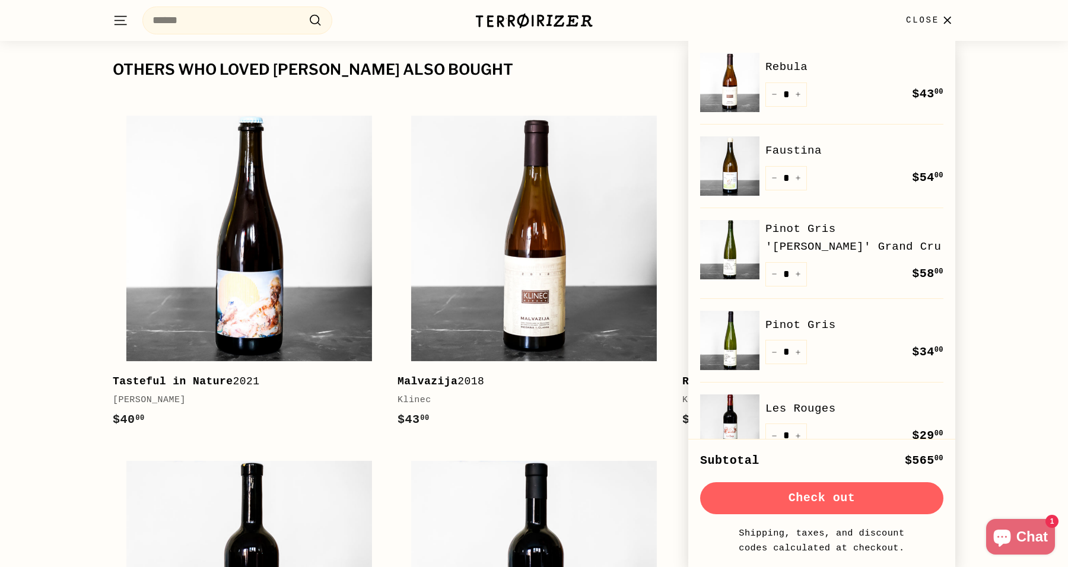
drag, startPoint x: 929, startPoint y: 18, endPoint x: 1011, endPoint y: 81, distance: 103.8
click at [1011, 81] on div "Pause slideshow Play slideshow 📦 $30 off shipping on 12 bottles - code 12pack |…" at bounding box center [534, 117] width 1068 height 3064
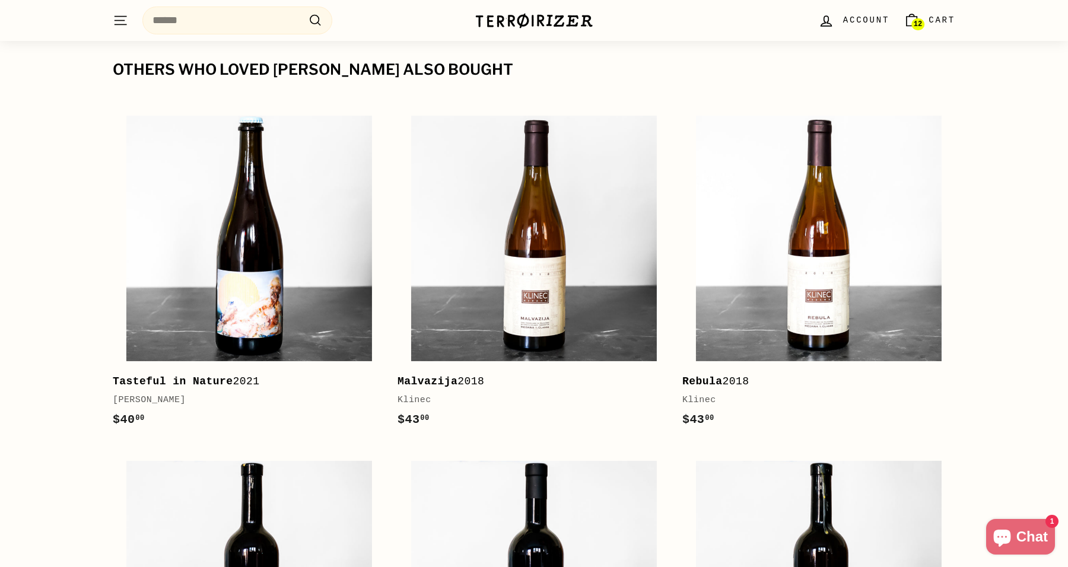
click at [916, 21] on span "12" at bounding box center [918, 24] width 8 height 8
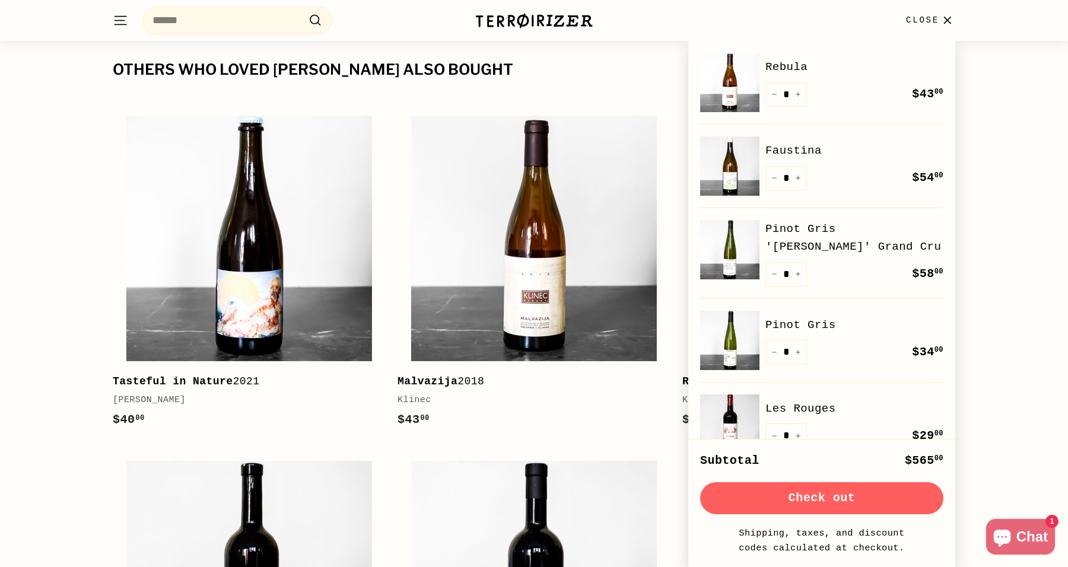
click at [806, 495] on button "Check out" at bounding box center [821, 499] width 243 height 32
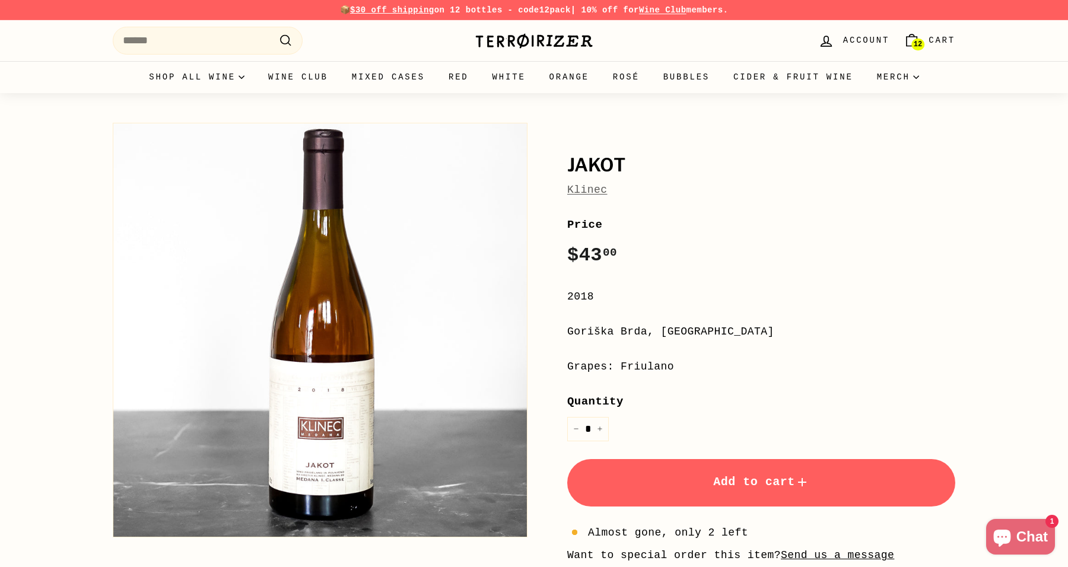
drag, startPoint x: 540, startPoint y: 11, endPoint x: 570, endPoint y: 12, distance: 30.3
click at [570, 12] on strong "12pack" at bounding box center [555, 9] width 31 height 9
copy p "12pack"
click at [558, 48] on img at bounding box center [534, 41] width 119 height 17
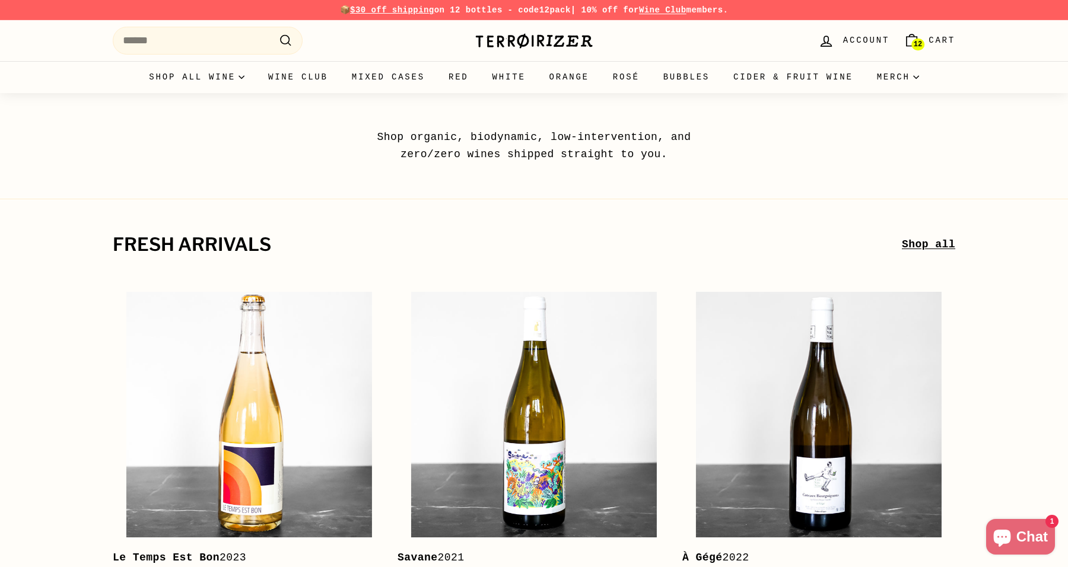
click at [932, 46] on span "Cart" at bounding box center [942, 40] width 27 height 13
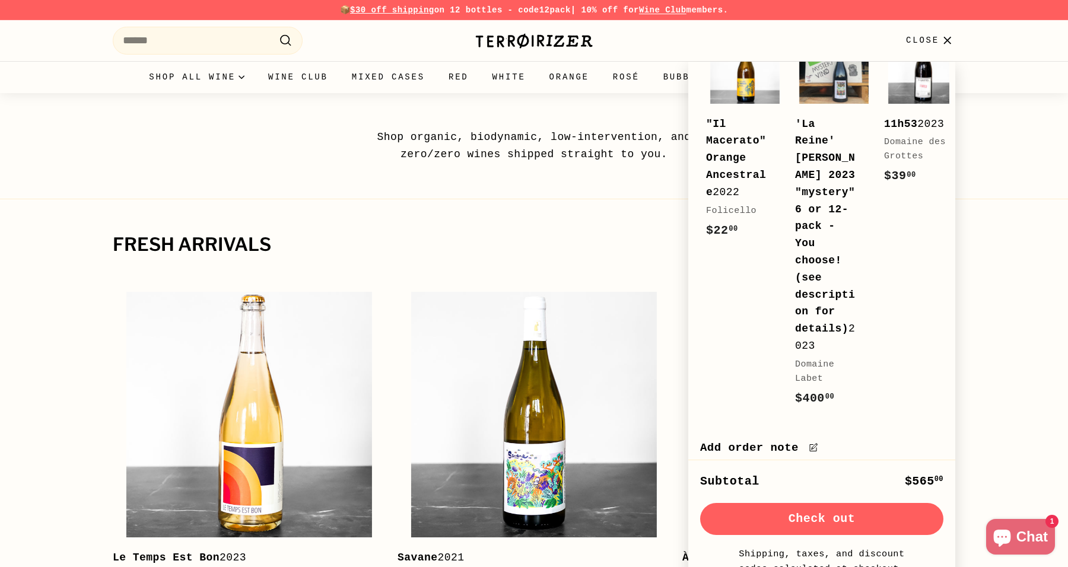
scroll to position [1128, 0]
click at [740, 489] on div "Subtotal" at bounding box center [729, 481] width 59 height 19
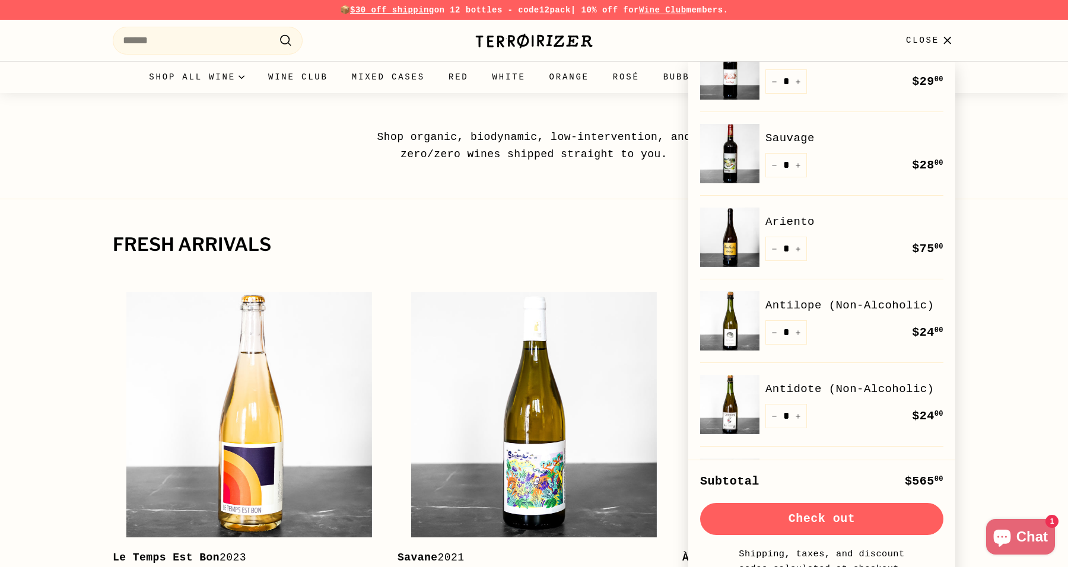
scroll to position [417, 0]
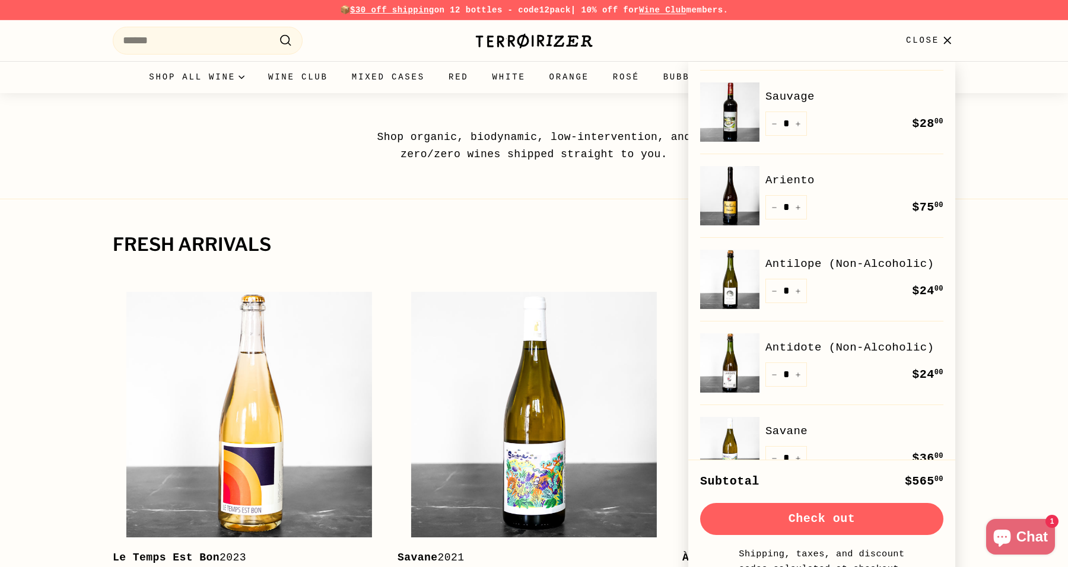
click at [826, 261] on link "Antilope (Non-Alcoholic)" at bounding box center [855, 264] width 178 height 18
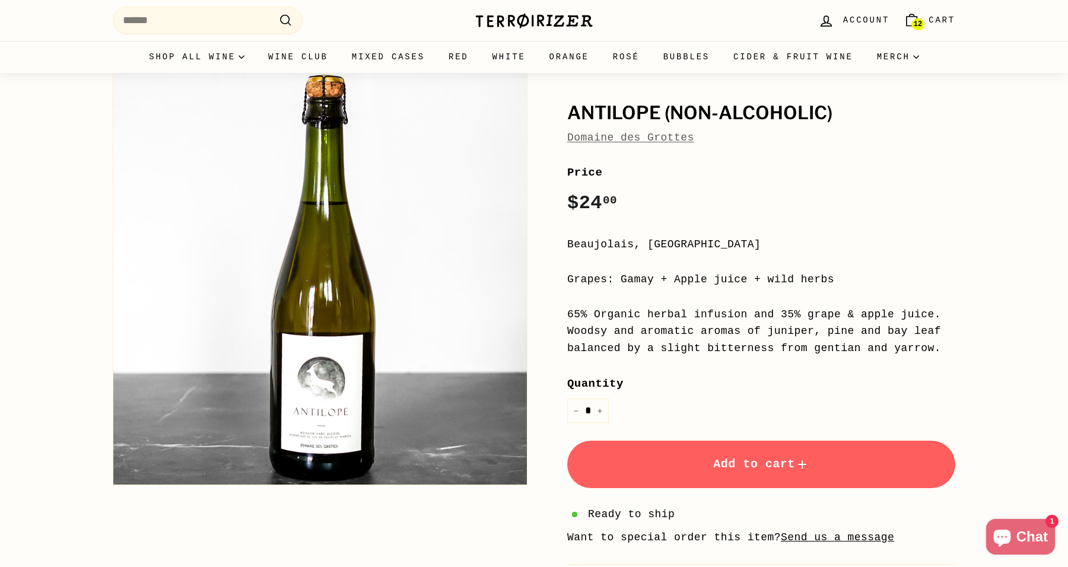
scroll to position [53, 0]
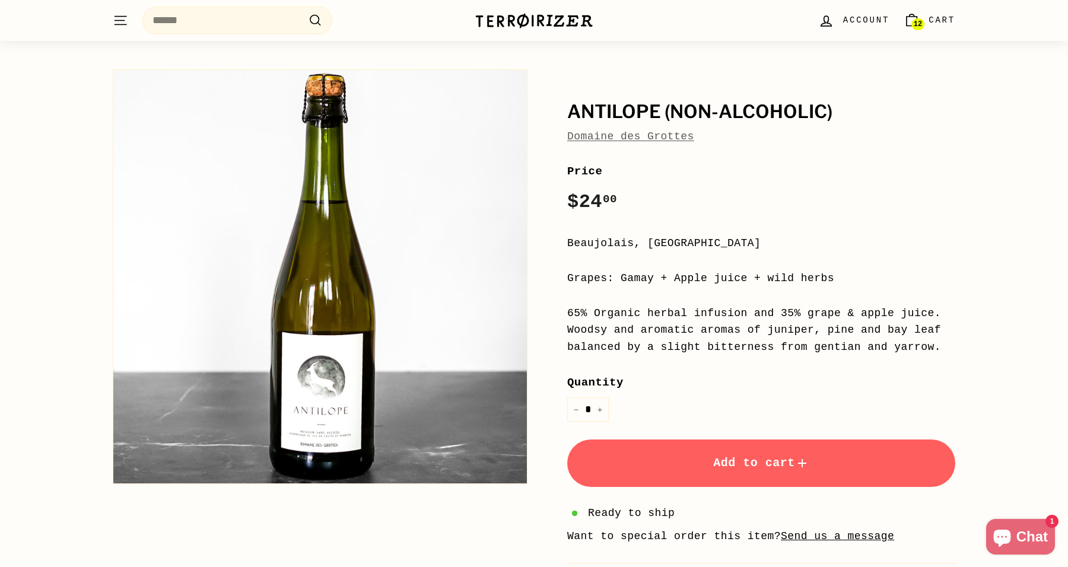
click at [943, 16] on span "Cart" at bounding box center [942, 20] width 27 height 13
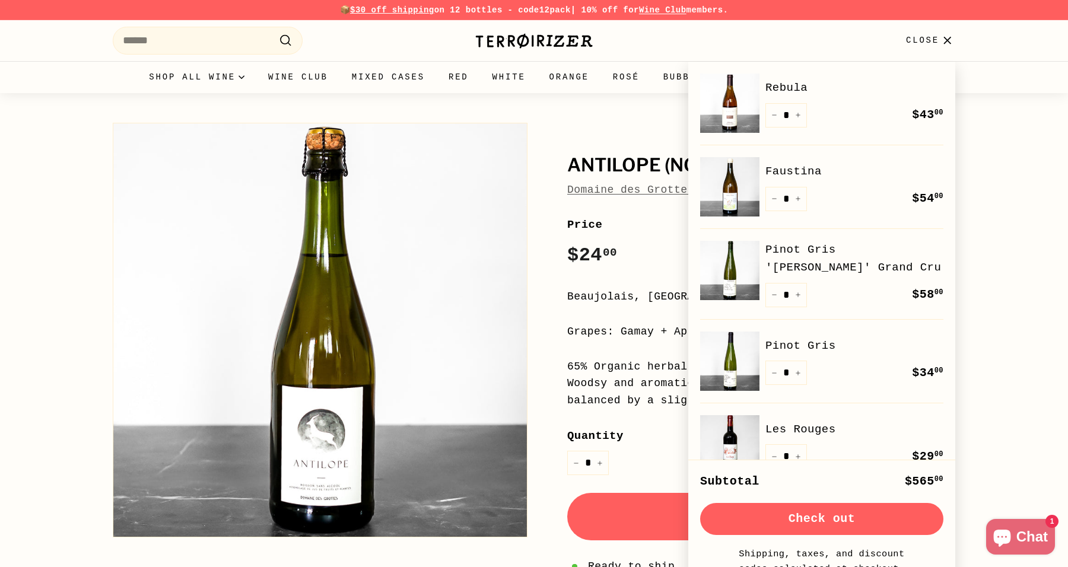
scroll to position [0, 0]
click at [1007, 182] on div "Antilope (Non-Alcoholic) Domaine des Grottes Antilope (Non-Alcoholic) Domaine d…" at bounding box center [534, 398] width 1068 height 611
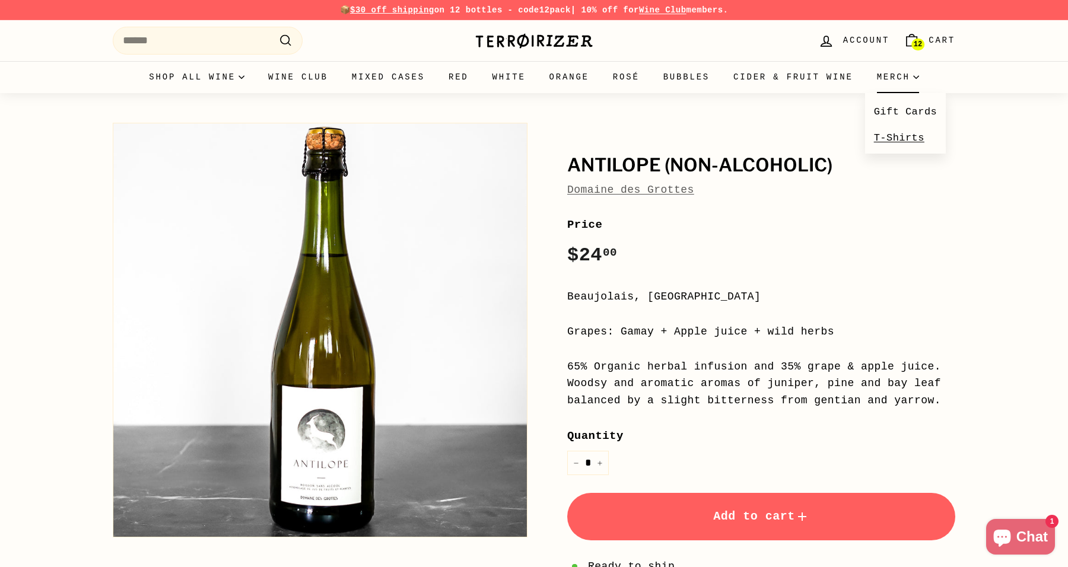
click at [903, 132] on link "T-Shirts" at bounding box center [905, 138] width 81 height 26
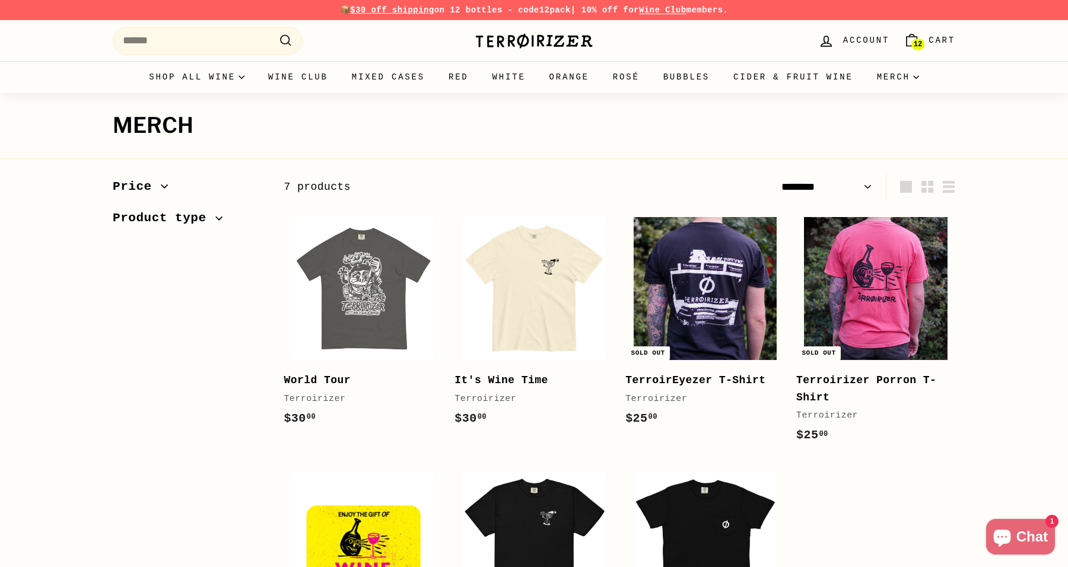
select select "******"
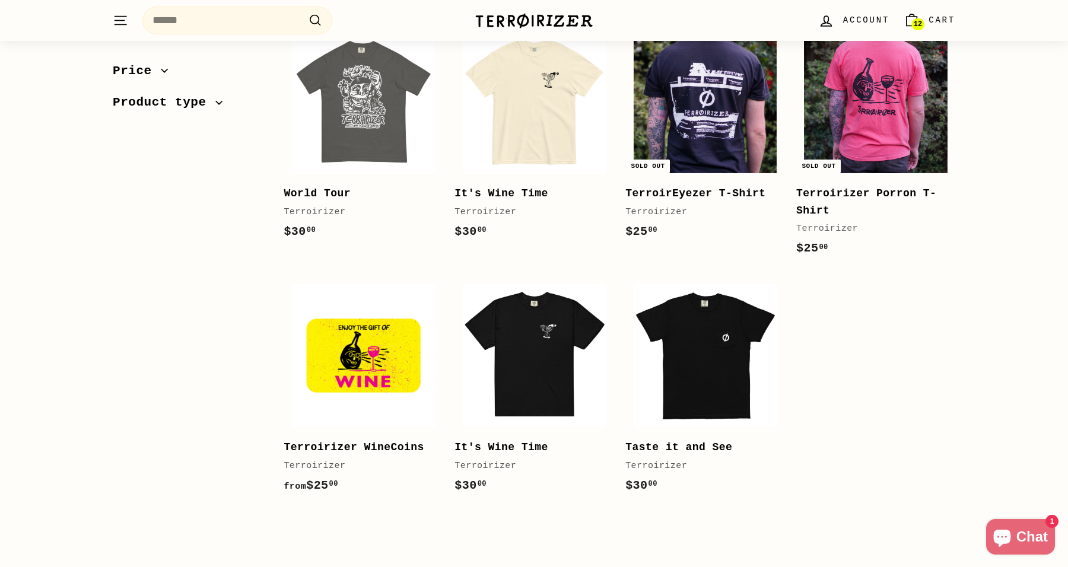
scroll to position [186, 0]
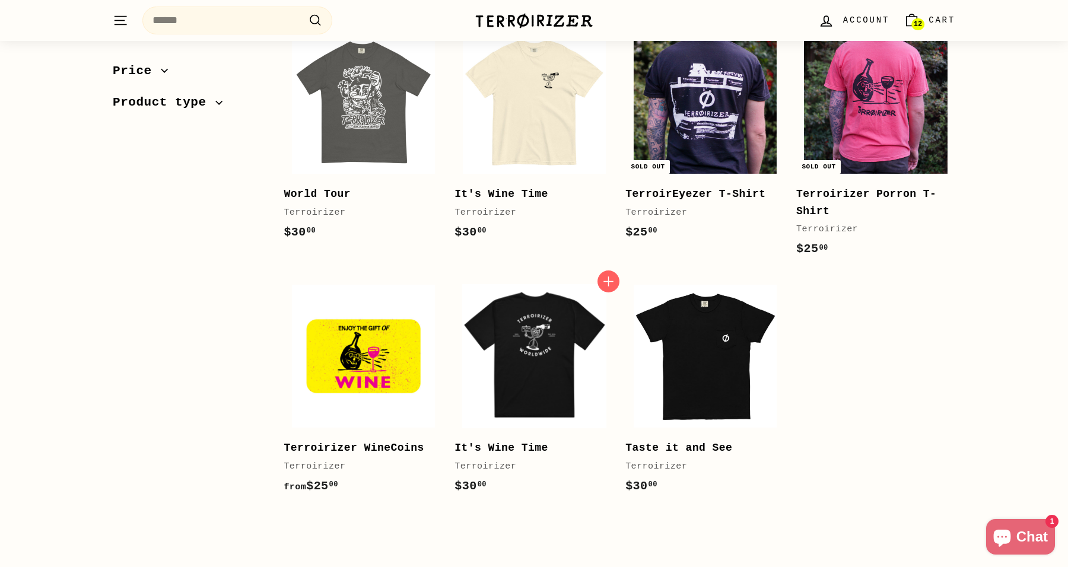
click at [528, 339] on img at bounding box center [534, 356] width 143 height 143
click at [537, 132] on img at bounding box center [534, 102] width 143 height 143
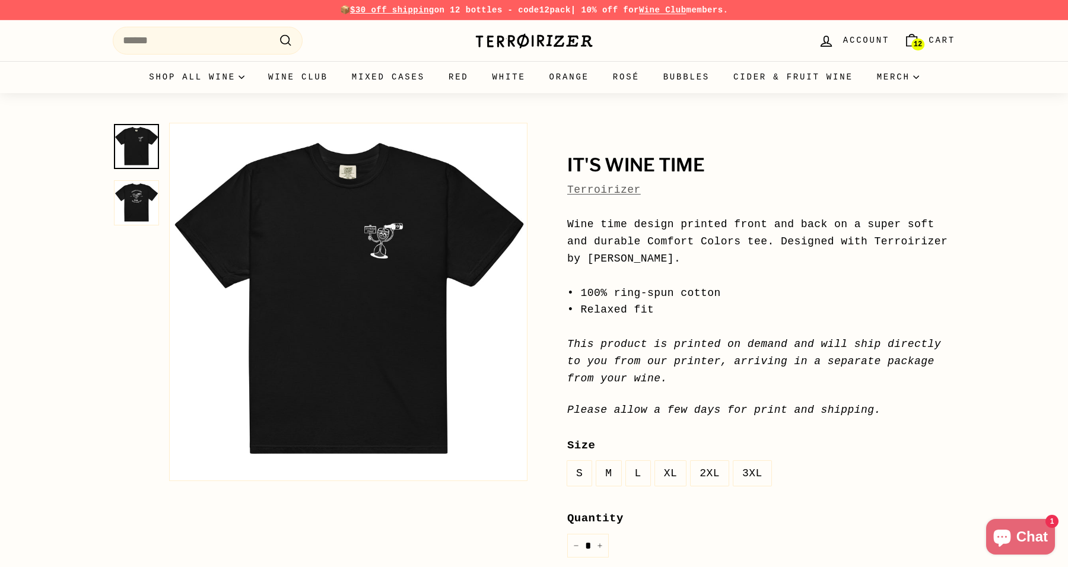
click at [642, 468] on label "L" at bounding box center [638, 474] width 24 height 26
click at [379, 241] on button "Zoom" at bounding box center [348, 301] width 357 height 357
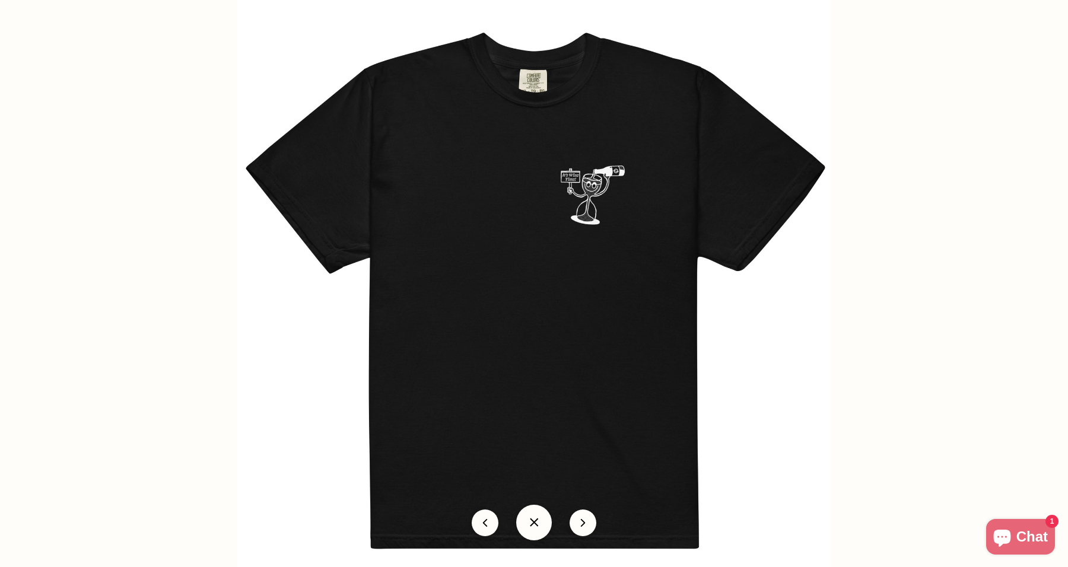
click at [540, 280] on img at bounding box center [534, 297] width 594 height 594
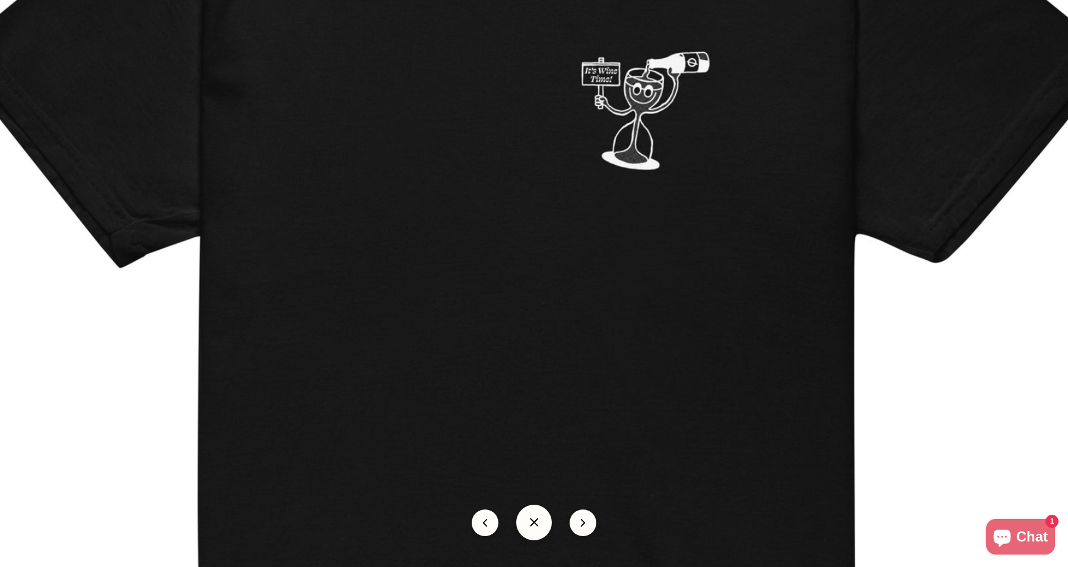
click at [540, 280] on img at bounding box center [528, 313] width 1187 height 1187
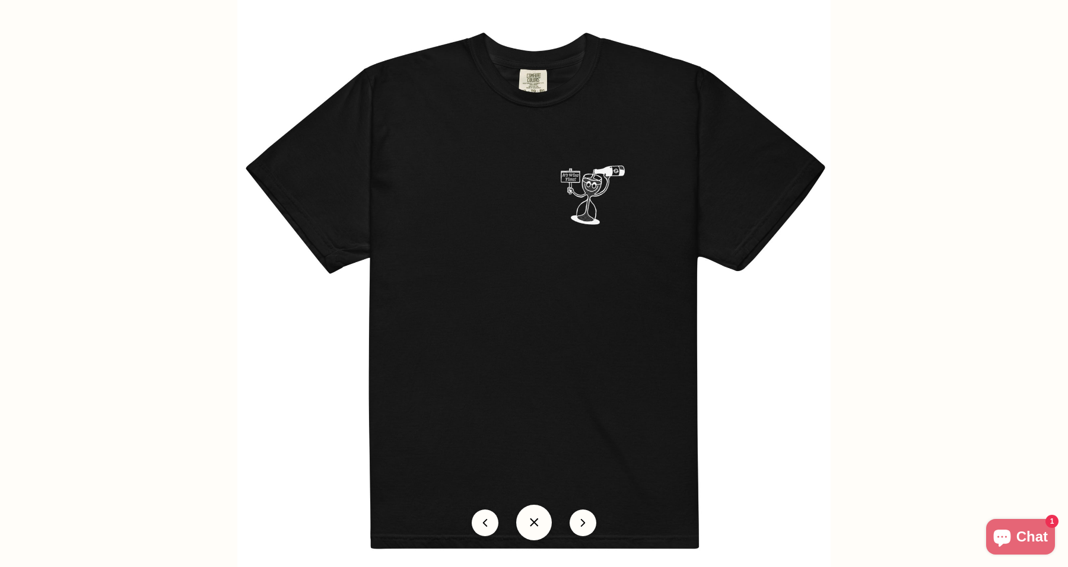
click at [824, 288] on img at bounding box center [534, 297] width 594 height 594
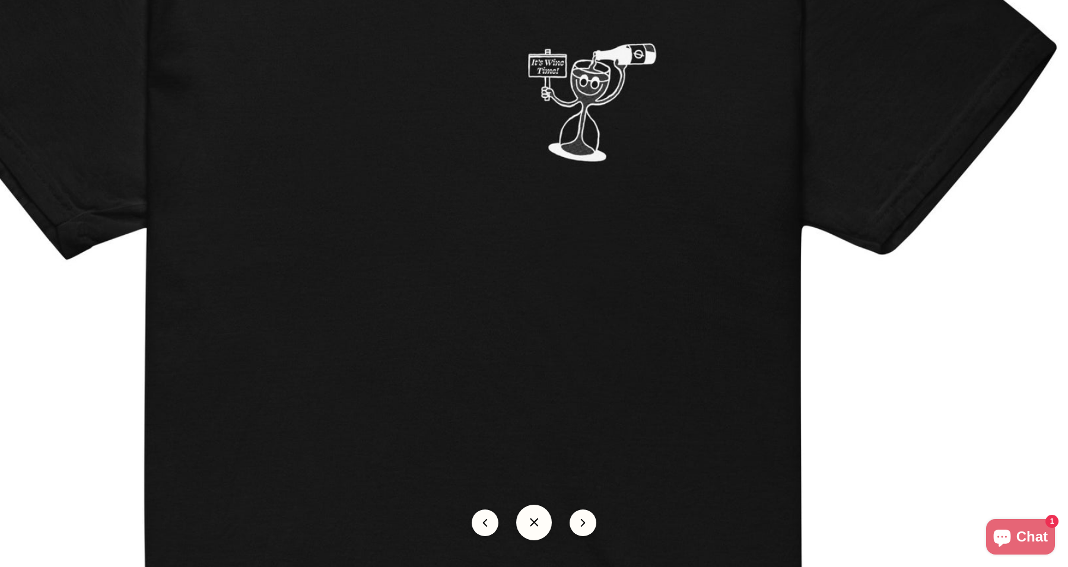
click at [824, 267] on img at bounding box center [474, 305] width 1187 height 1187
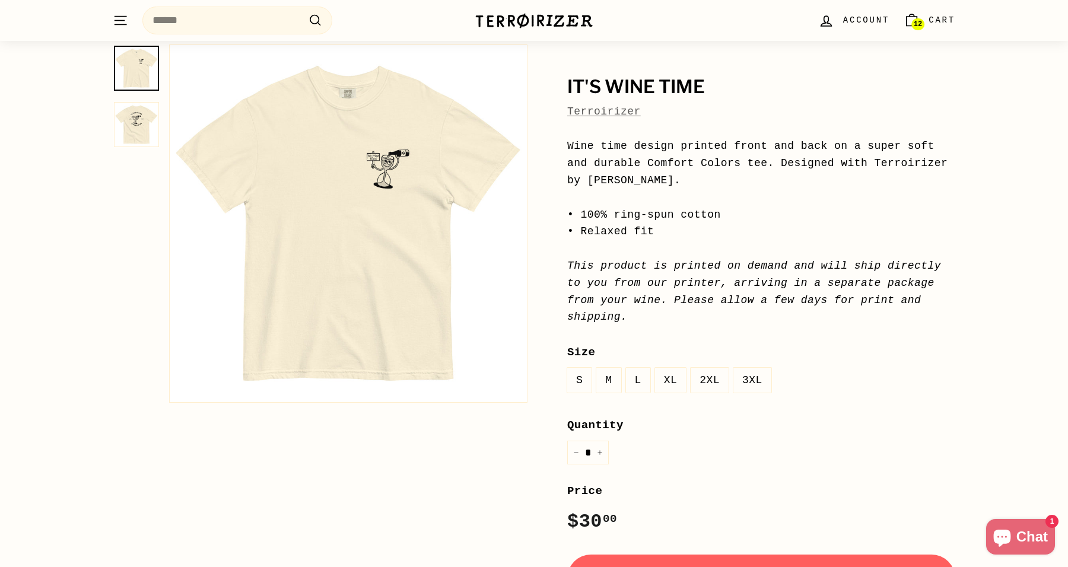
scroll to position [98, 0]
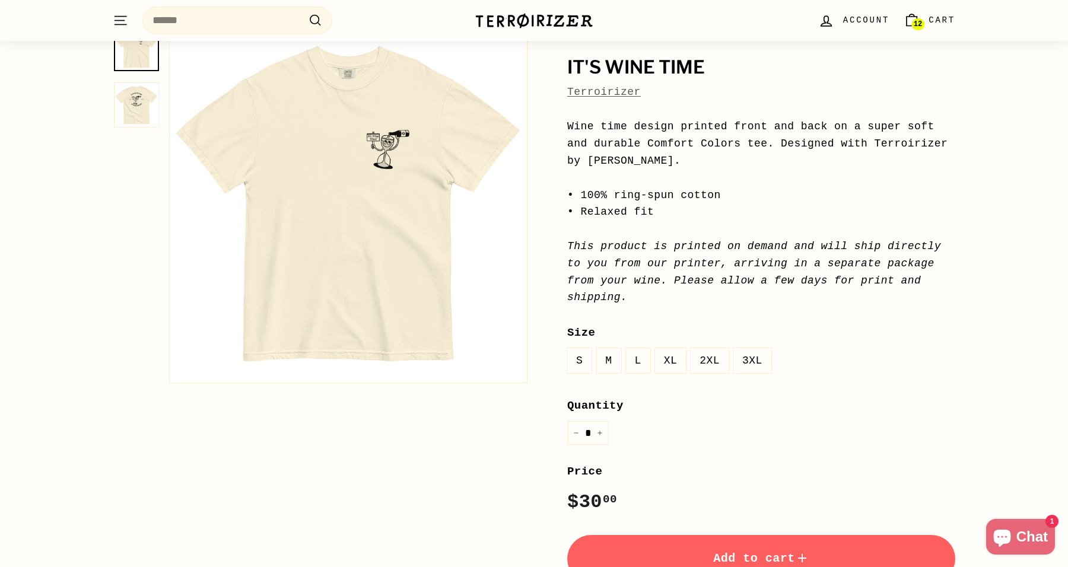
click at [642, 356] on label "L" at bounding box center [638, 361] width 24 height 26
click at [717, 541] on button "Add to cart" at bounding box center [761, 558] width 388 height 47
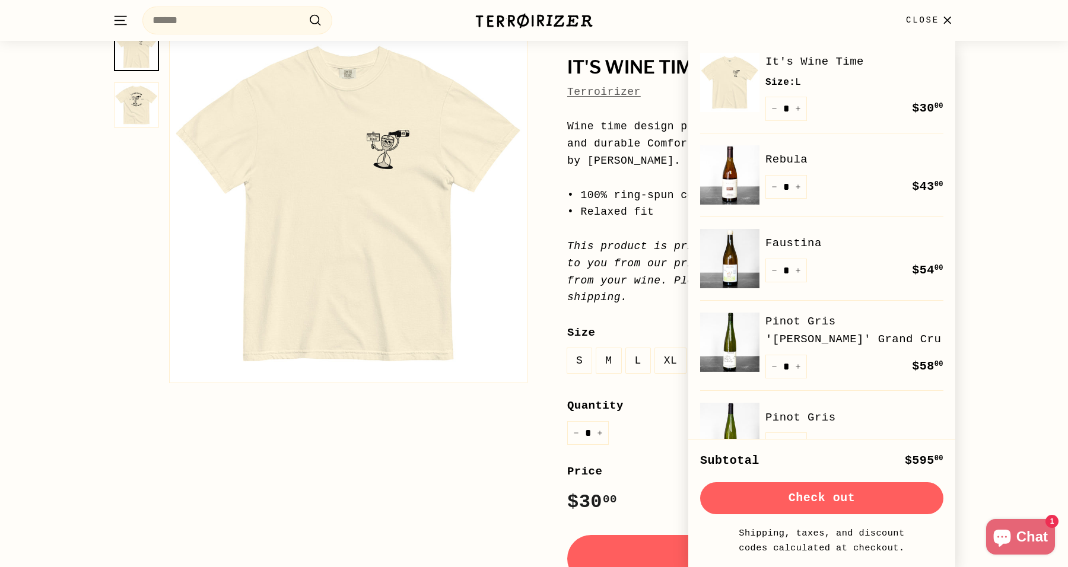
click at [1012, 262] on div "It's Wine Time Terroirizer It's Wine Time Terroirizer Wine time design printed …" at bounding box center [534, 297] width 1068 height 605
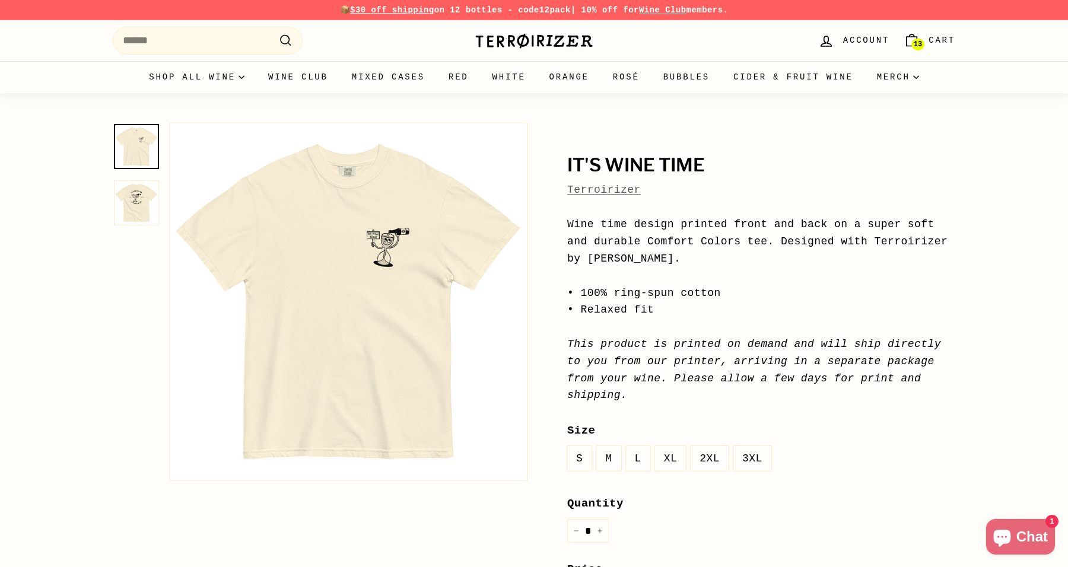
click at [142, 202] on img at bounding box center [136, 202] width 45 height 45
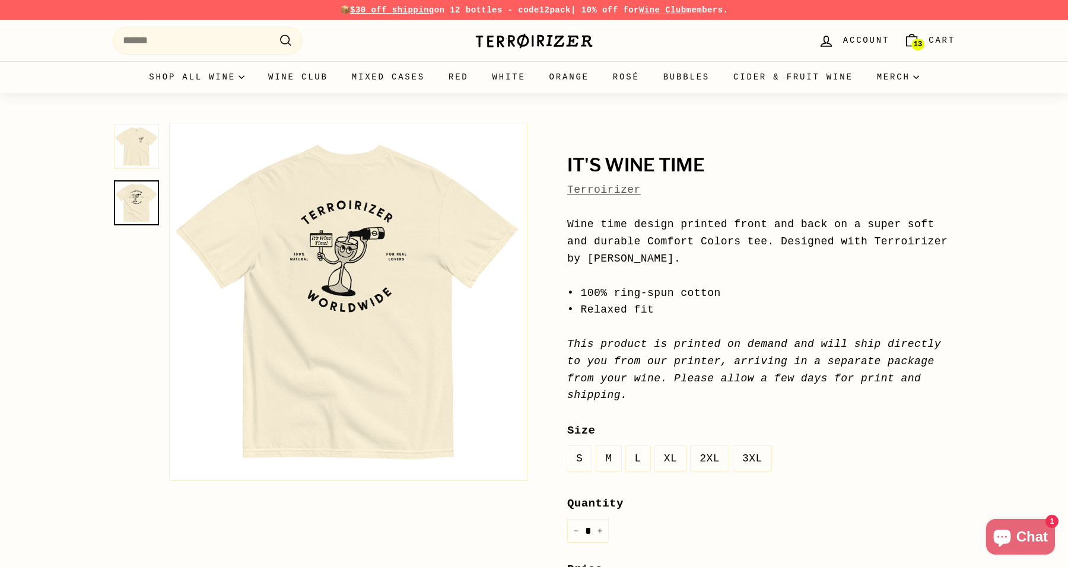
click at [528, 31] on div "Terroirizer" at bounding box center [534, 41] width 119 height 28
click at [392, 71] on link "Mixed Cases" at bounding box center [388, 77] width 97 height 32
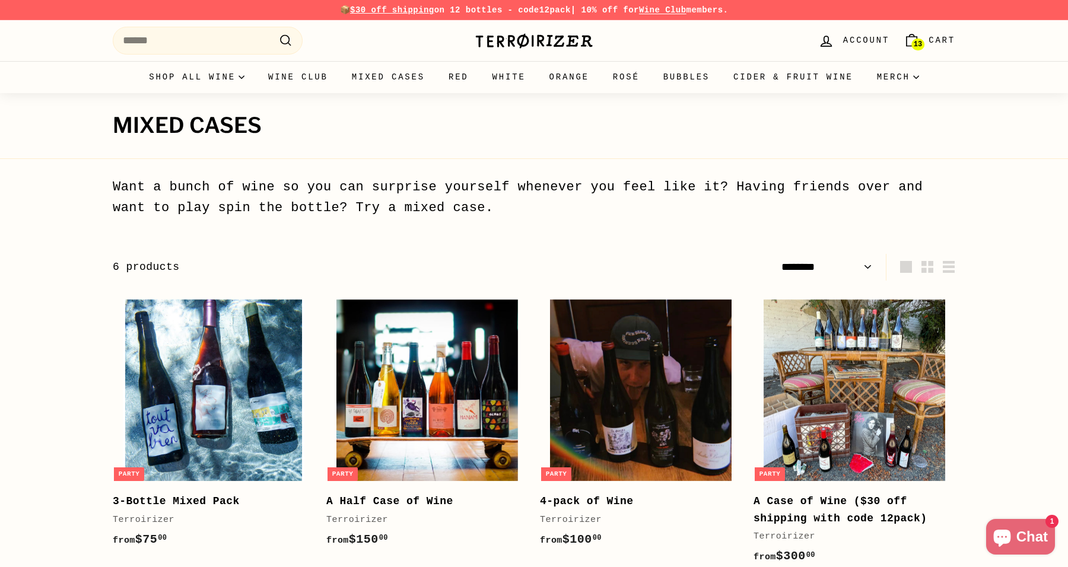
select select "******"
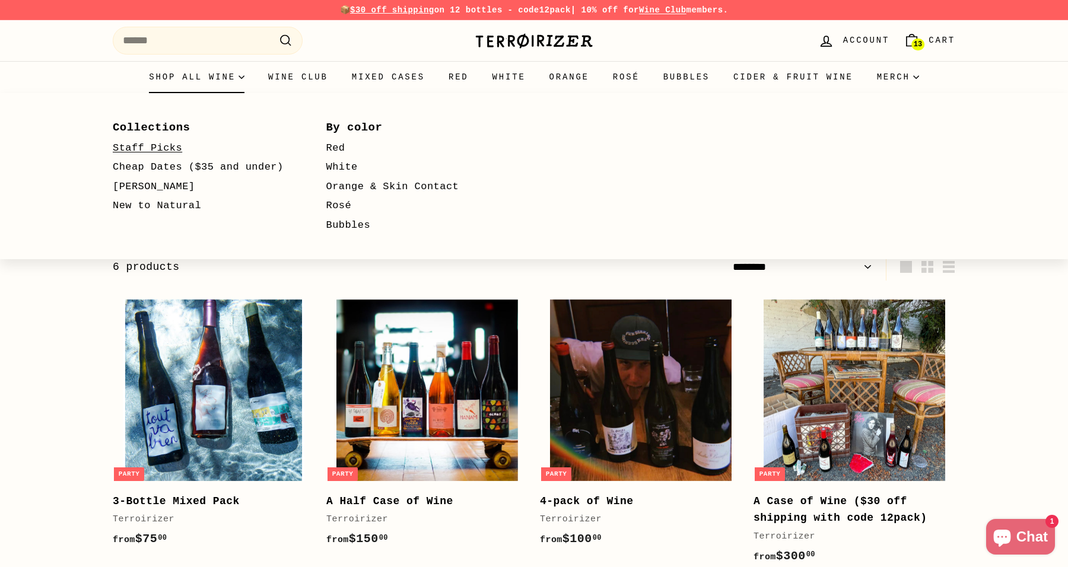
click at [172, 148] on link "Staff Picks" at bounding box center [202, 149] width 179 height 20
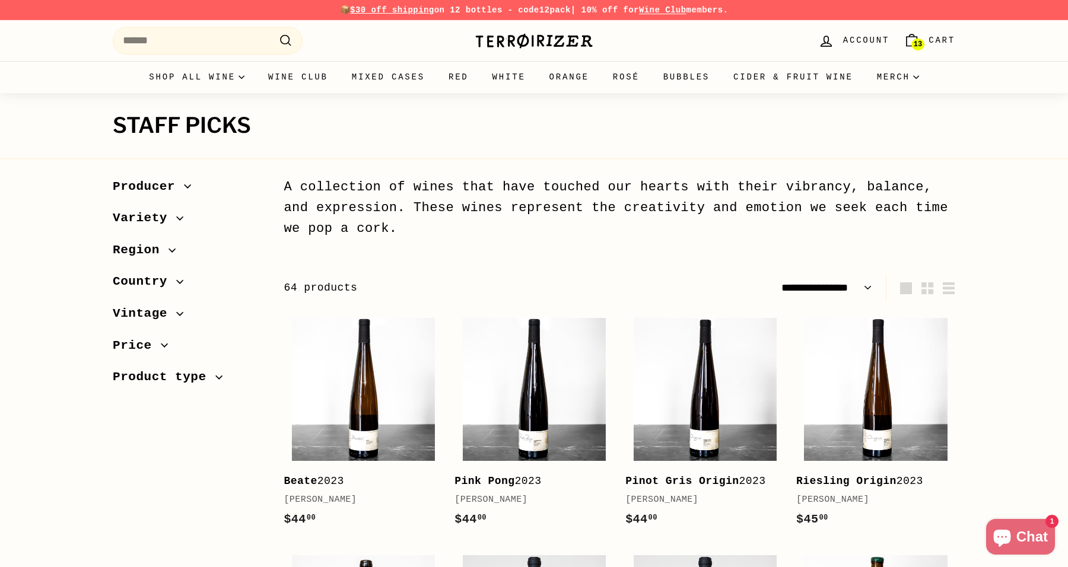
select select "**********"
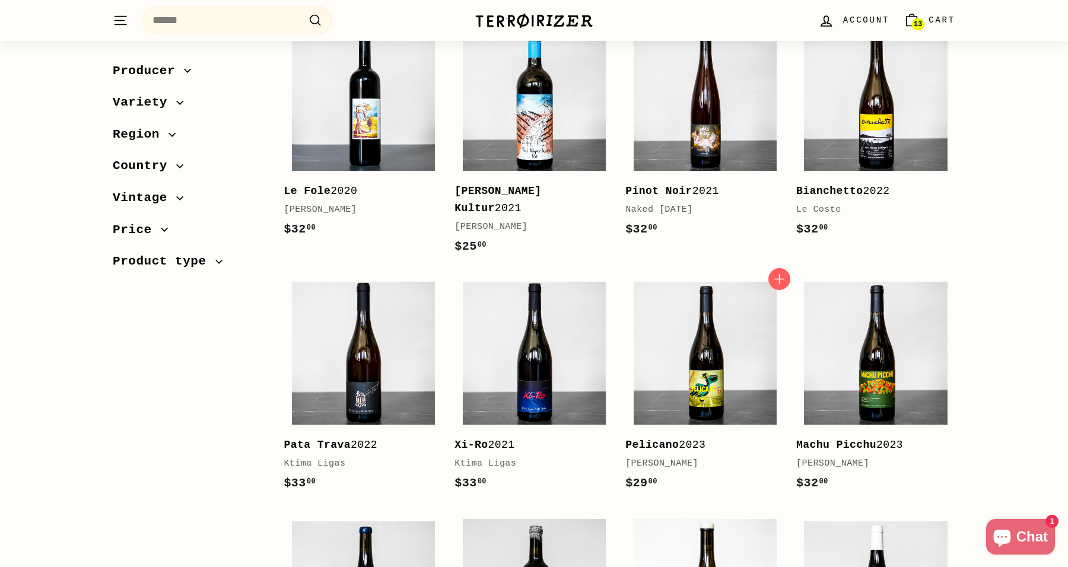
scroll to position [1851, 0]
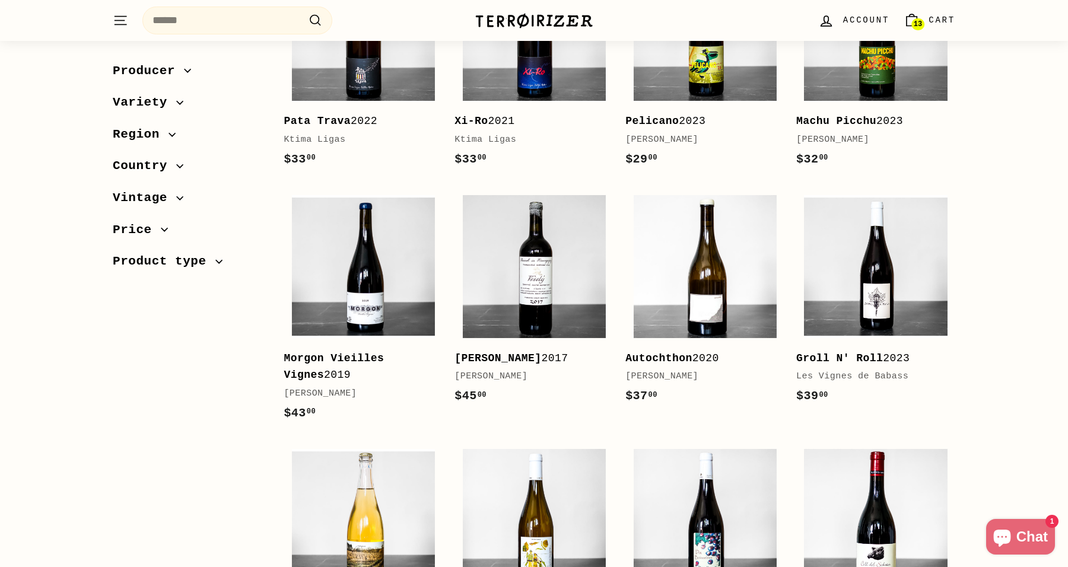
click at [937, 18] on span "Cart" at bounding box center [942, 20] width 27 height 13
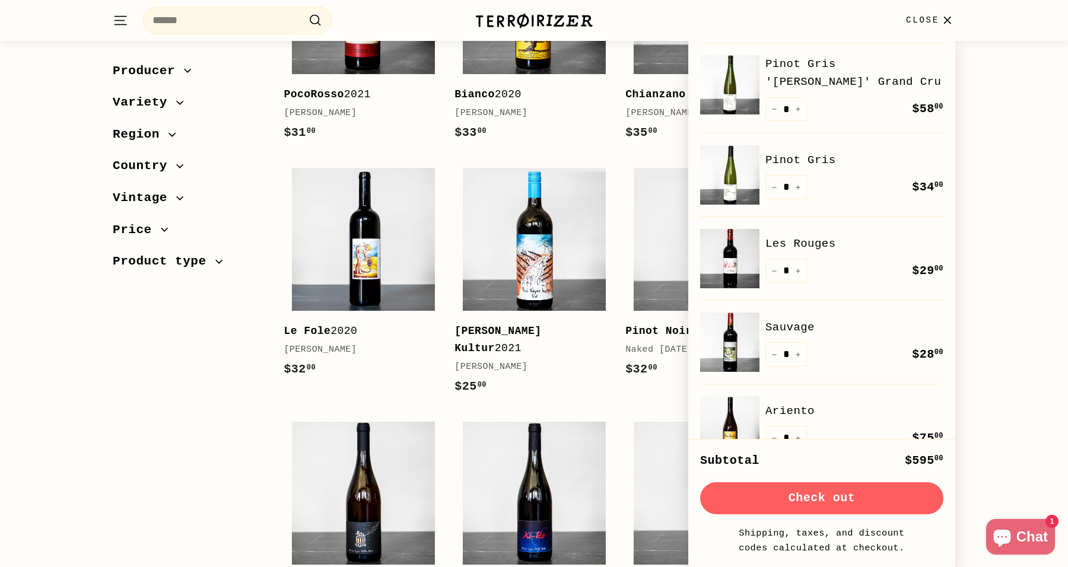
scroll to position [316, 0]
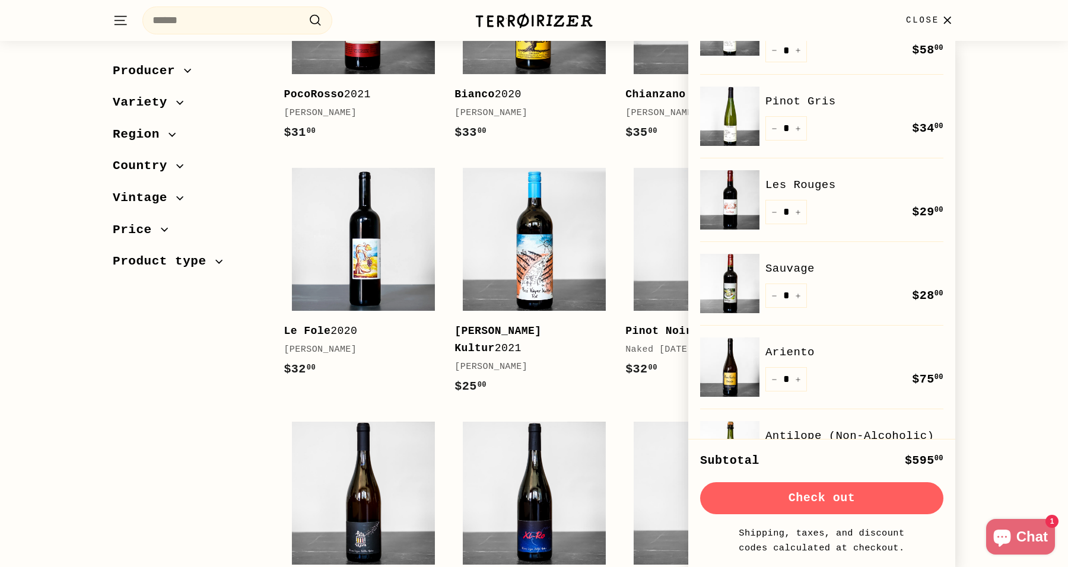
click at [811, 186] on link "Les Rouges" at bounding box center [855, 185] width 178 height 18
click at [797, 269] on link "Sauvage" at bounding box center [855, 269] width 178 height 18
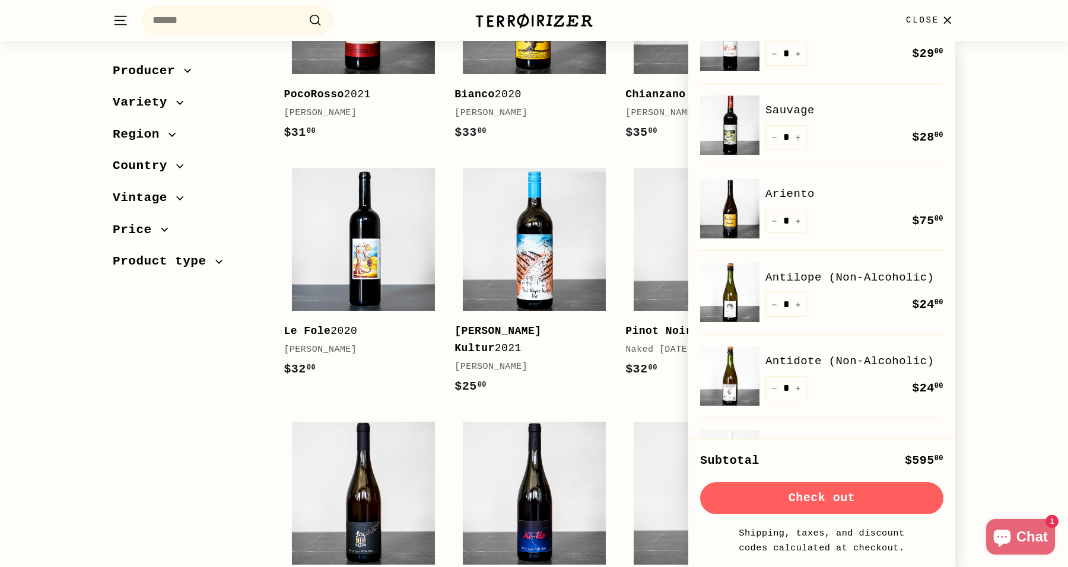
scroll to position [500, 0]
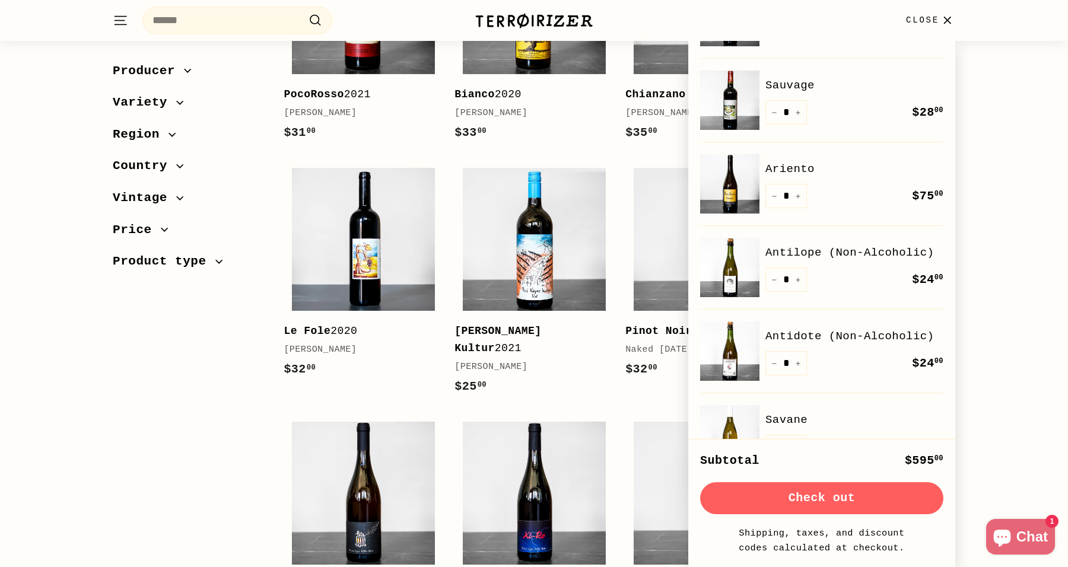
click at [829, 331] on link "Antidote (Non-Alcoholic)" at bounding box center [855, 337] width 178 height 18
click at [827, 251] on link "Antilope (Non-Alcoholic)" at bounding box center [855, 253] width 178 height 18
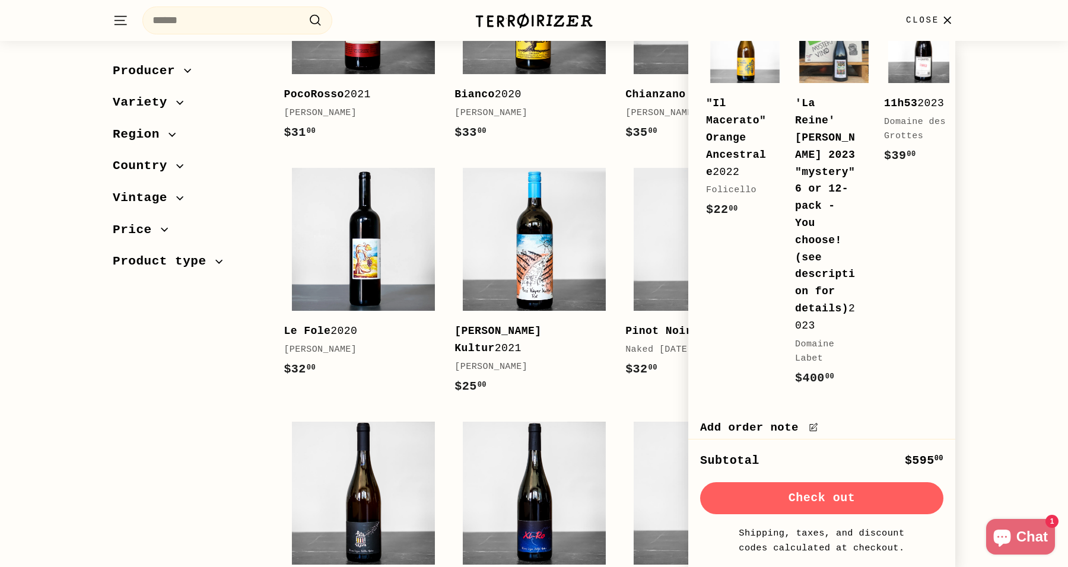
scroll to position [1220, 0]
click at [858, 500] on button "Check out" at bounding box center [821, 499] width 243 height 32
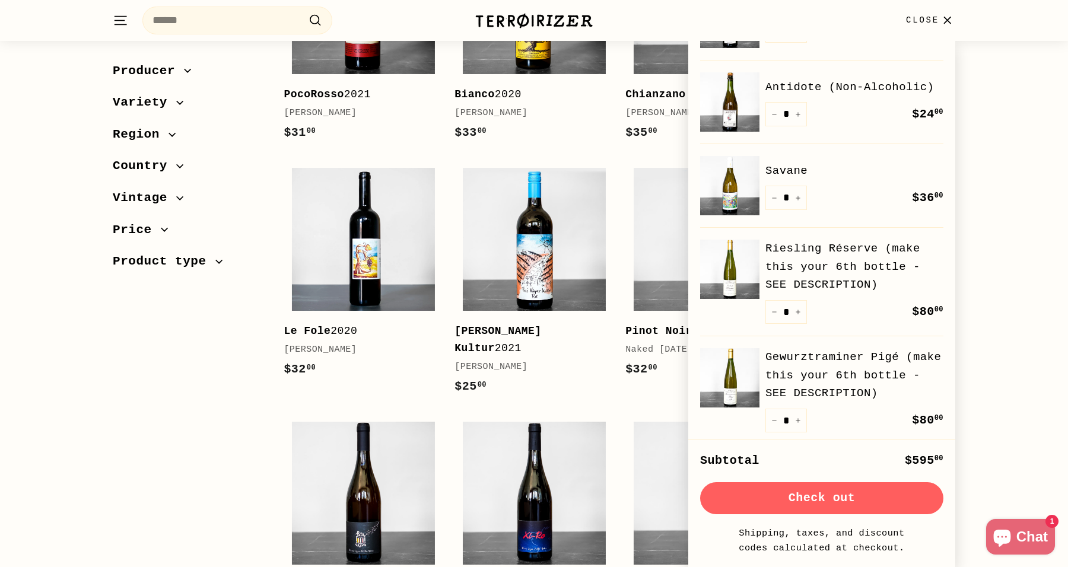
scroll to position [785, 0]
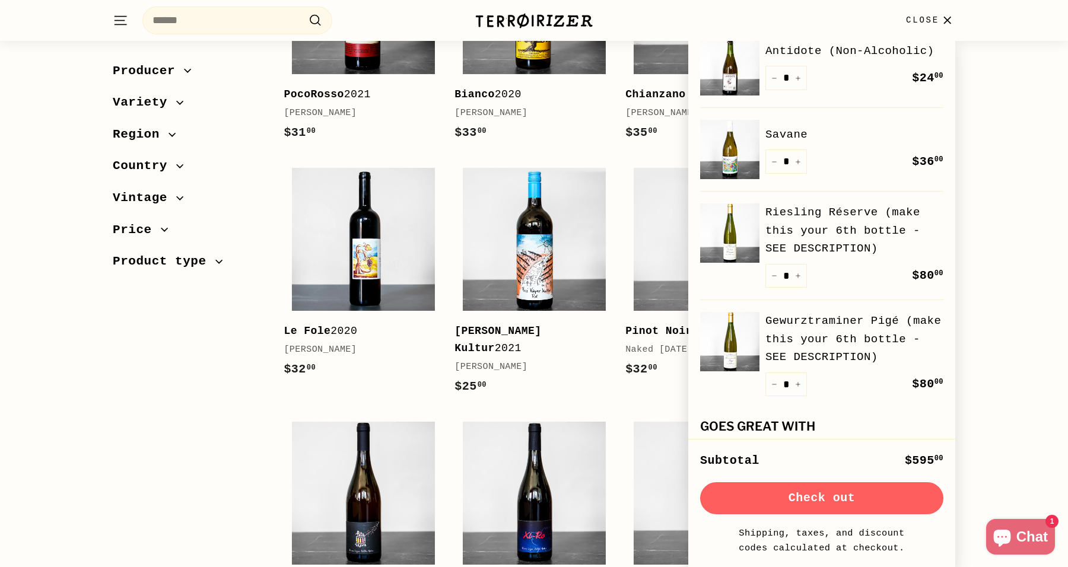
click at [804, 226] on link "Riesling Réserve (make this your 6th bottle - SEE DESCRIPTION)" at bounding box center [855, 231] width 178 height 54
click at [810, 328] on link "Gewurztraminer Pigé (make this your 6th bottle - SEE DESCRIPTION)" at bounding box center [855, 339] width 178 height 54
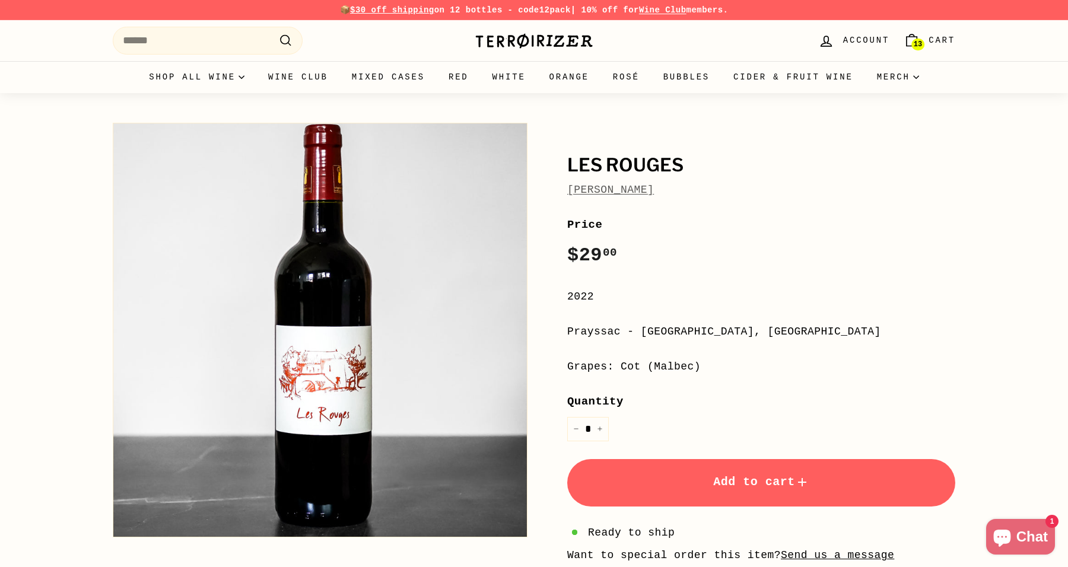
click at [938, 48] on link "13 Cart" at bounding box center [930, 40] width 66 height 35
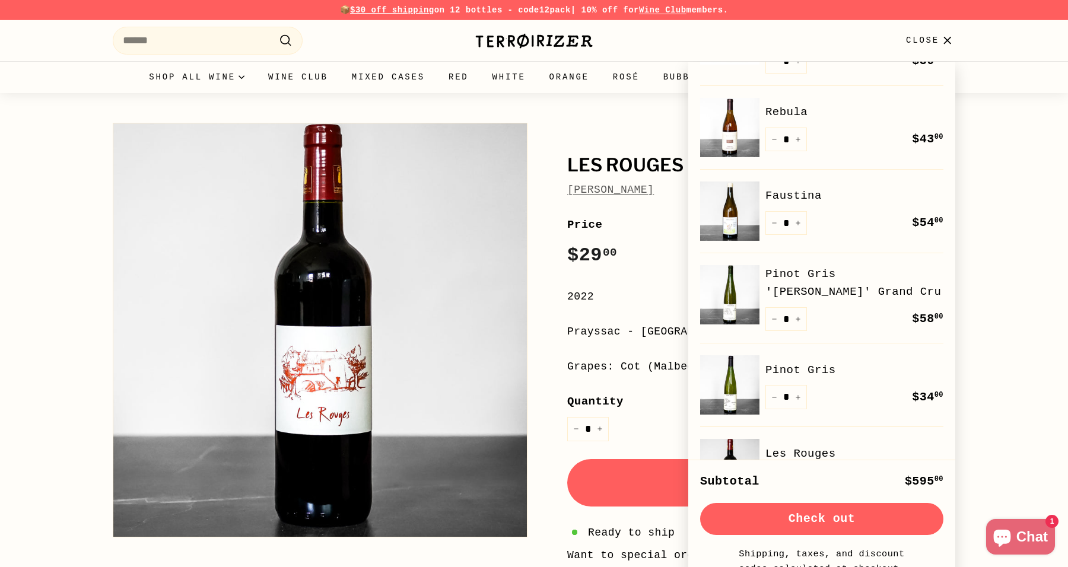
scroll to position [11, 0]
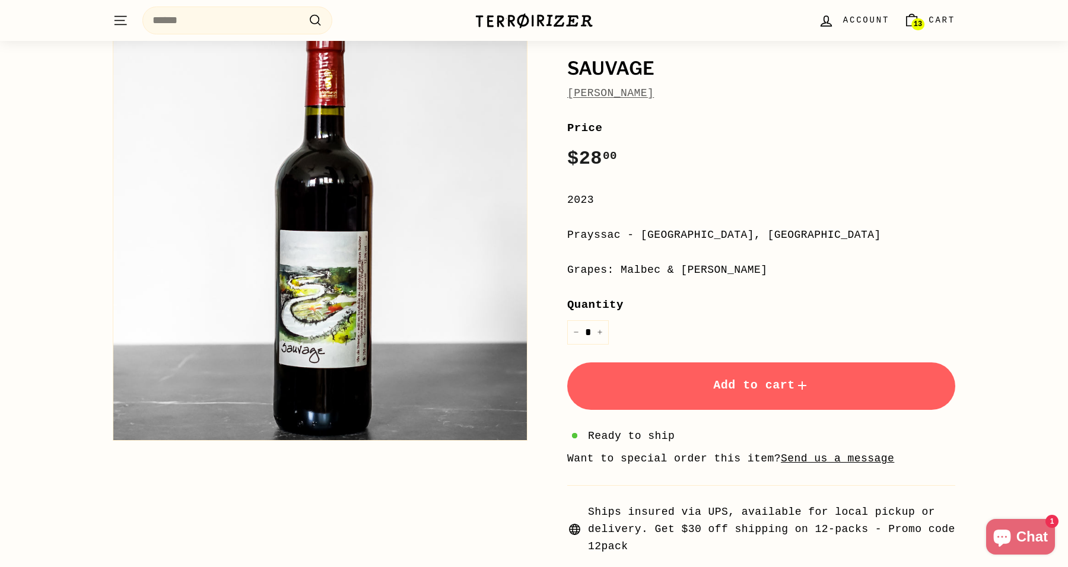
scroll to position [76, 0]
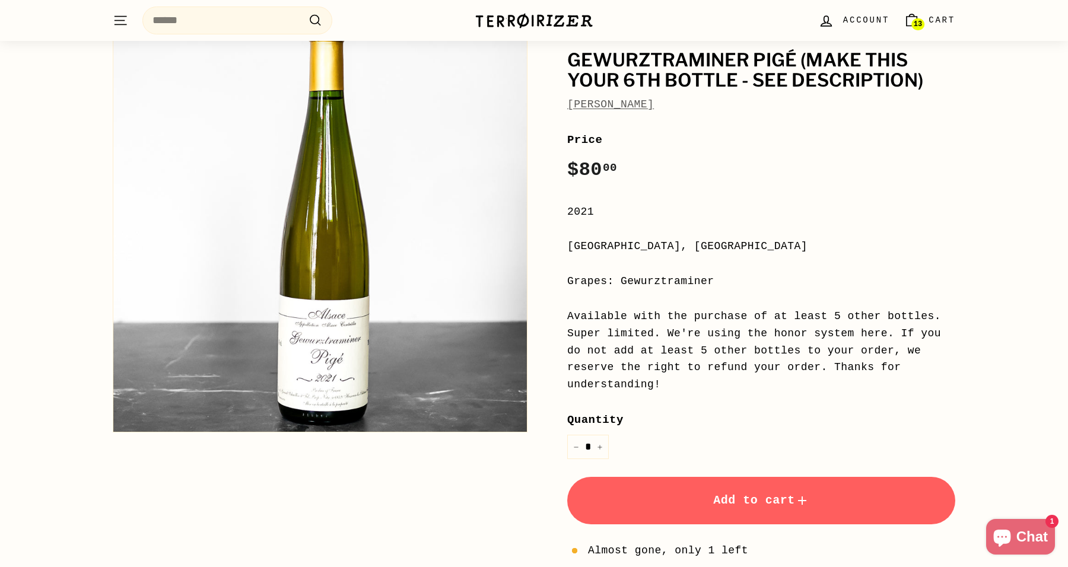
scroll to position [189, 0]
